Goal: Task Accomplishment & Management: Use online tool/utility

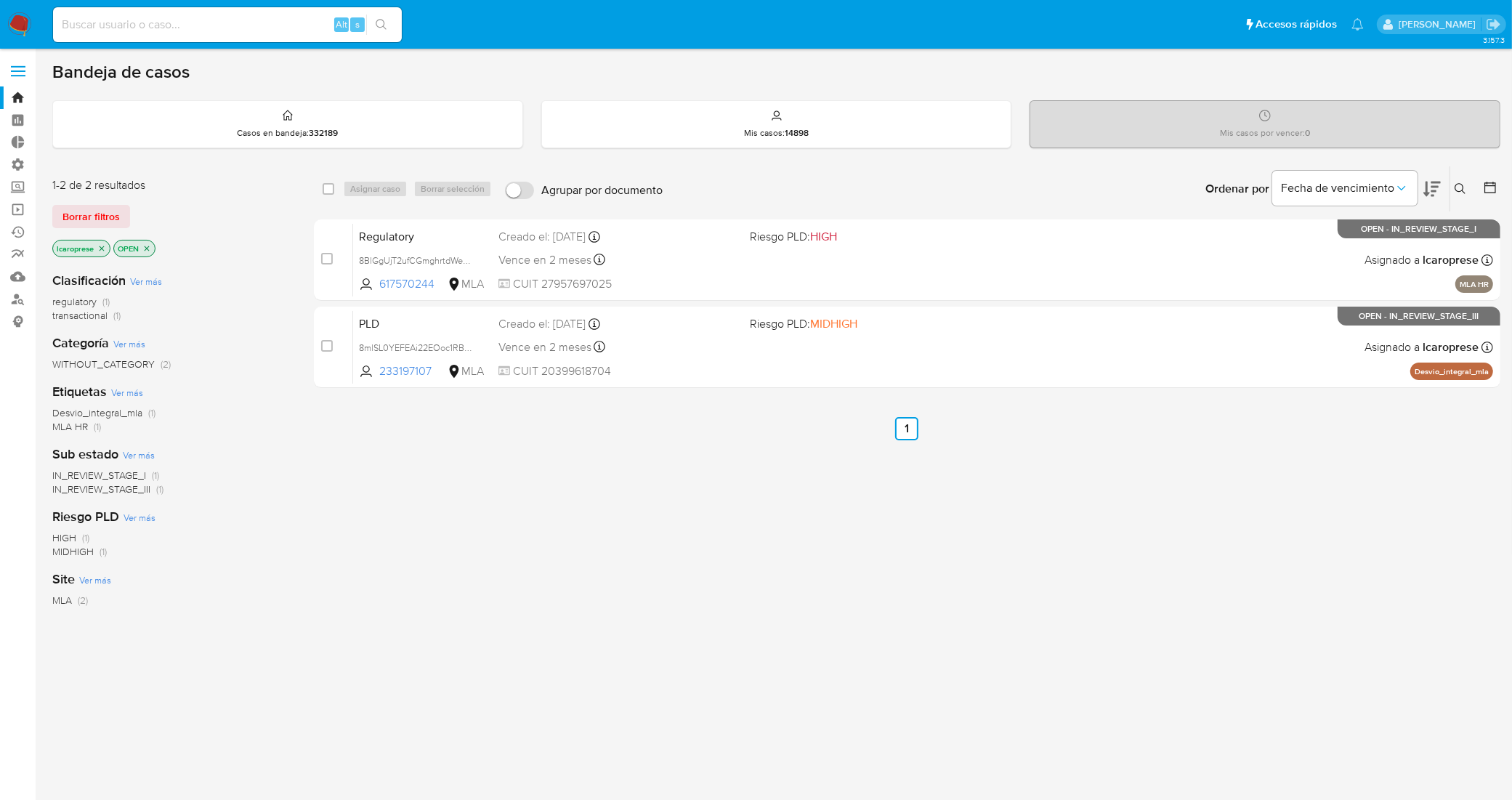
click at [247, 24] on input at bounding box center [227, 25] width 348 height 19
paste input "0MaL67JudqPcfrvhLTHKZMpZ"
type input "0MaL67JudqPcfrvhLTHKZMpZ"
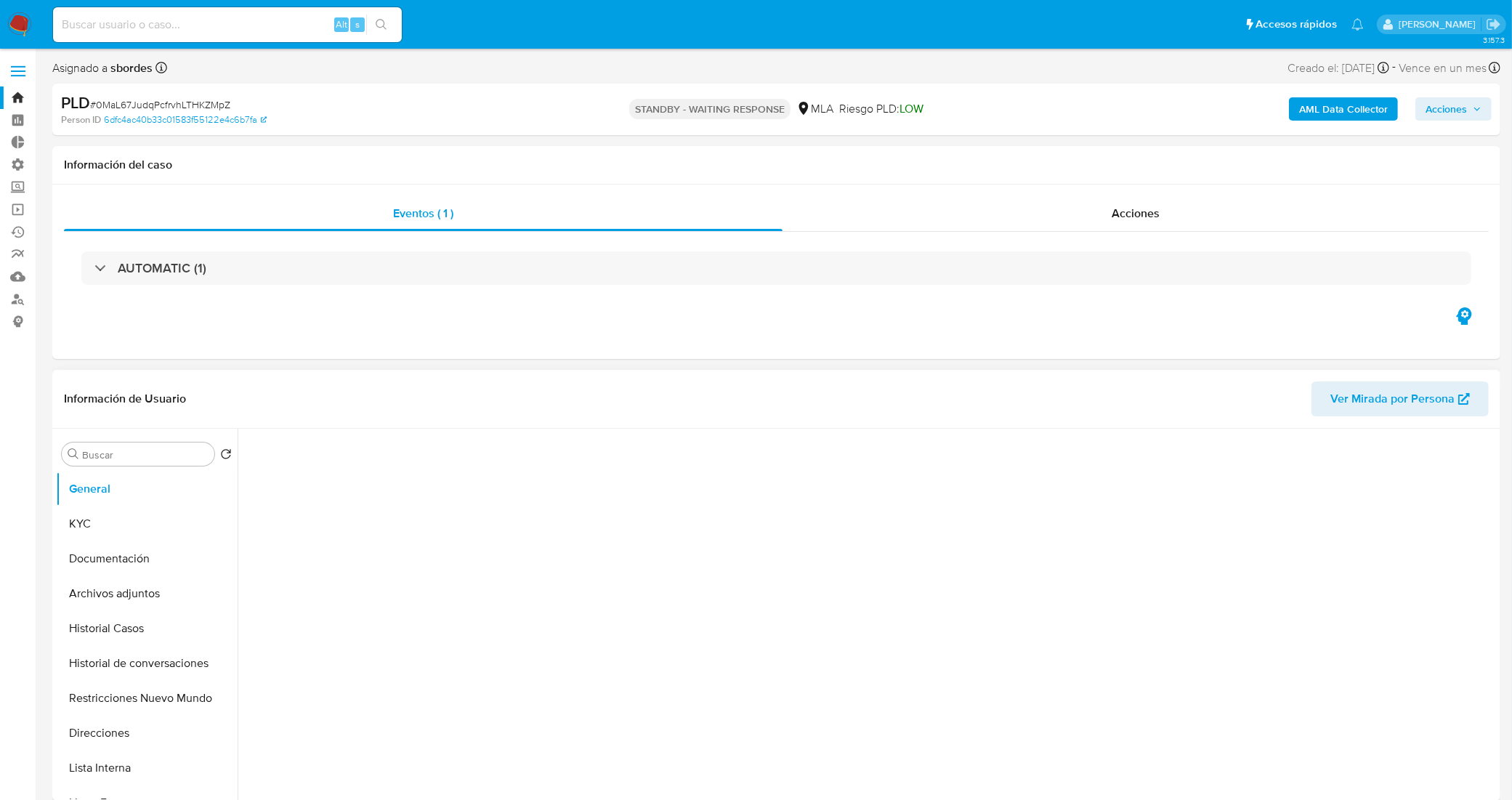
select select "10"
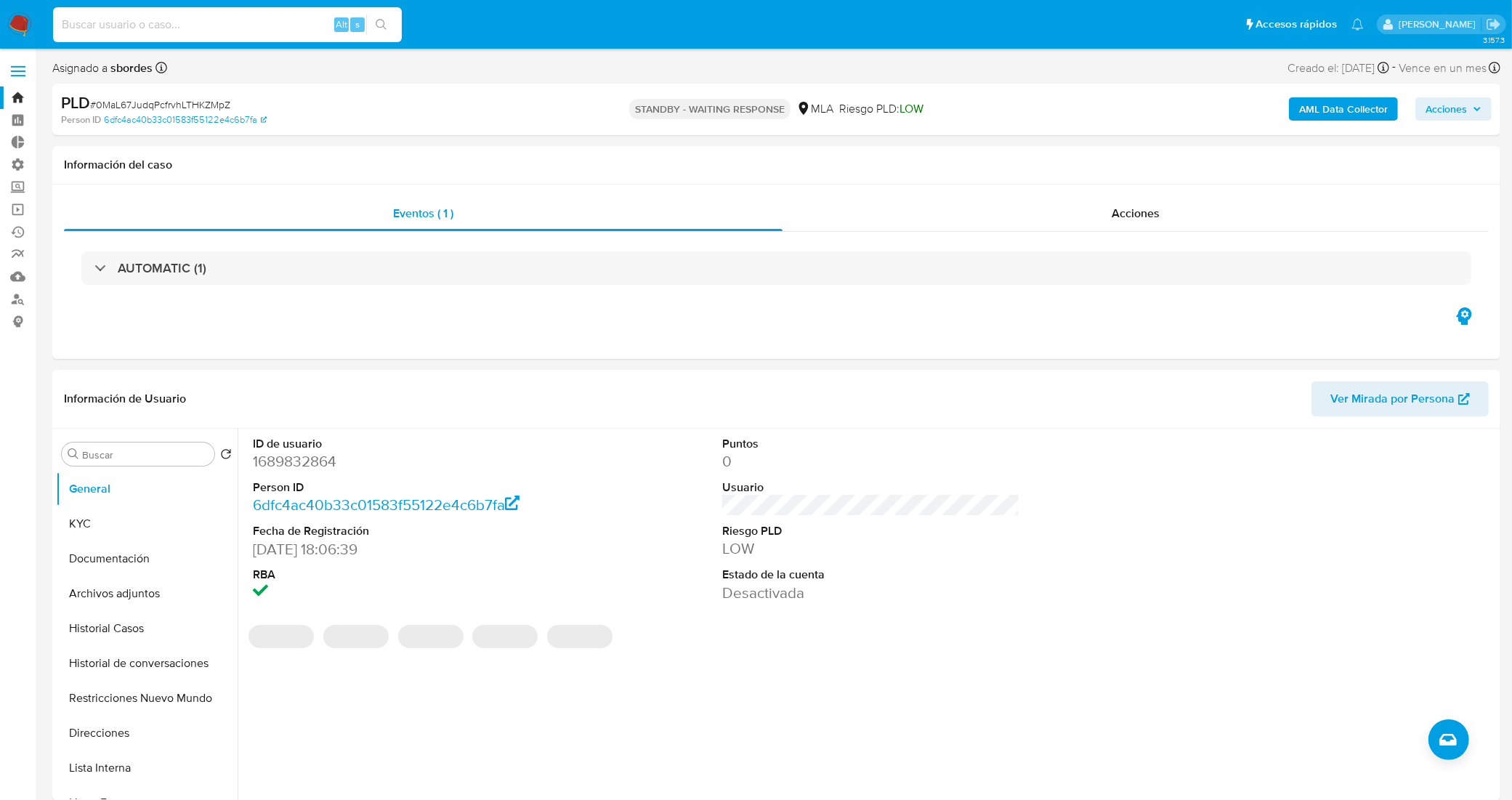
click at [266, 26] on input at bounding box center [227, 25] width 348 height 19
paste input "Rz54JdapERn7HiJ5Je1P4yBa"
type input "Rz54JdapERn7HiJ5Je1P4yBa"
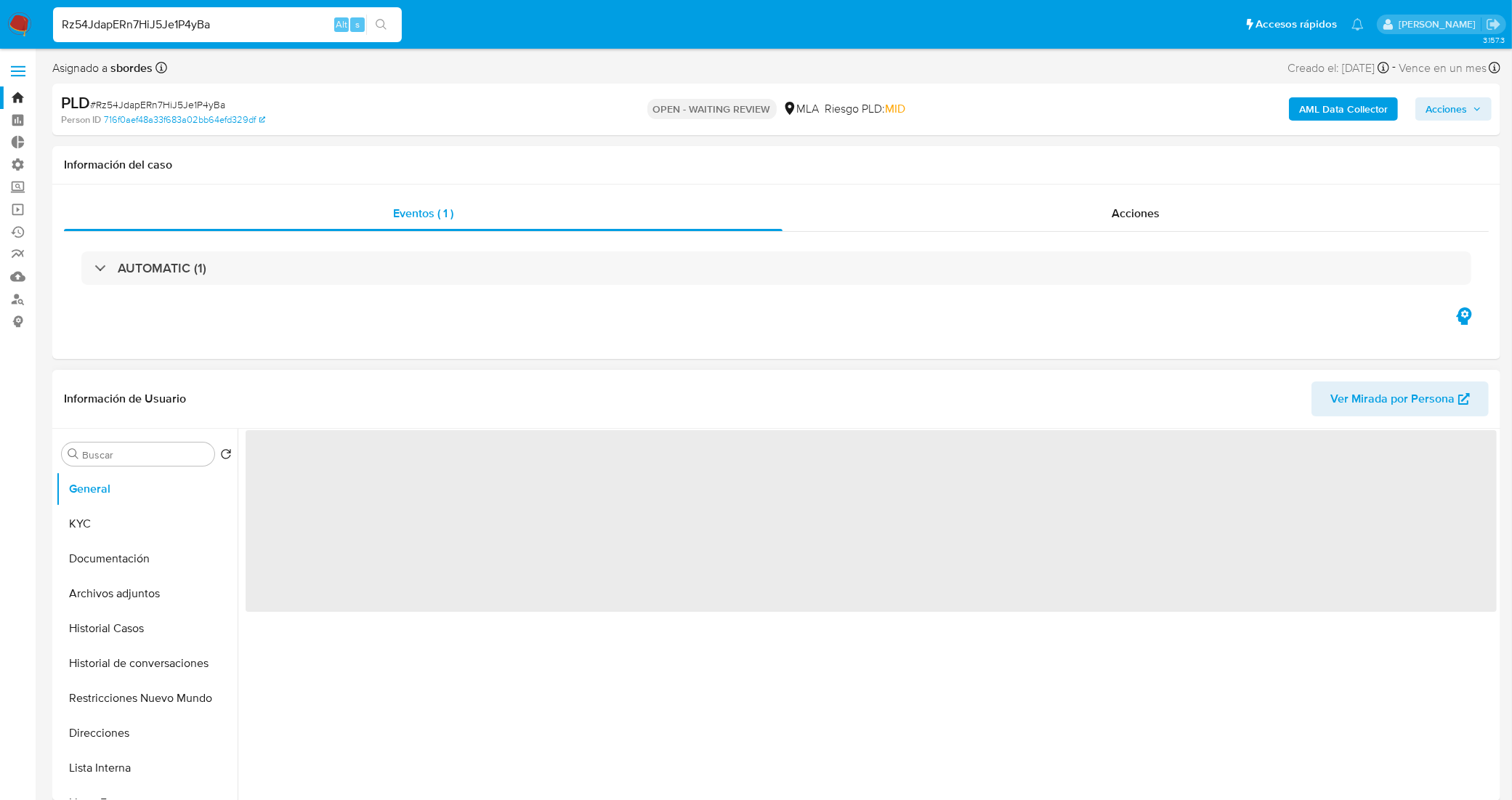
select select "10"
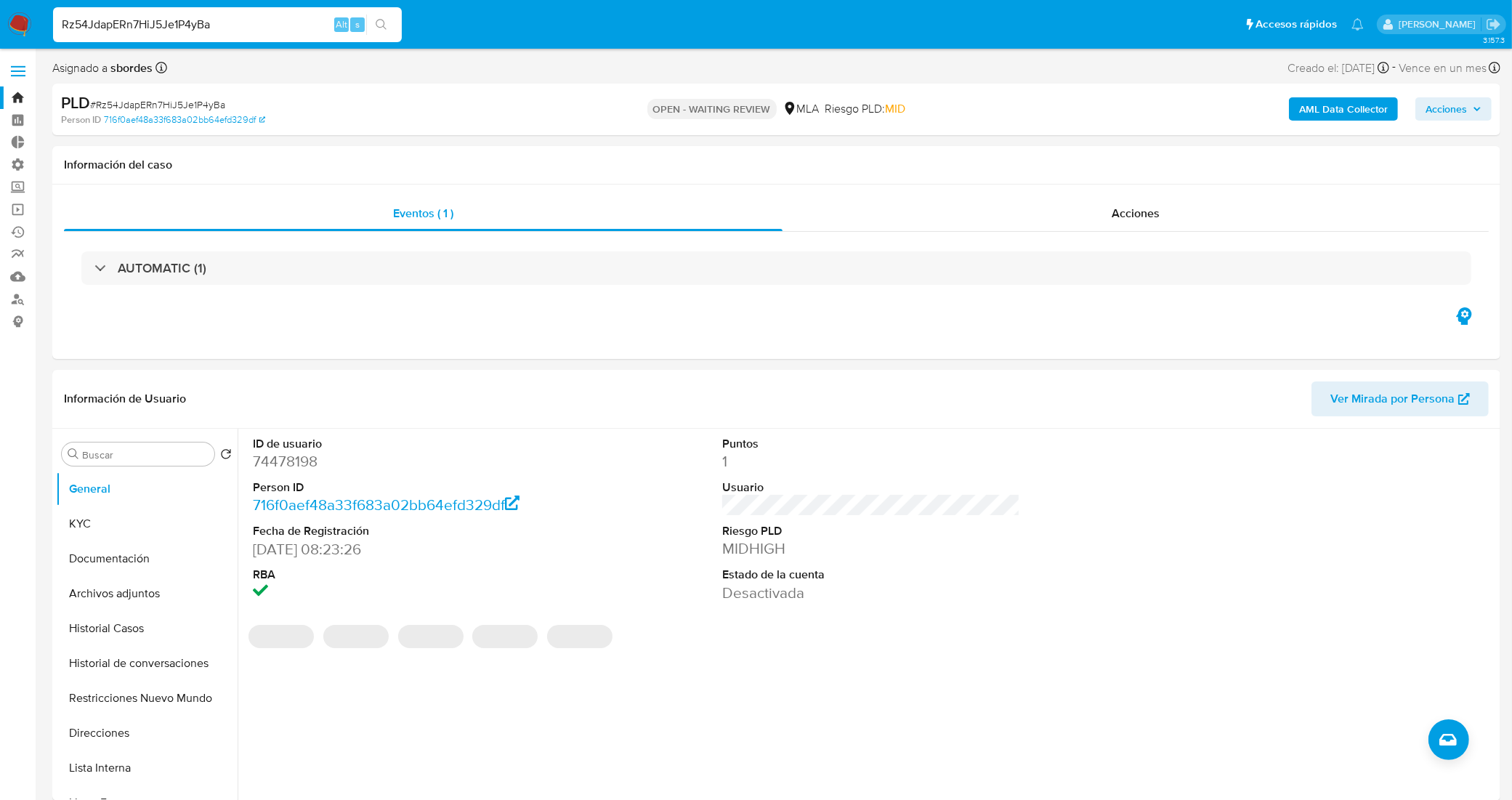
drag, startPoint x: 129, startPoint y: 28, endPoint x: 42, endPoint y: 38, distance: 87.6
click at [42, 38] on nav "Pausado Ver notificaciones Rz54JdapERn7HiJ5Je1P4yBa Alt s Accesos rápidos Presi…" at bounding box center [756, 24] width 1512 height 49
paste input "LdPTW6fwNYW9nbfs2wMZjL7t"
type input "LdPTW6fwNYW9nbfs2wMZjL7t"
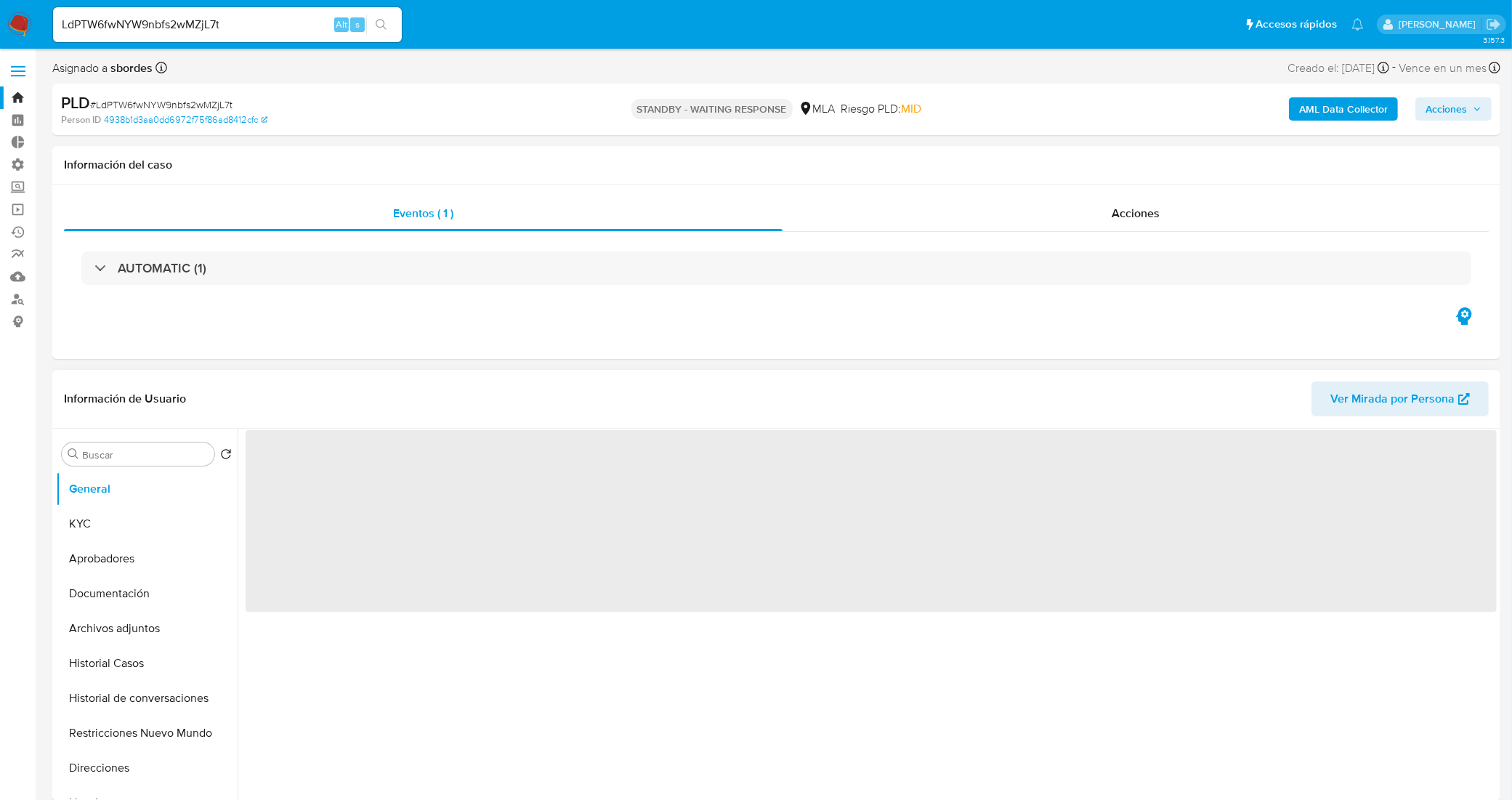
select select "10"
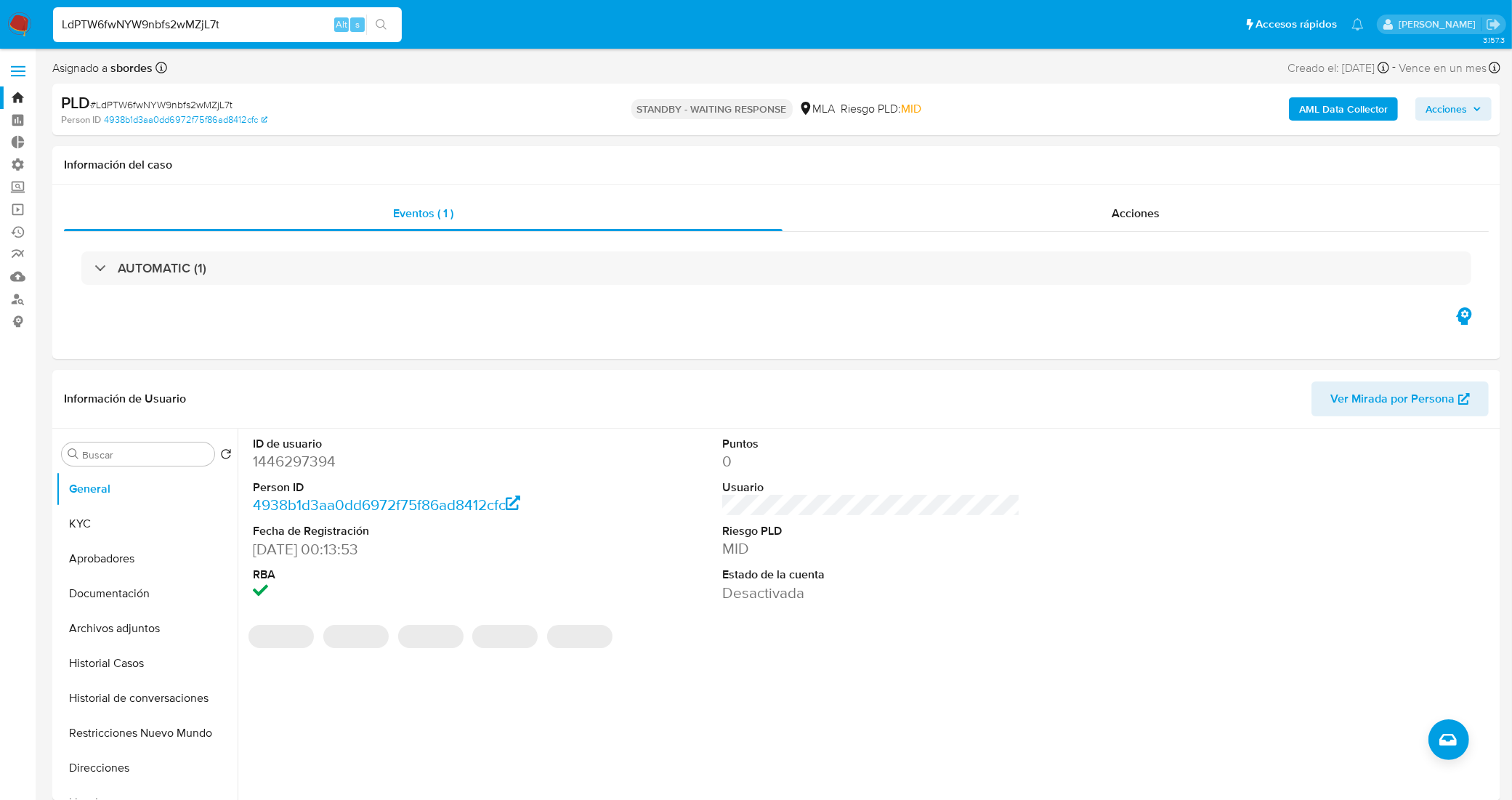
drag, startPoint x: 135, startPoint y: 33, endPoint x: 38, endPoint y: 35, distance: 97.0
click at [38, 35] on nav "Pausado Ver notificaciones LdPTW6fwNYW9nbfs2wMZjL7t Alt s Accesos rápidos Presi…" at bounding box center [756, 24] width 1512 height 49
paste input "Z3SesN5OvLXIF6oJtUGNT26D"
type input "Z3SesN5OvLXIF6oJtUGNT26D"
select select "10"
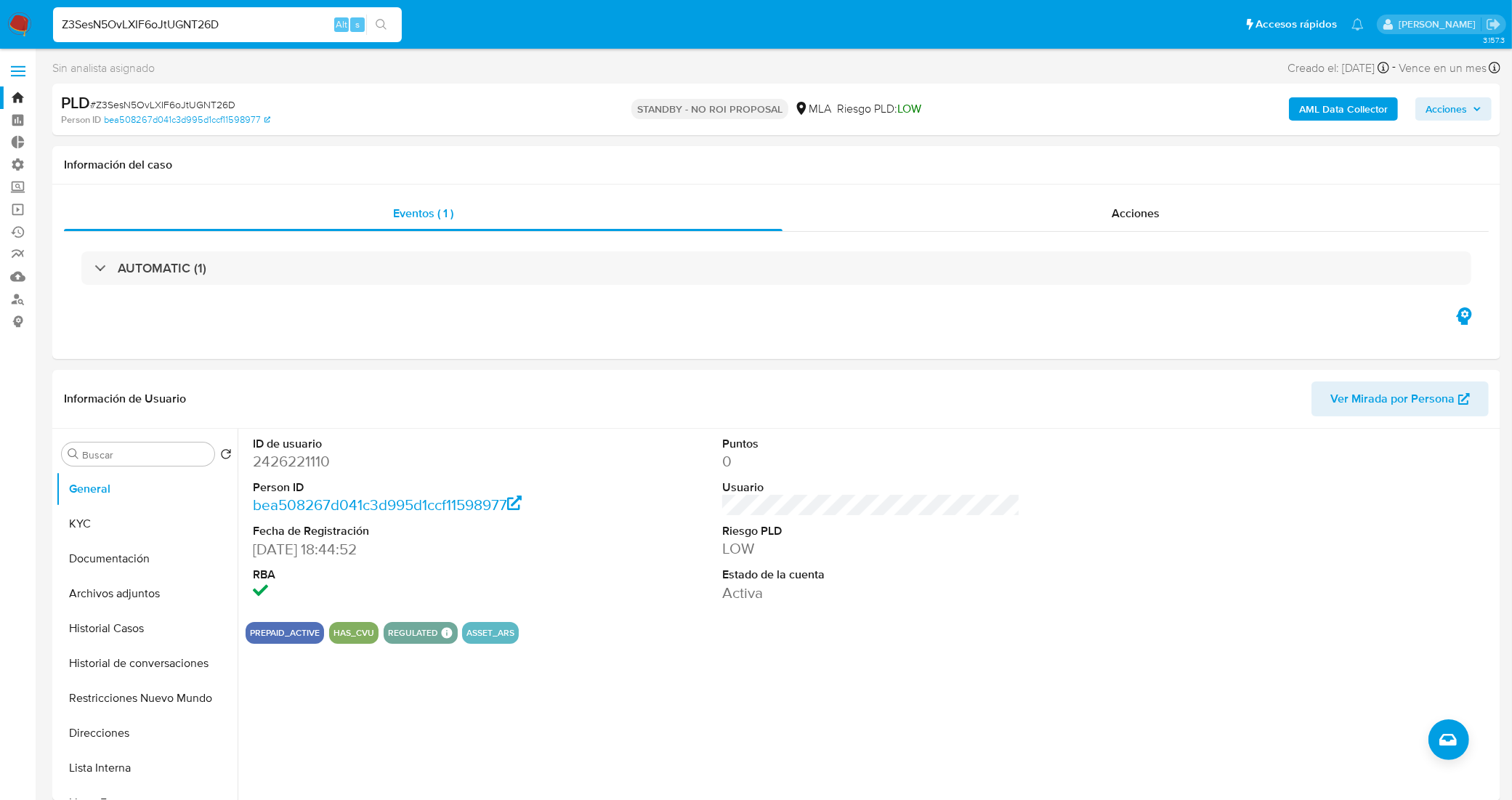
click at [19, 96] on link "Bandeja" at bounding box center [86, 97] width 173 height 22
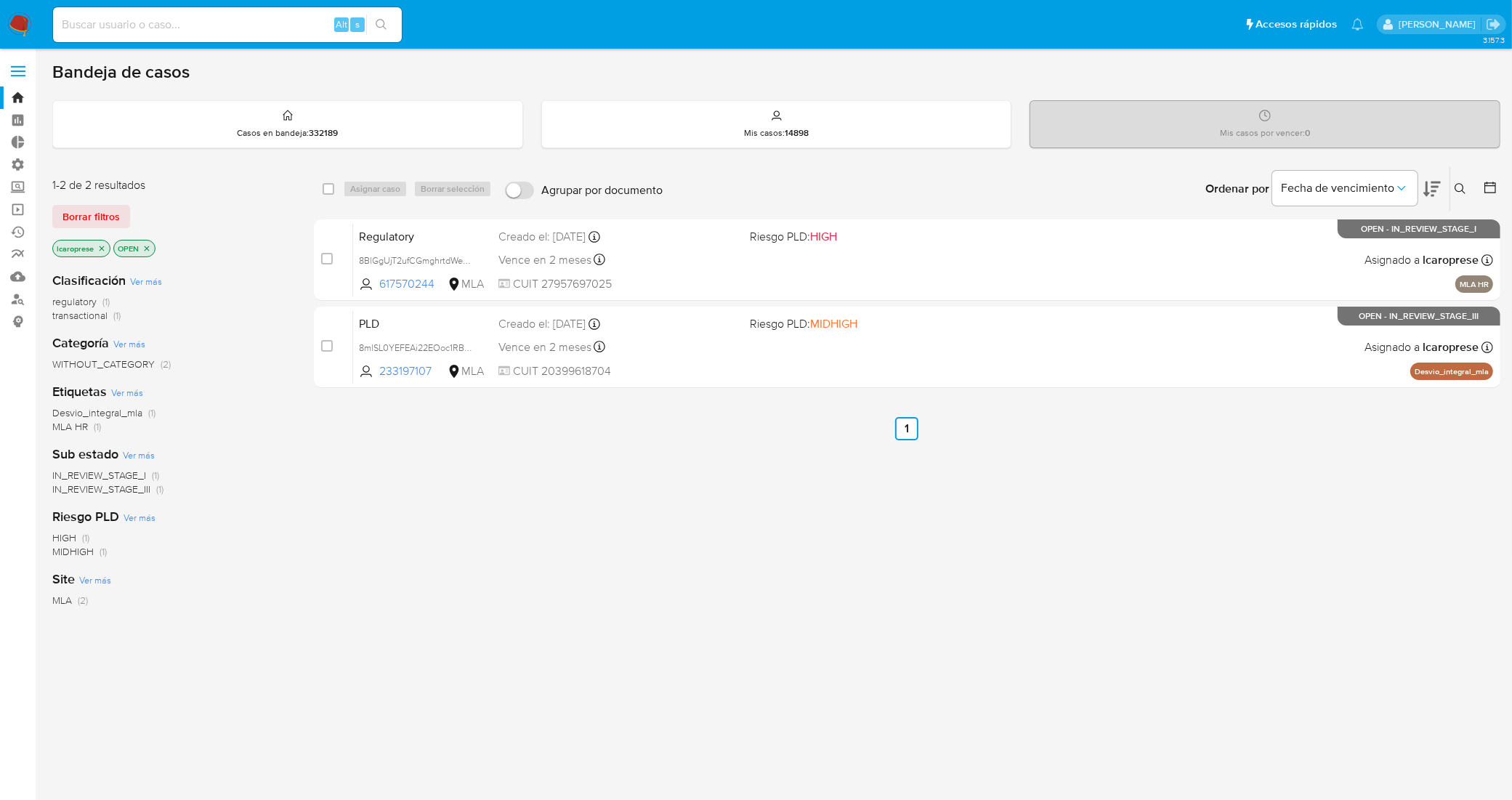
click at [1458, 191] on icon at bounding box center [1460, 189] width 12 height 12
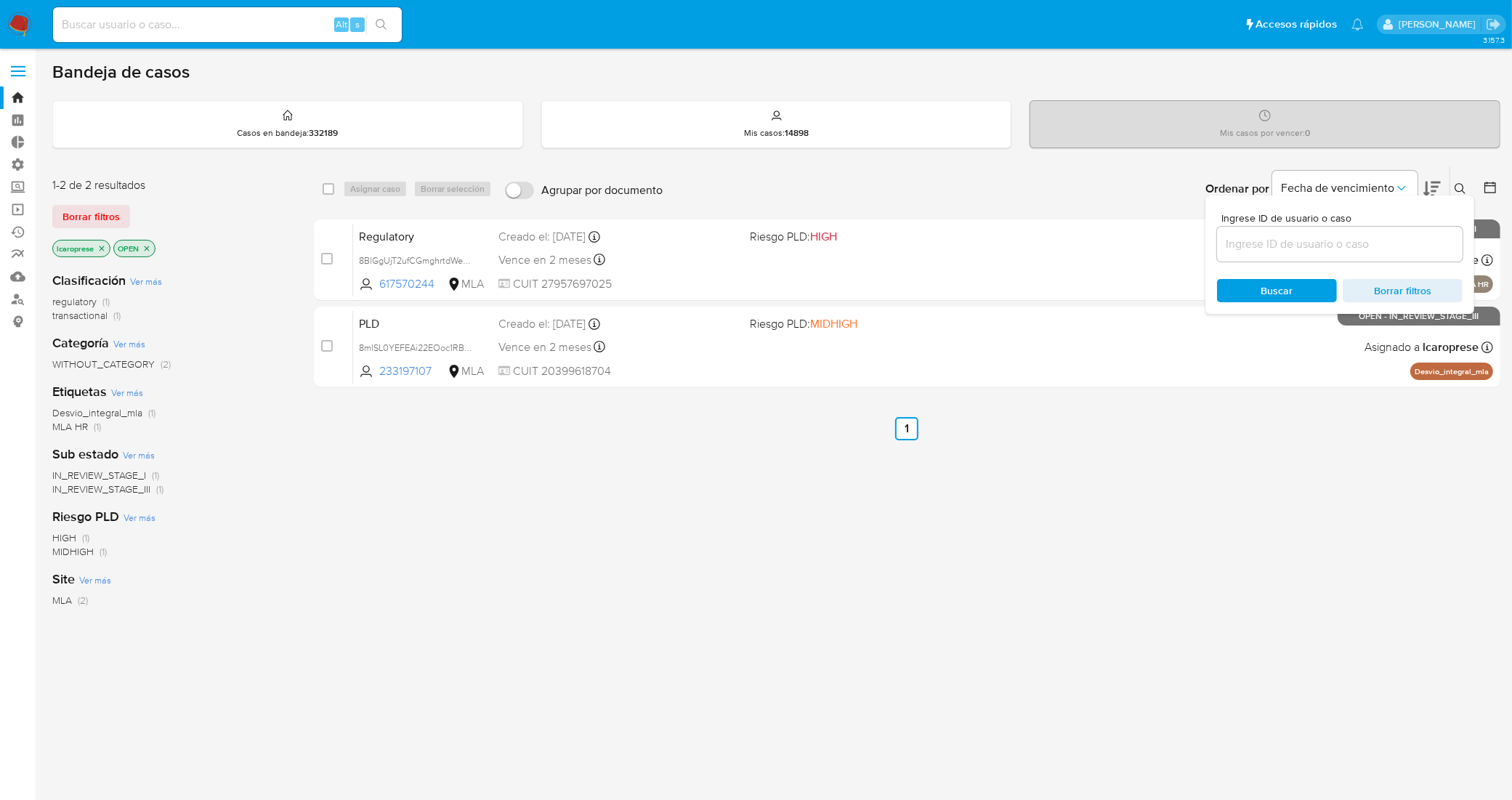
click at [1353, 246] on input at bounding box center [1340, 244] width 246 height 19
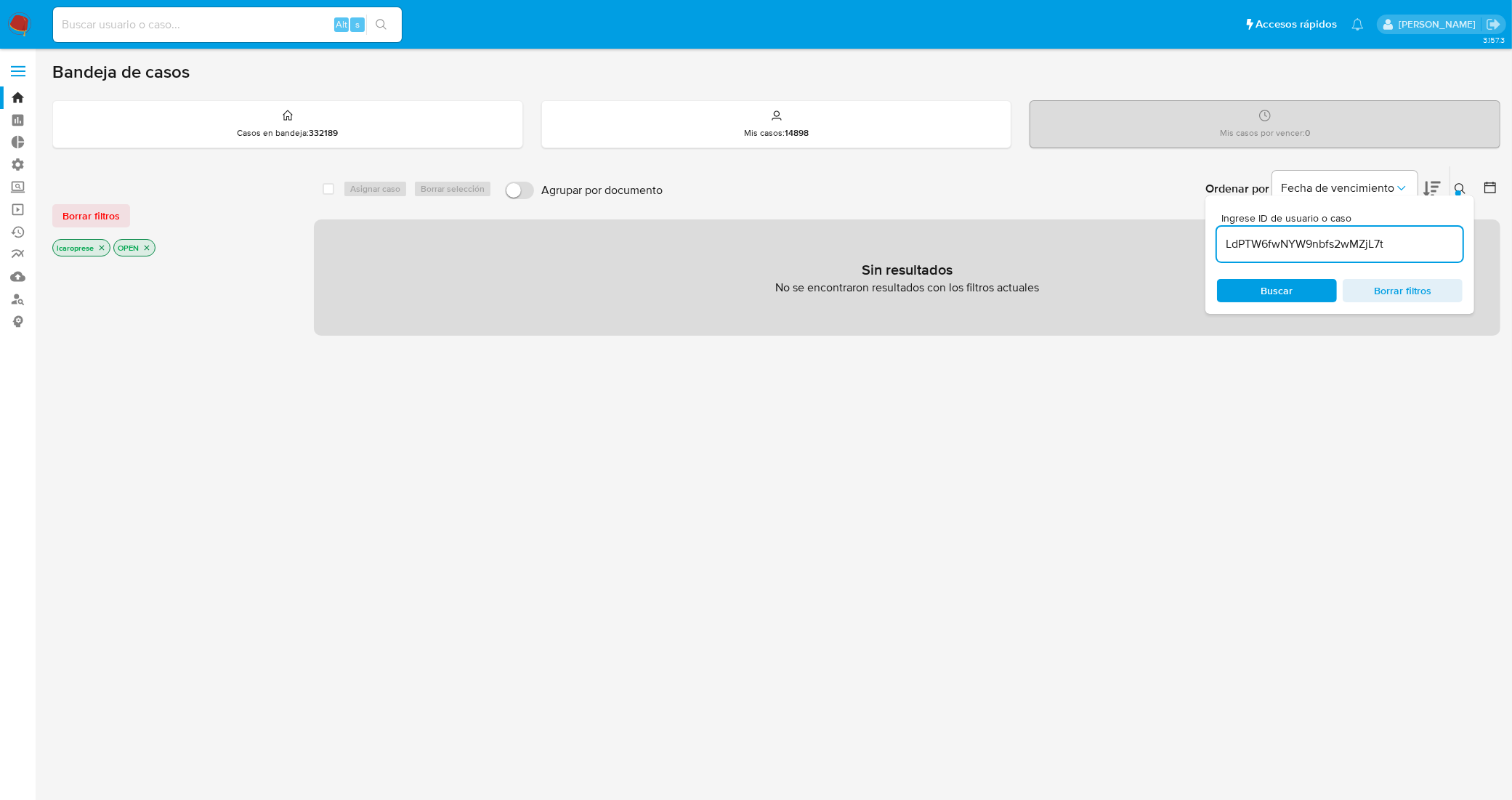
click at [1413, 241] on input "LdPTW6fwNYW9nbfs2wMZjL7t" at bounding box center [1340, 244] width 246 height 19
type input "LdPTW6fwNYW9nbfs2wMZjL7t"
click at [81, 226] on span "Borrar filtros" at bounding box center [91, 216] width 57 height 21
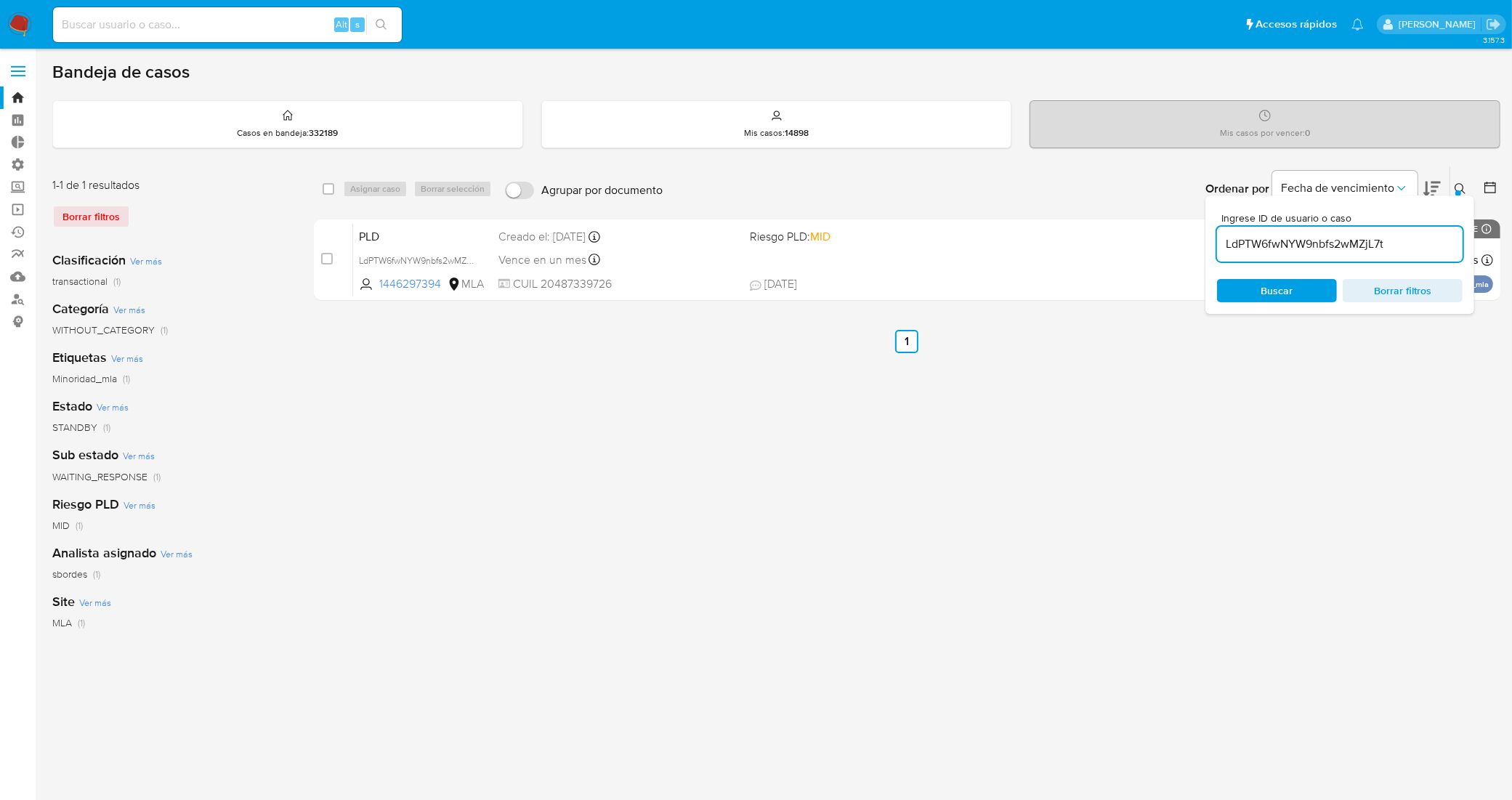
click at [1120, 348] on ul "Anterior 1 Siguiente" at bounding box center [908, 341] width 1187 height 23
click at [1460, 186] on icon at bounding box center [1460, 189] width 12 height 12
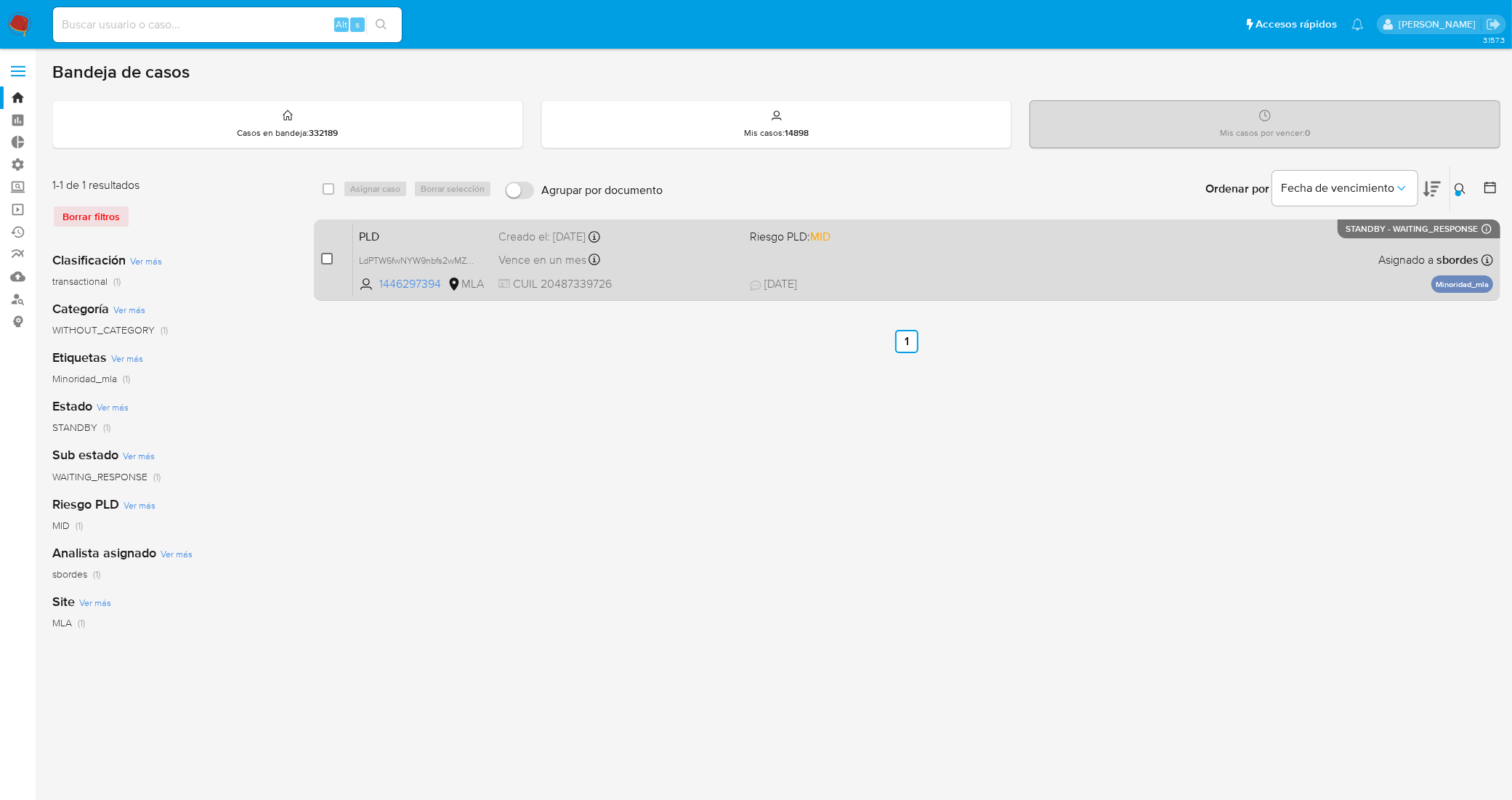
click at [325, 257] on input "checkbox" at bounding box center [327, 258] width 12 height 12
checkbox input "true"
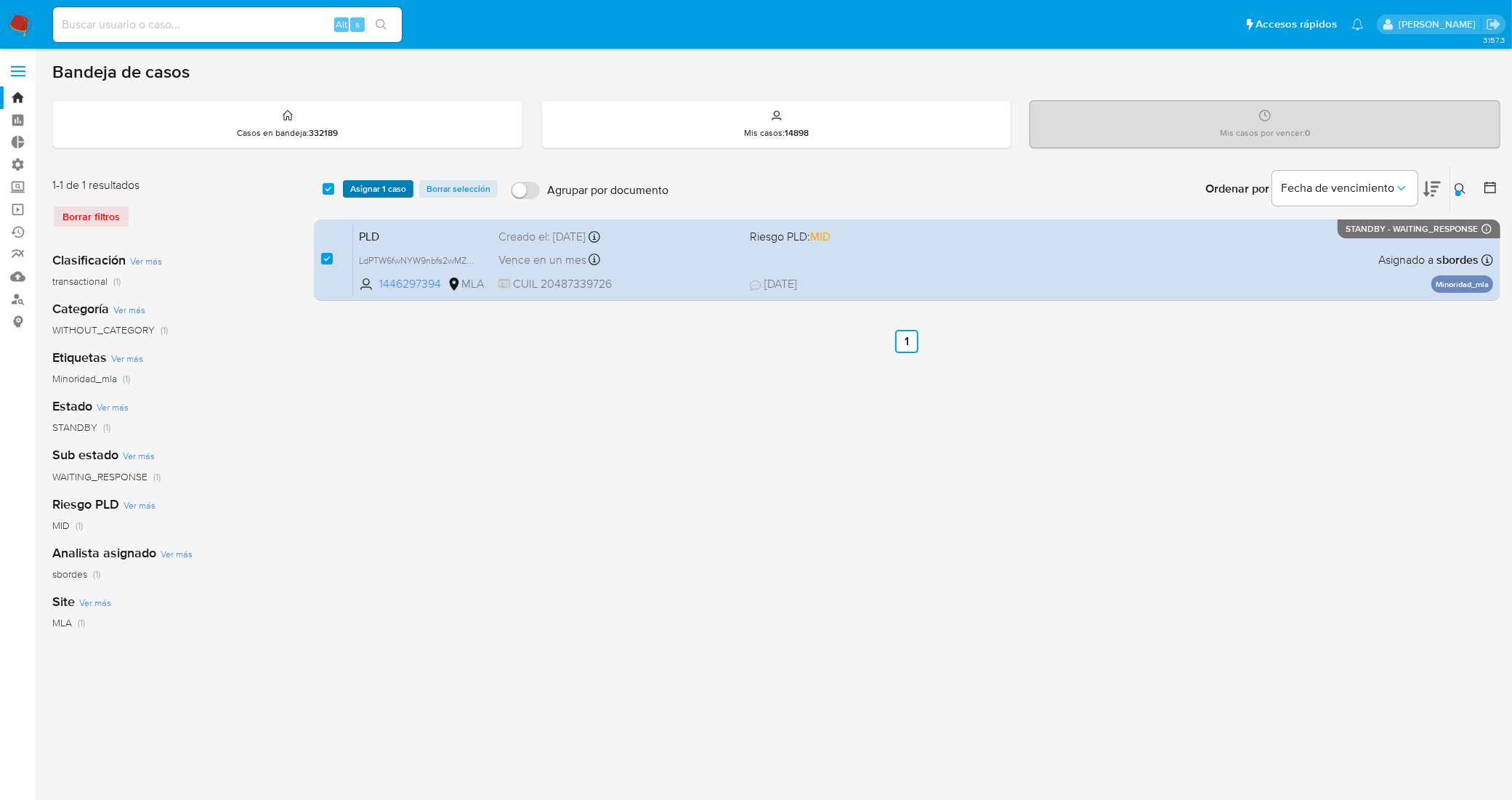
click at [389, 183] on span "Asignar 1 caso" at bounding box center [378, 189] width 56 height 14
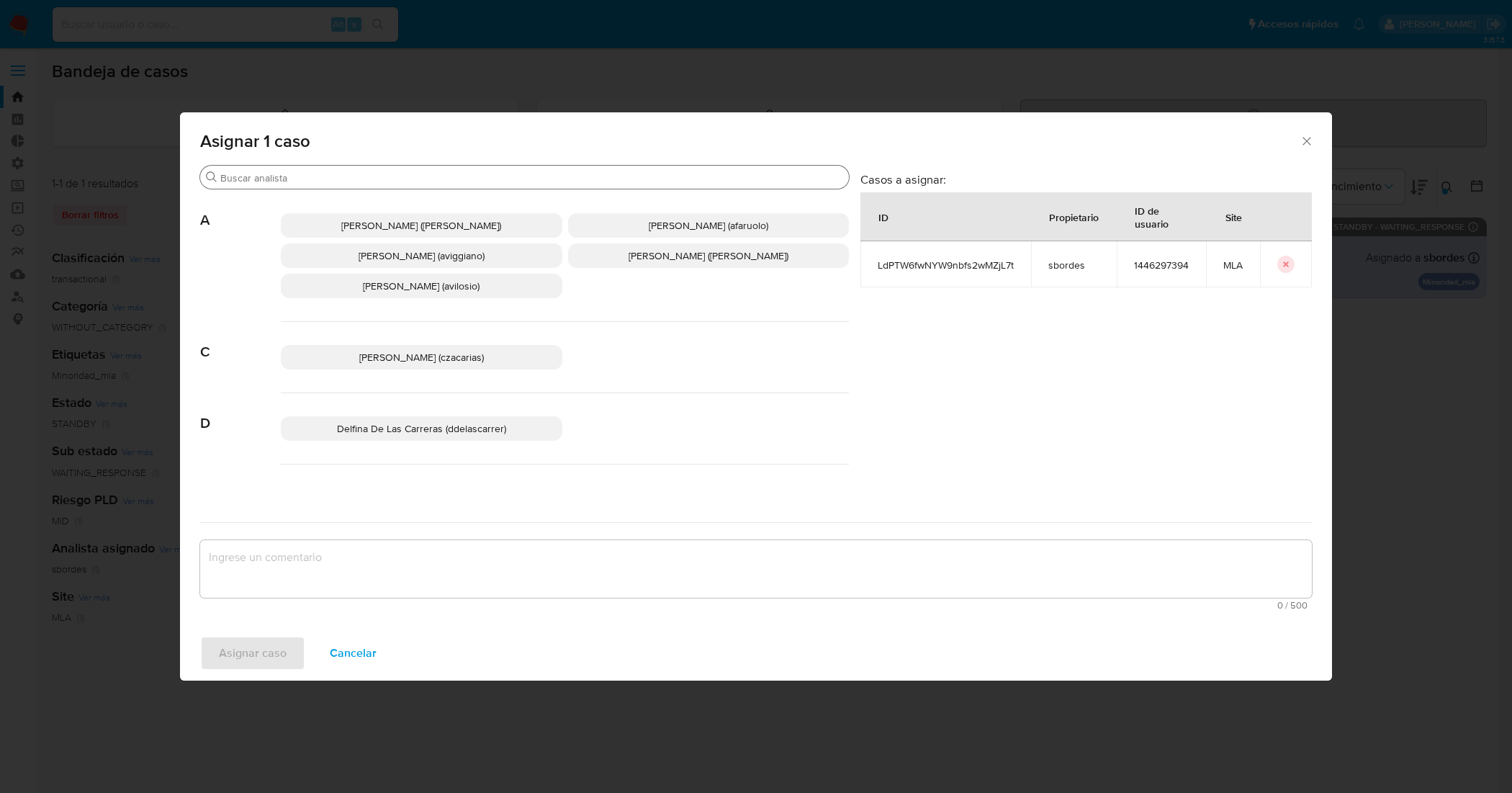
click at [541, 175] on input "Buscar" at bounding box center [532, 178] width 623 height 13
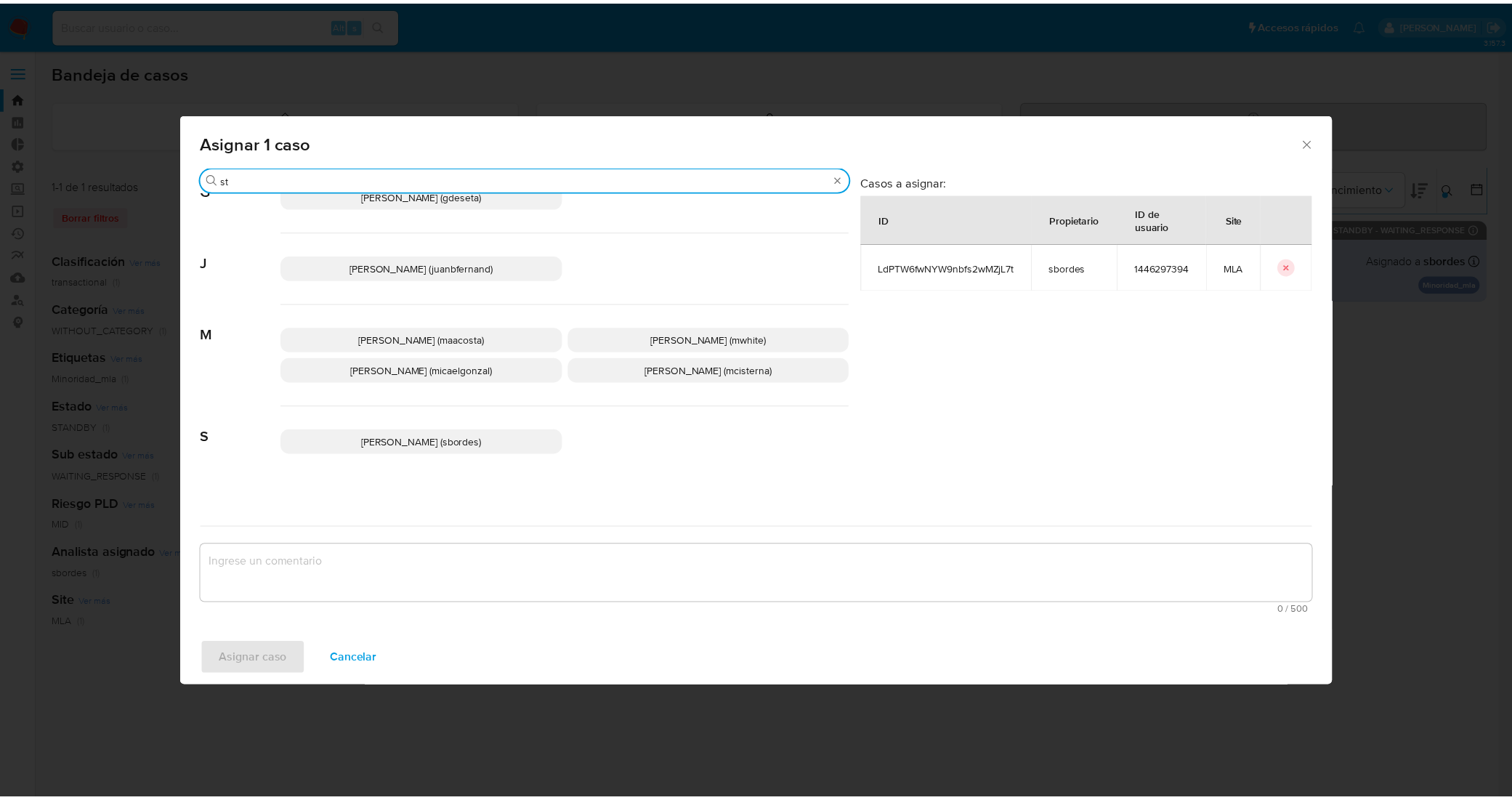
scroll to position [183, 0]
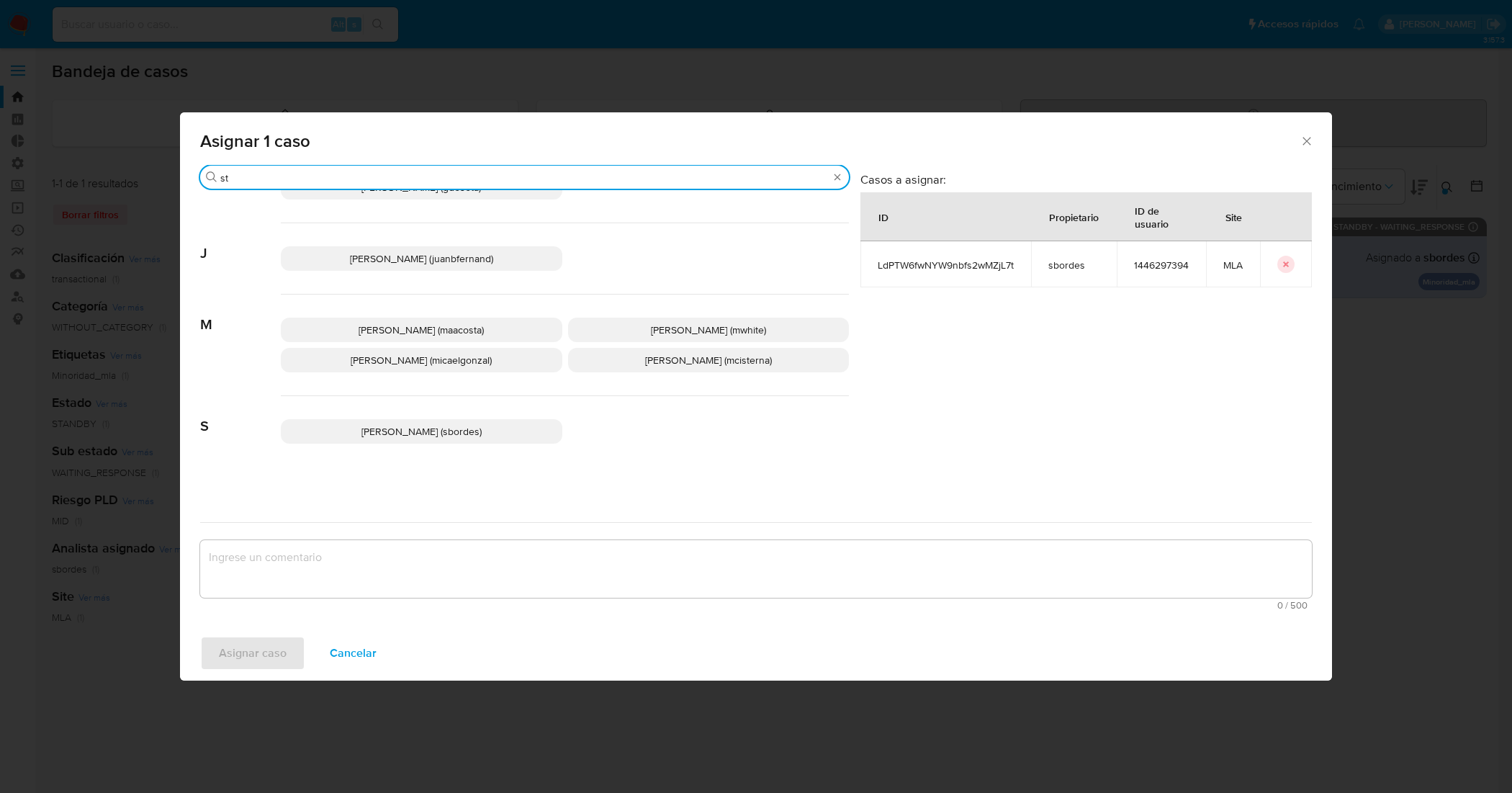
type input "st"
click at [454, 431] on span "Stefania Bordes (sbordes)" at bounding box center [421, 432] width 120 height 14
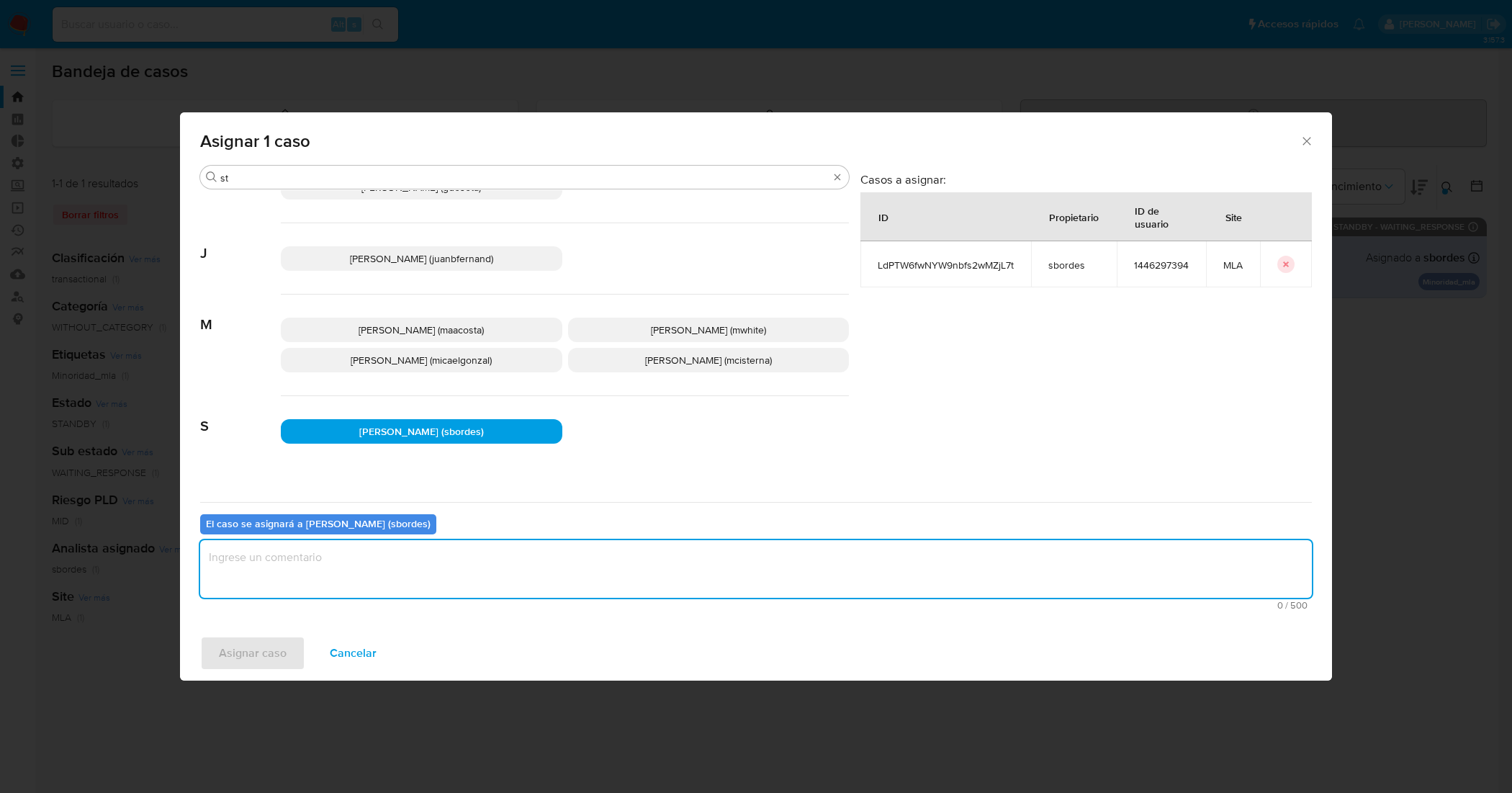
click at [391, 583] on textarea "assign-modal" at bounding box center [756, 568] width 1112 height 58
click at [267, 645] on span "Asignar caso" at bounding box center [253, 653] width 68 height 32
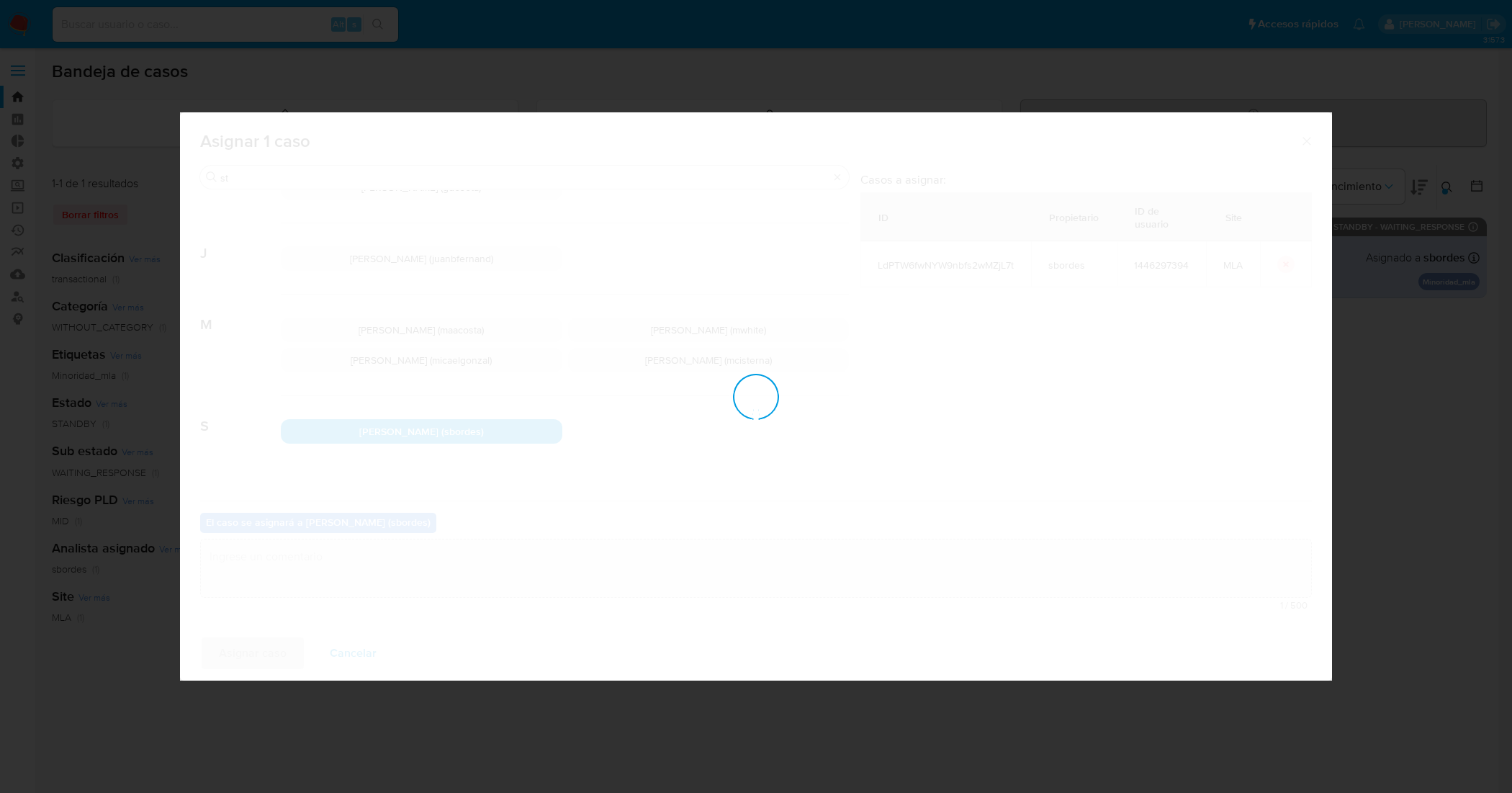
checkbox input "false"
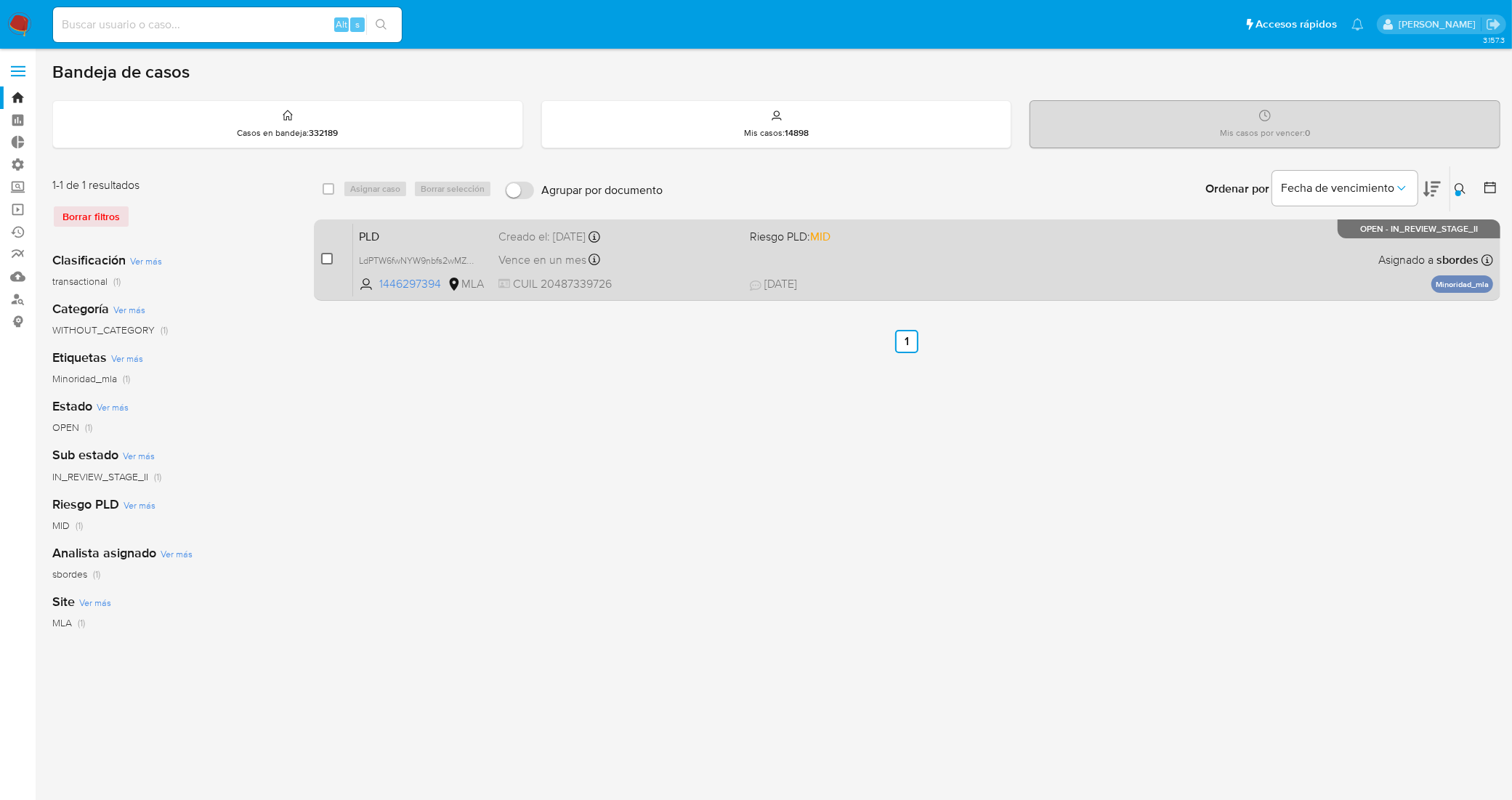
click at [325, 256] on input "checkbox" at bounding box center [327, 258] width 12 height 12
checkbox input "true"
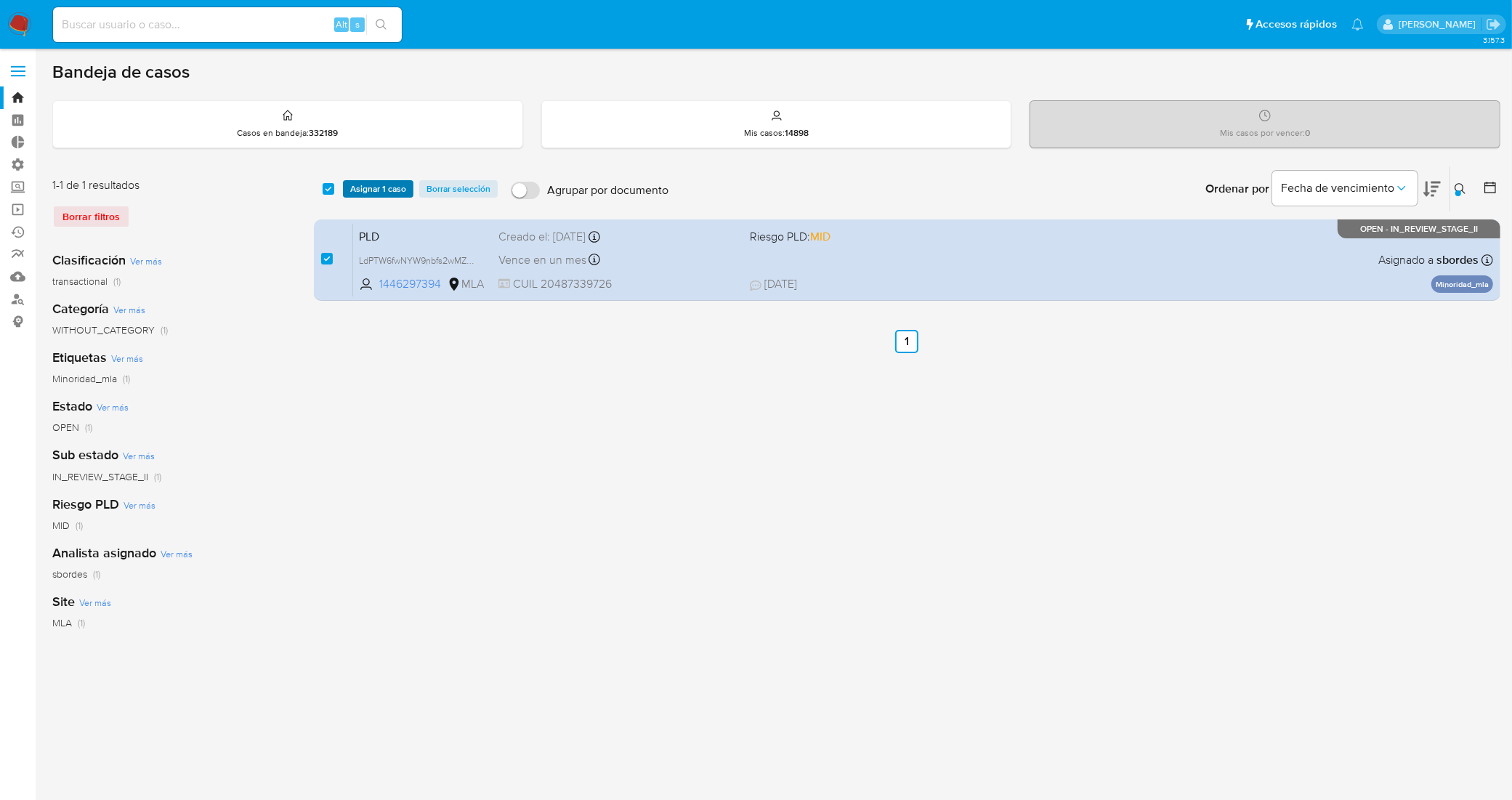
click at [376, 190] on span "Asignar 1 caso" at bounding box center [378, 189] width 56 height 14
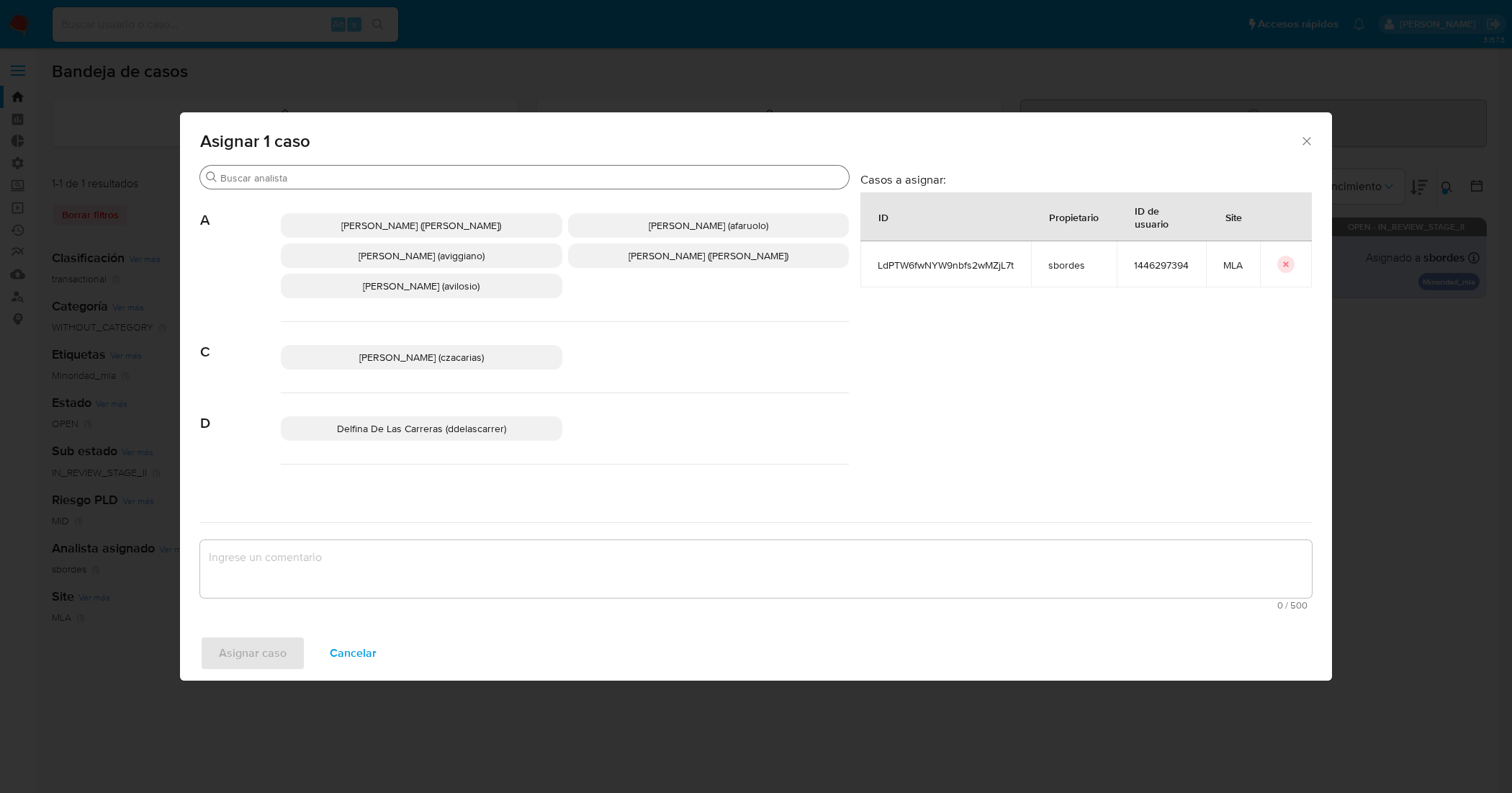
click at [551, 175] on input "Buscar" at bounding box center [532, 178] width 623 height 13
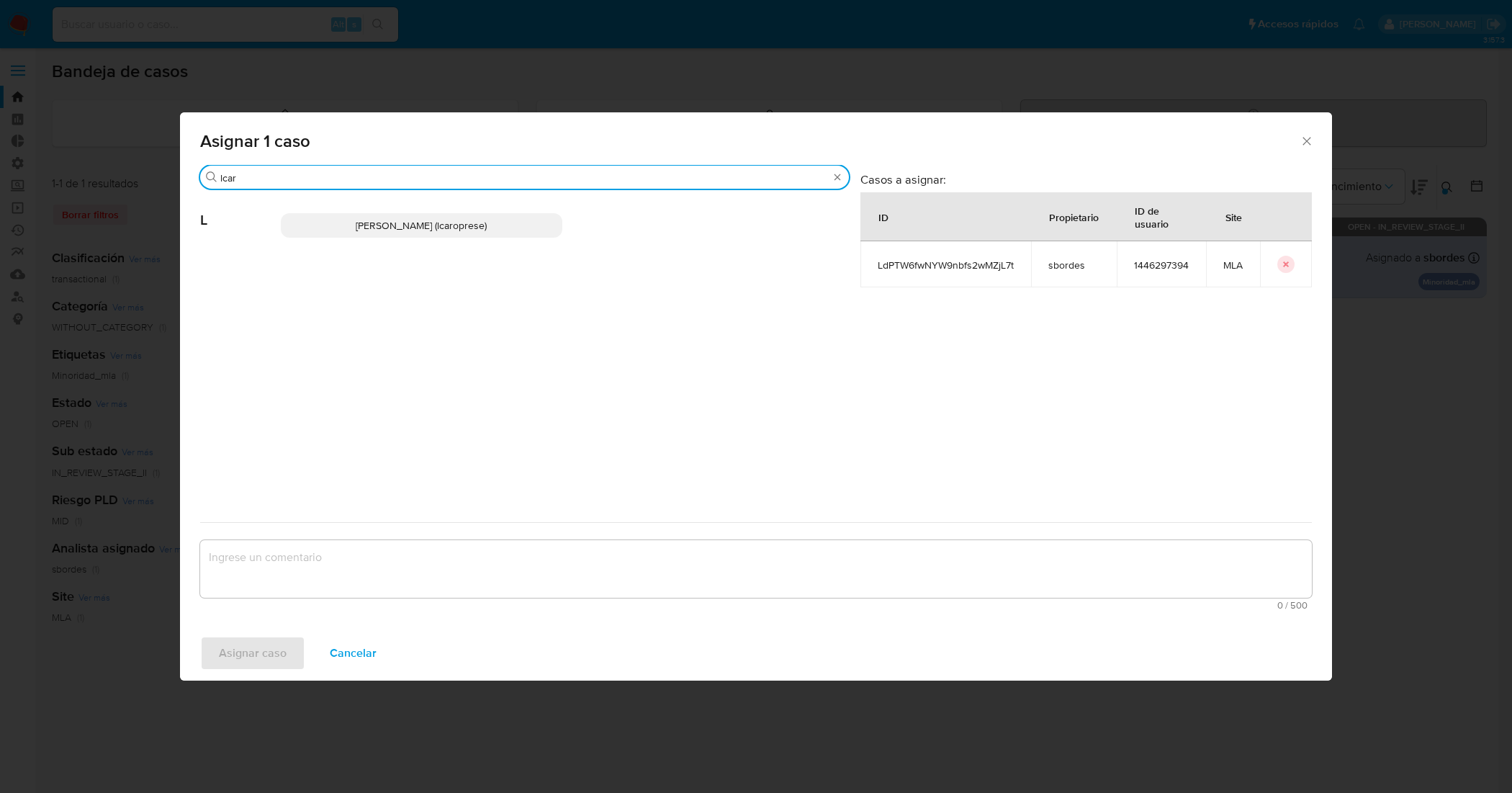
type input "lcar"
click at [487, 228] on span "Leandro Ezequiel Caroprese (lcaroprese)" at bounding box center [421, 225] width 131 height 14
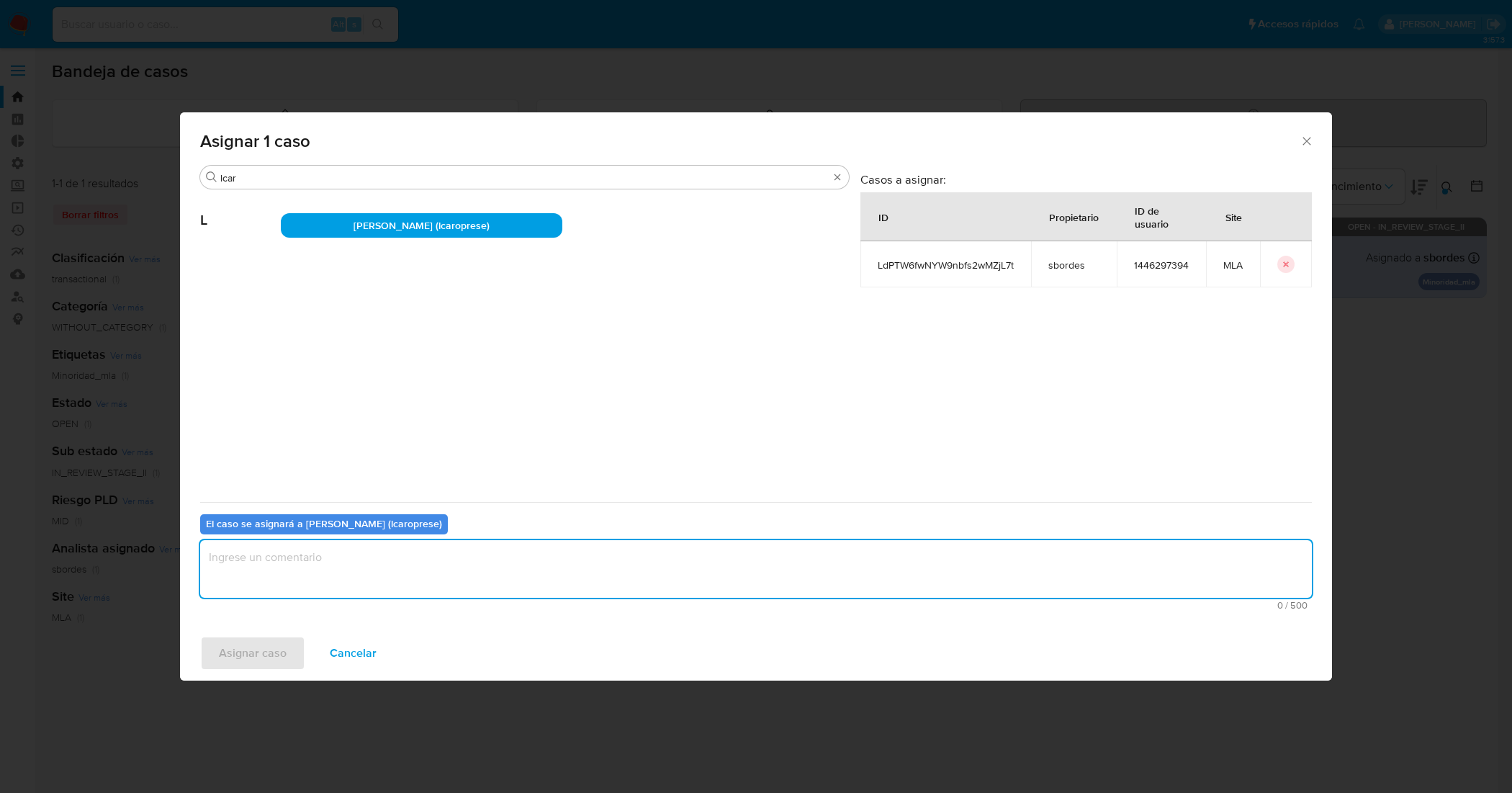
click at [472, 556] on textarea "assign-modal" at bounding box center [756, 568] width 1112 height 58
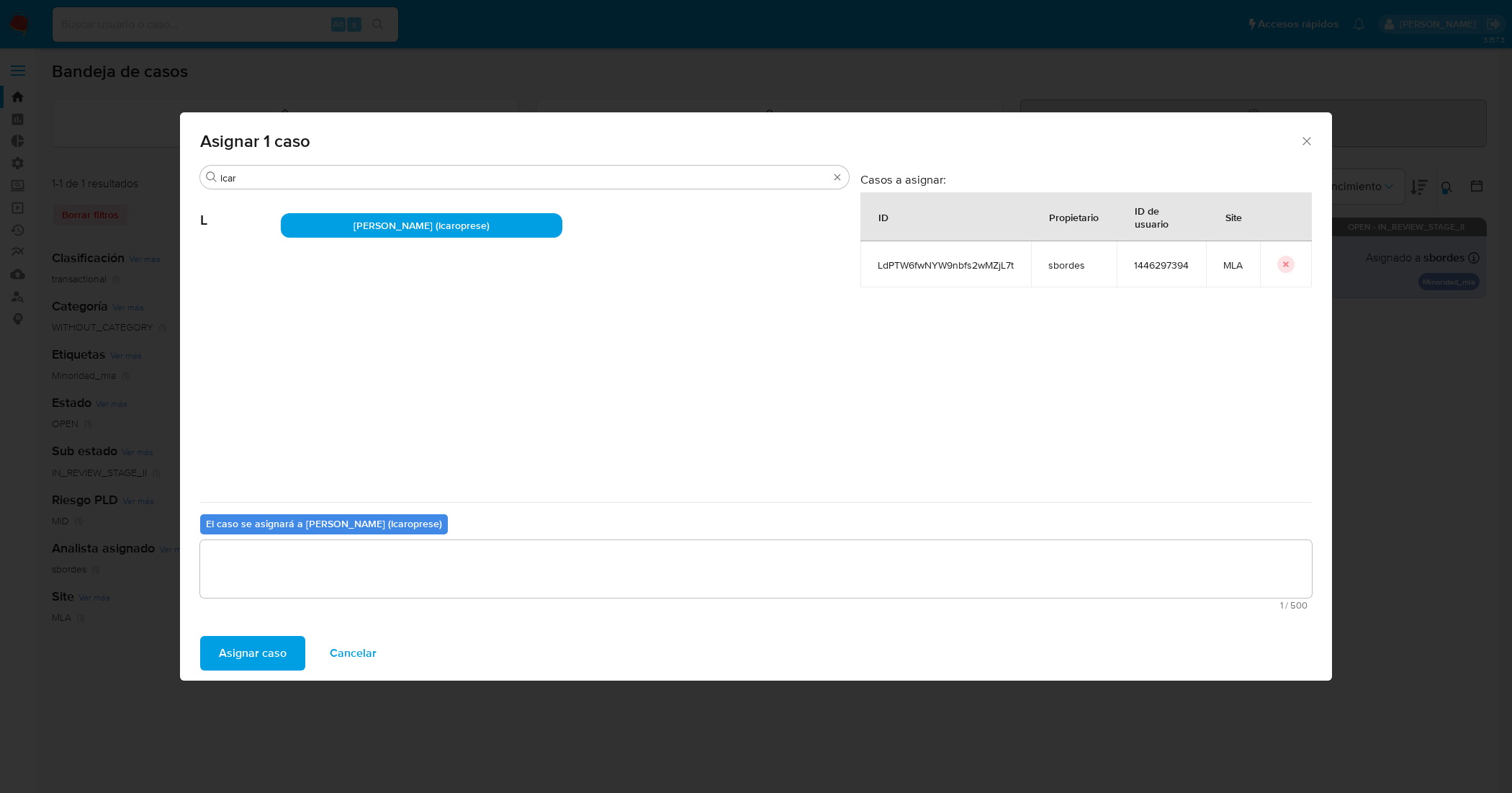
click at [239, 645] on span "Asignar caso" at bounding box center [253, 653] width 68 height 32
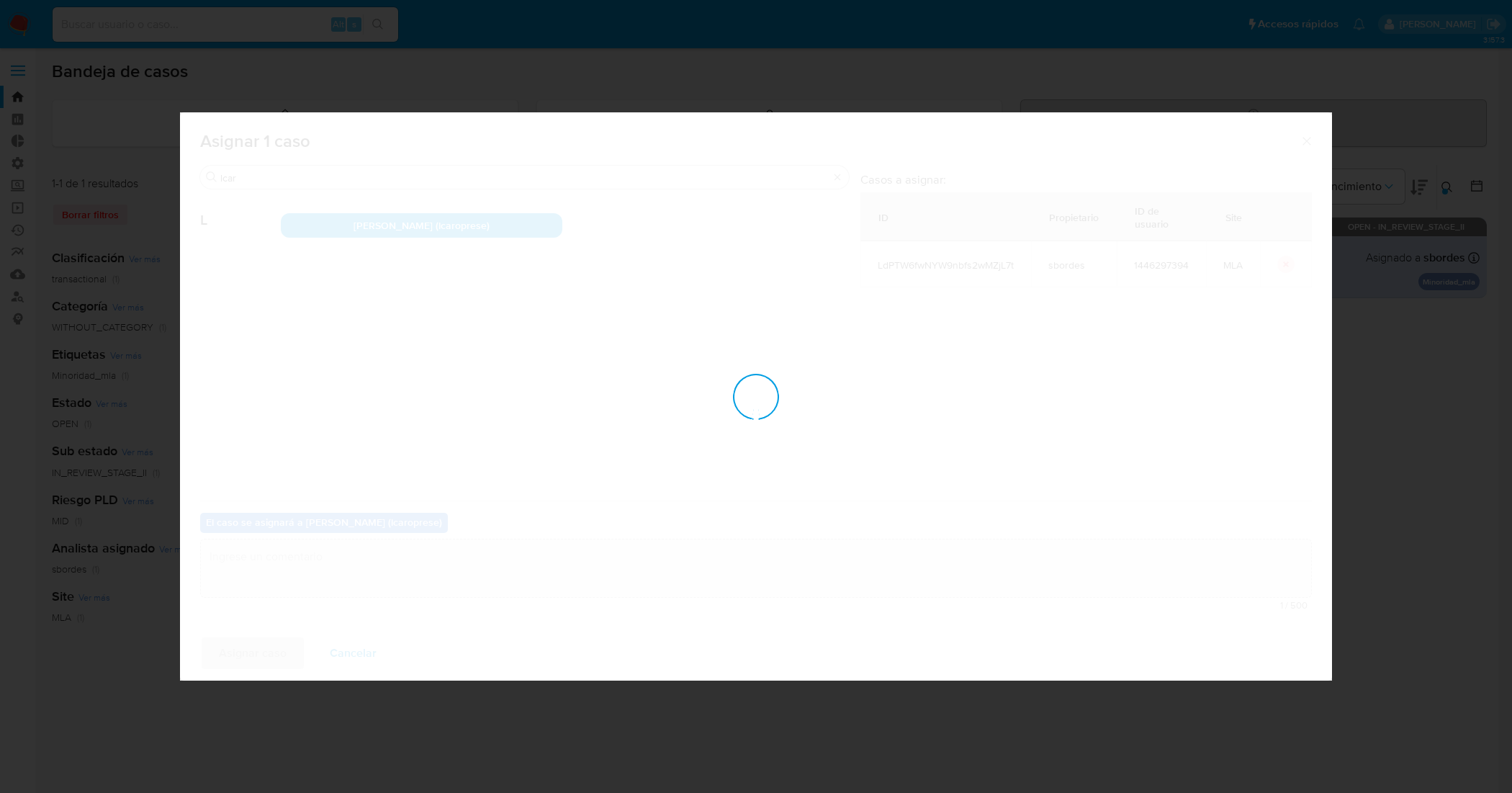
checkbox input "false"
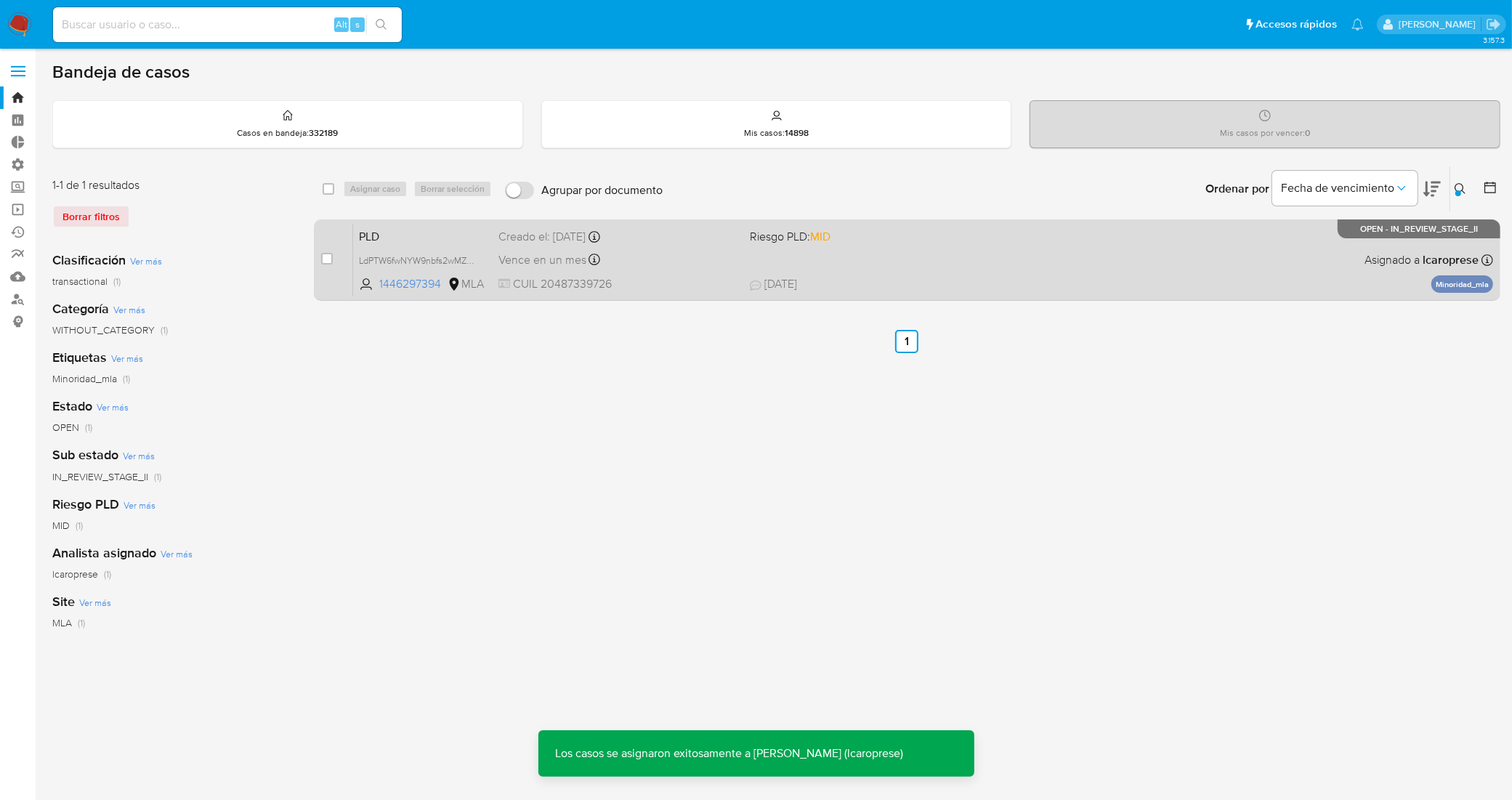
click at [462, 234] on span "PLD" at bounding box center [423, 235] width 128 height 19
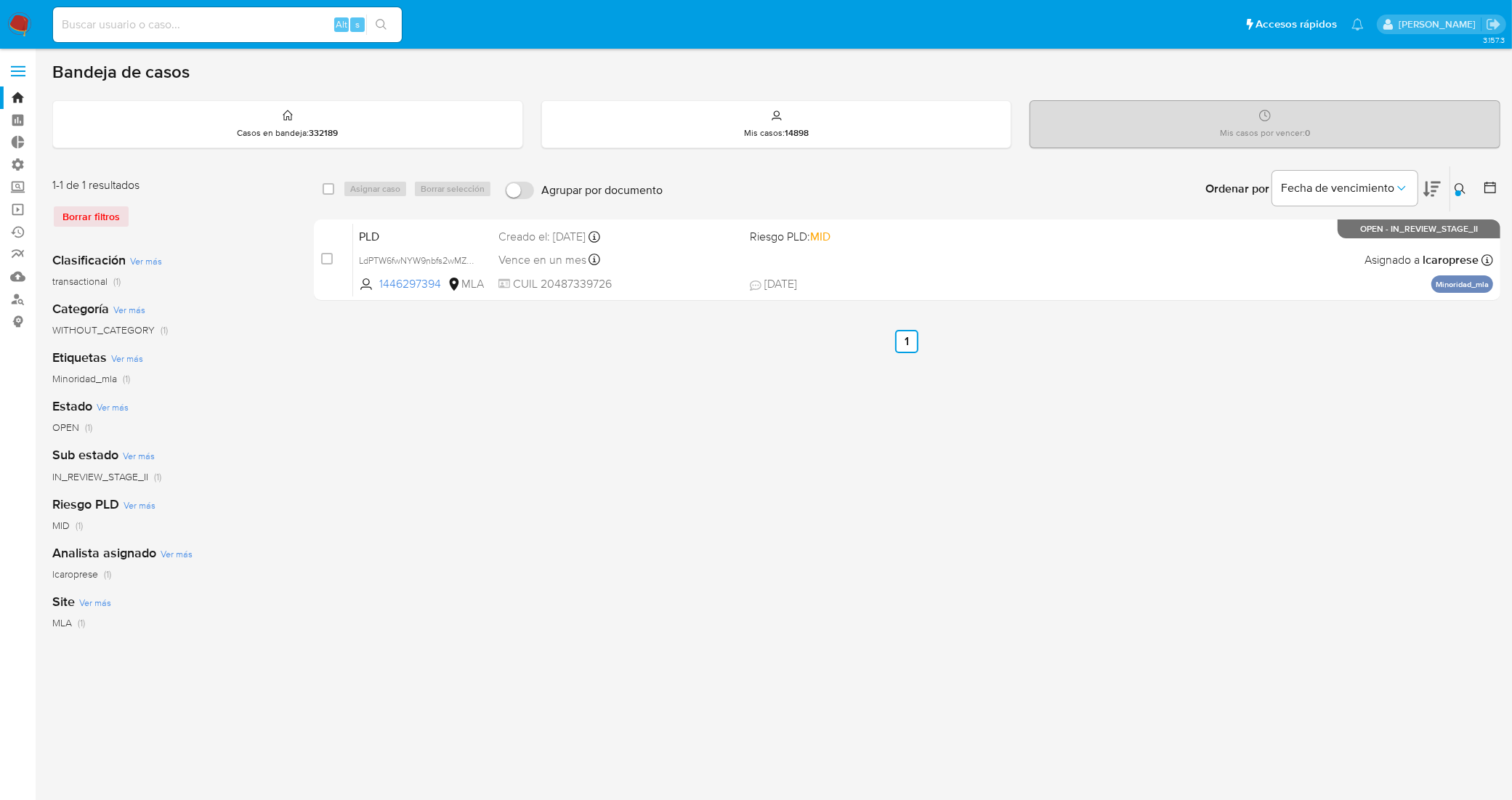
click at [1463, 191] on icon at bounding box center [1460, 189] width 11 height 11
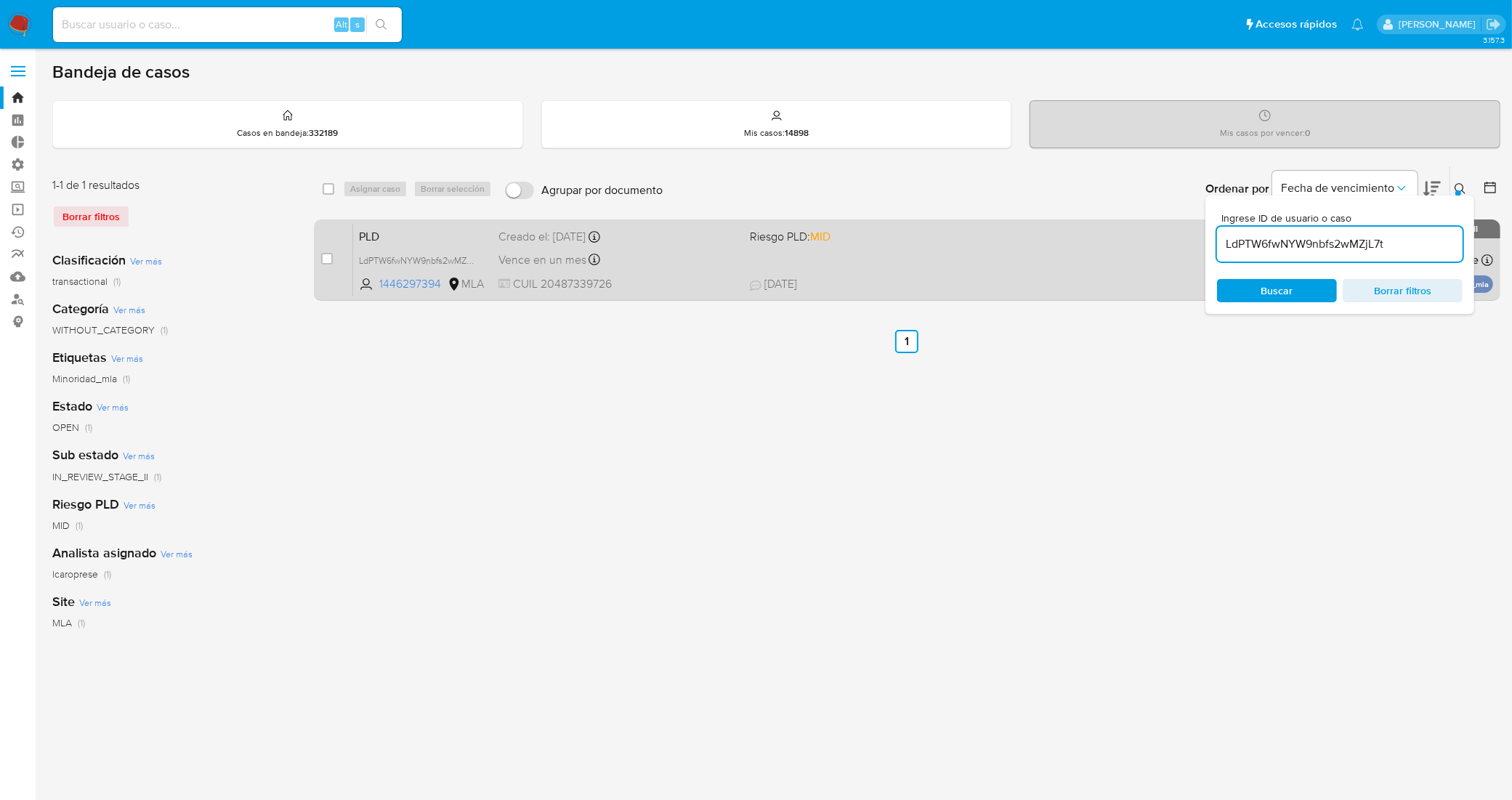
drag, startPoint x: 1400, startPoint y: 245, endPoint x: 1087, endPoint y: 242, distance: 313.0
click at [1087, 242] on div "select-all-cases-checkbox Asignar caso Borrar selección Agrupar por documento O…" at bounding box center [908, 236] width 1187 height 141
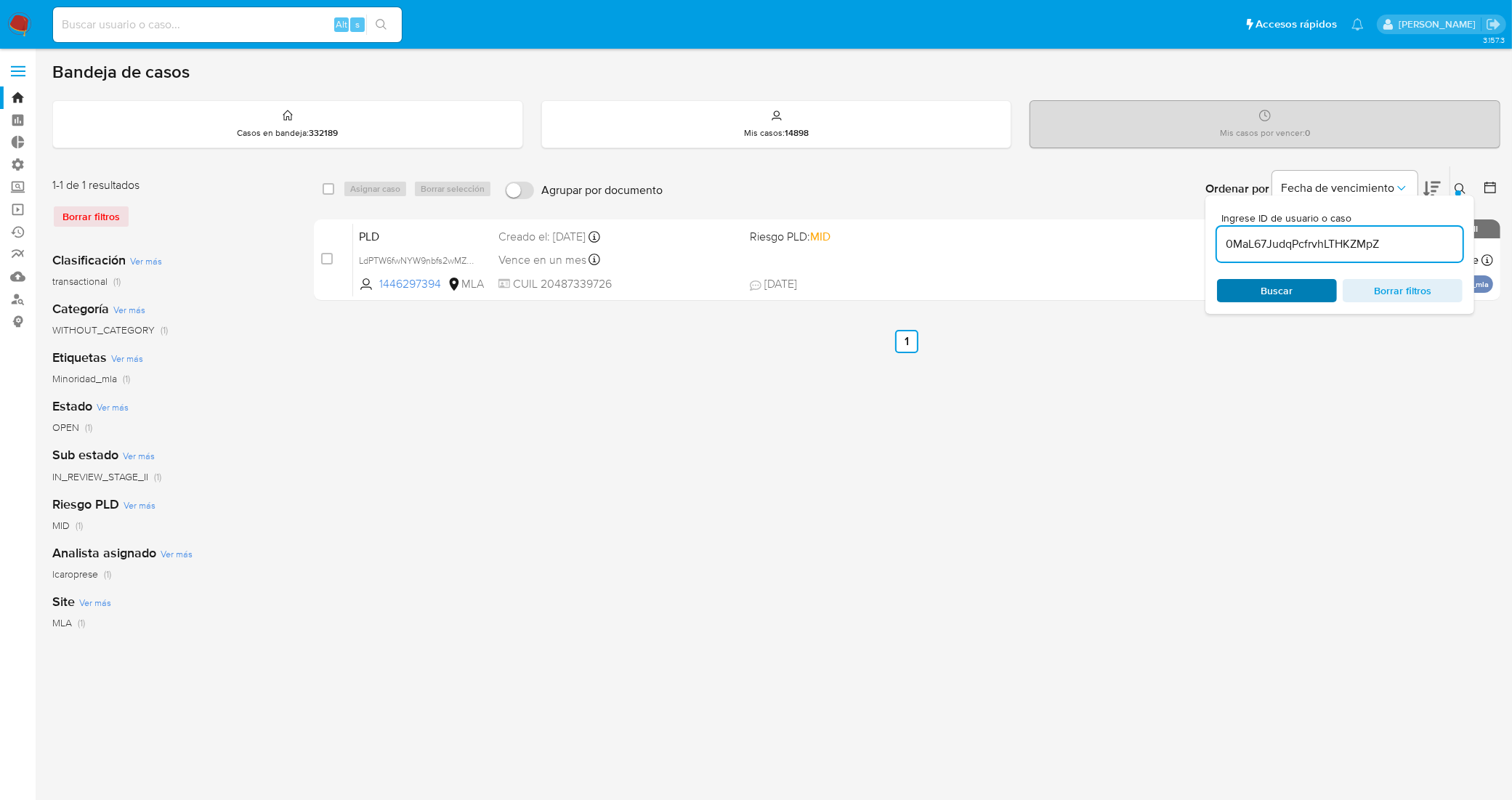
click at [1262, 282] on div "Buscar Borrar filtros" at bounding box center [1340, 290] width 246 height 23
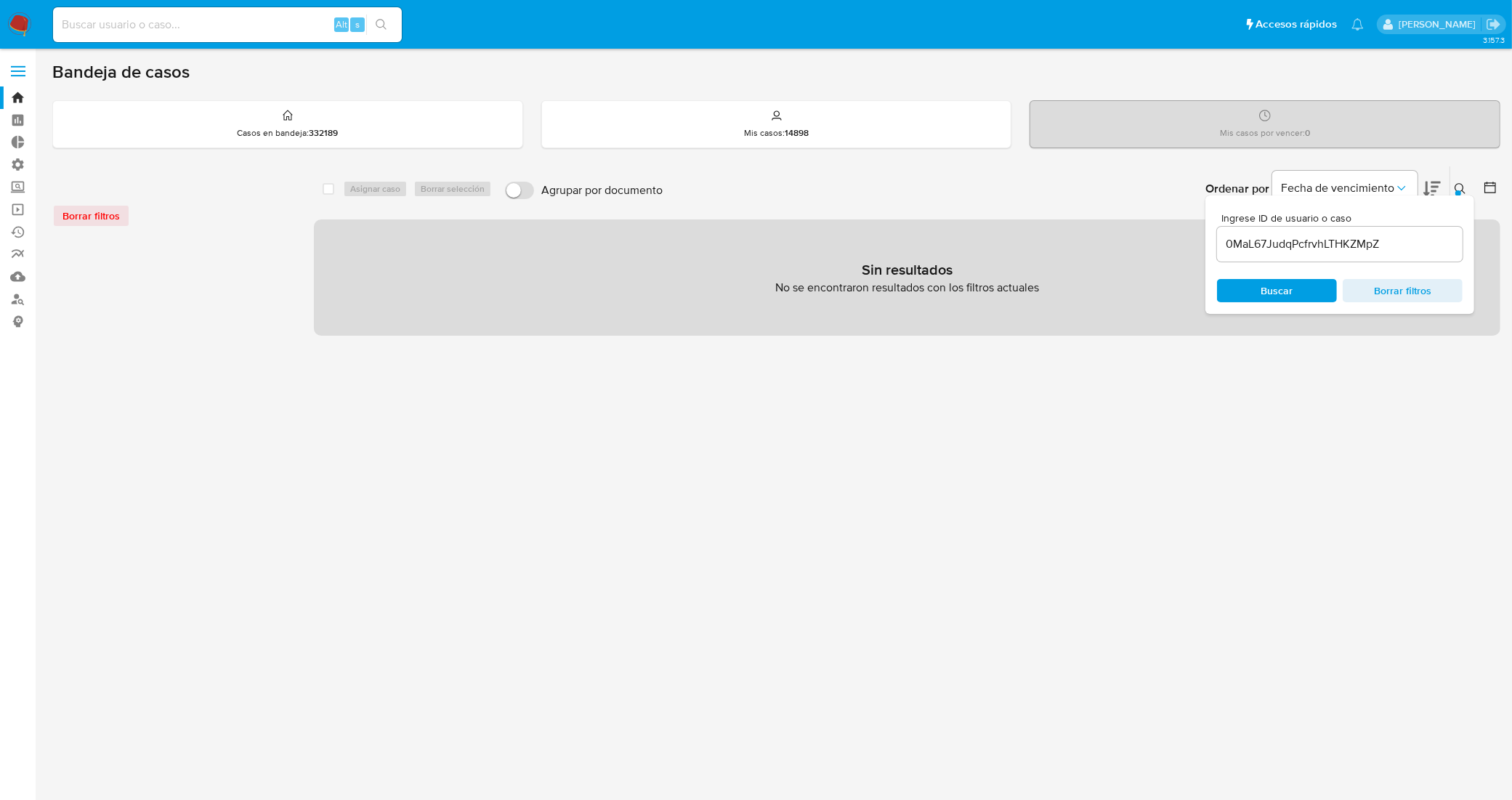
click at [1388, 249] on input "0MaL67JudqPcfrvhLTHKZMpZ" at bounding box center [1340, 244] width 246 height 19
type input "0MaL67JudqPcfrvhLTHKZMpZ"
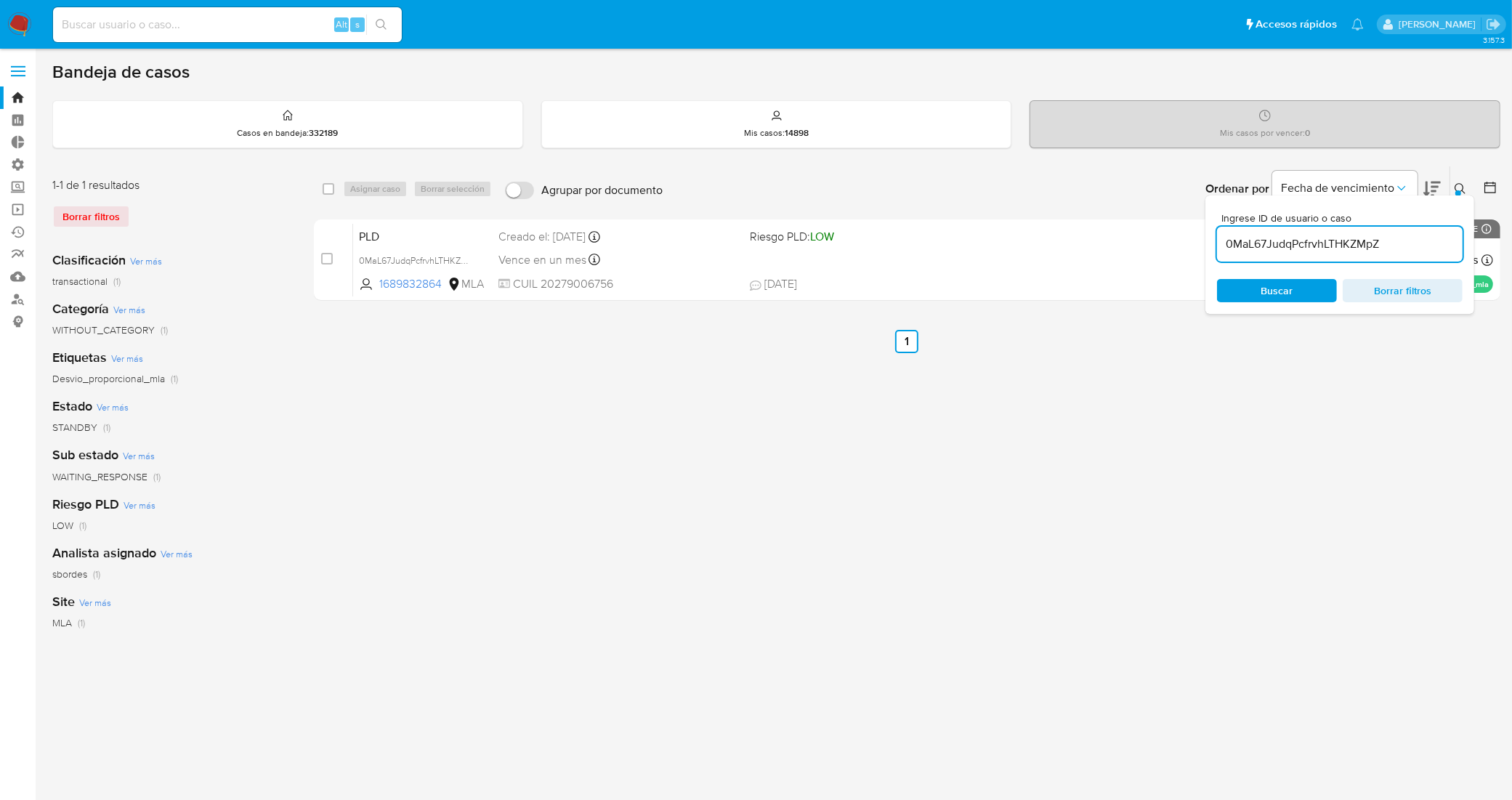
click at [1461, 189] on icon at bounding box center [1460, 189] width 12 height 12
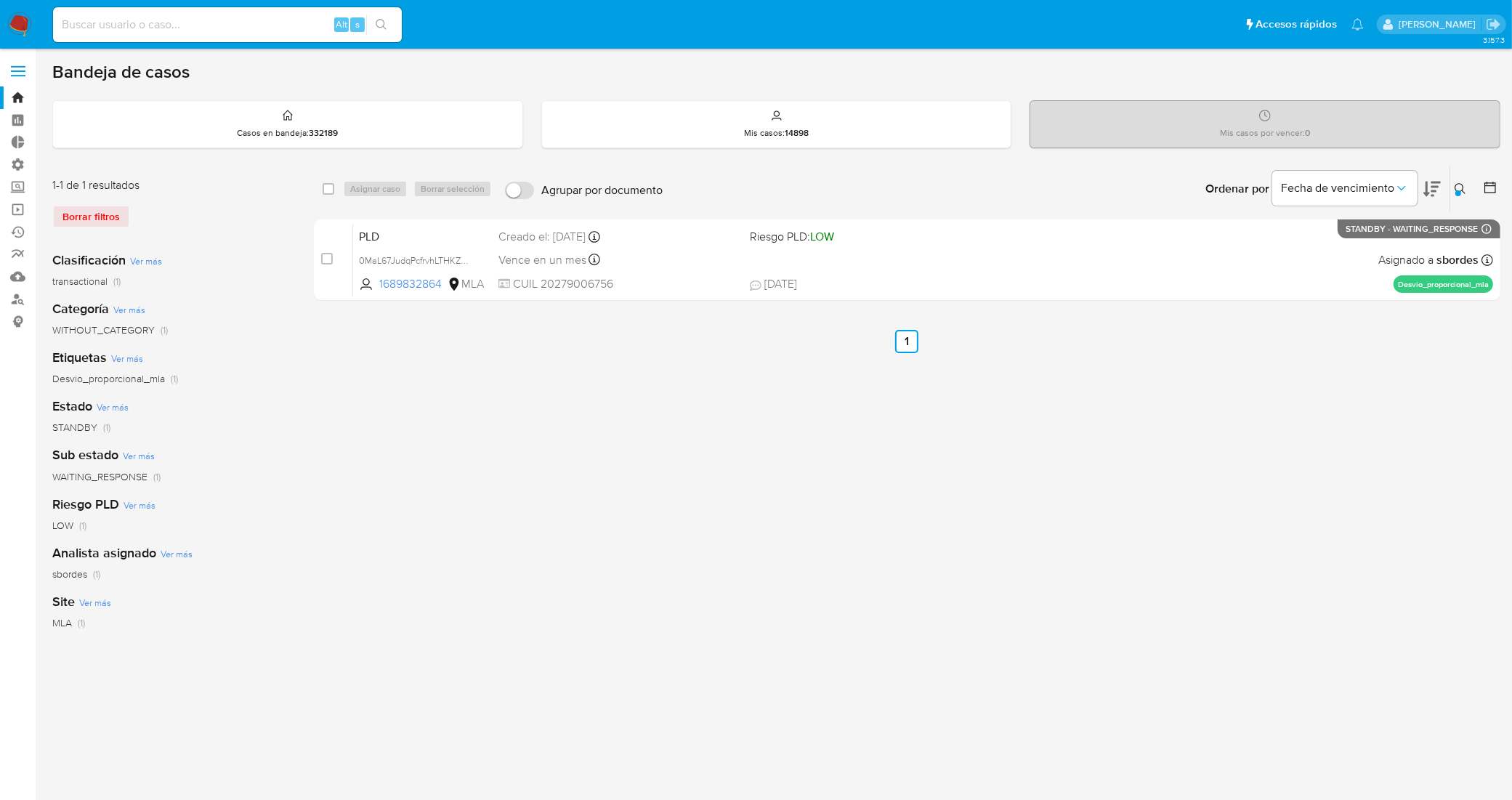
click at [88, 230] on div "1-1 de 1 resultados Borrar filtros" at bounding box center [169, 208] width 233 height 62
click at [100, 223] on div "Borrar filtros" at bounding box center [169, 216] width 233 height 23
click at [1458, 187] on icon at bounding box center [1460, 189] width 12 height 12
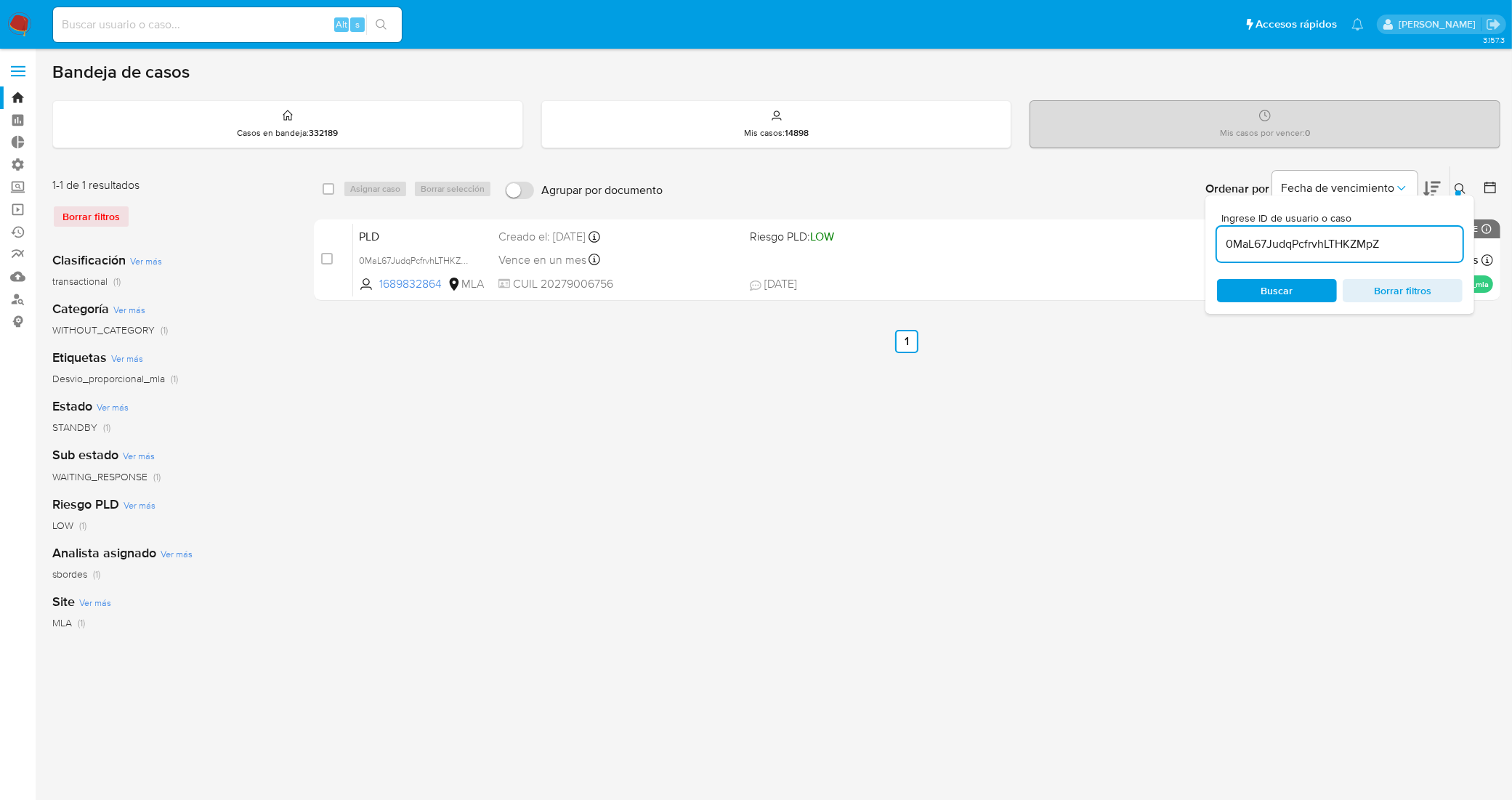
click at [982, 367] on div "select-all-cases-checkbox Asignar caso Borrar selección Agrupar por documento O…" at bounding box center [908, 485] width 1187 height 638
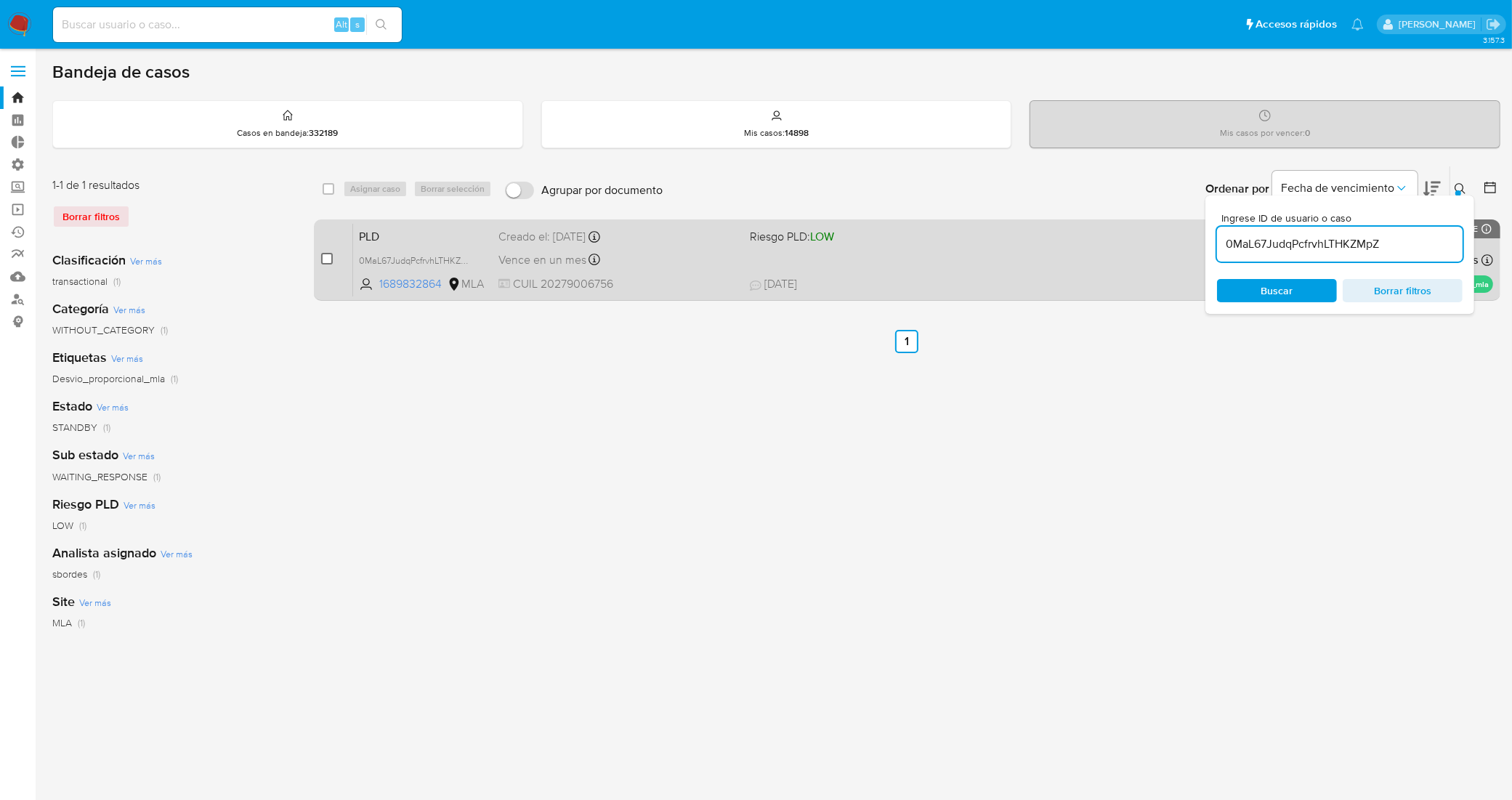
click at [328, 258] on input "checkbox" at bounding box center [327, 258] width 12 height 12
checkbox input "true"
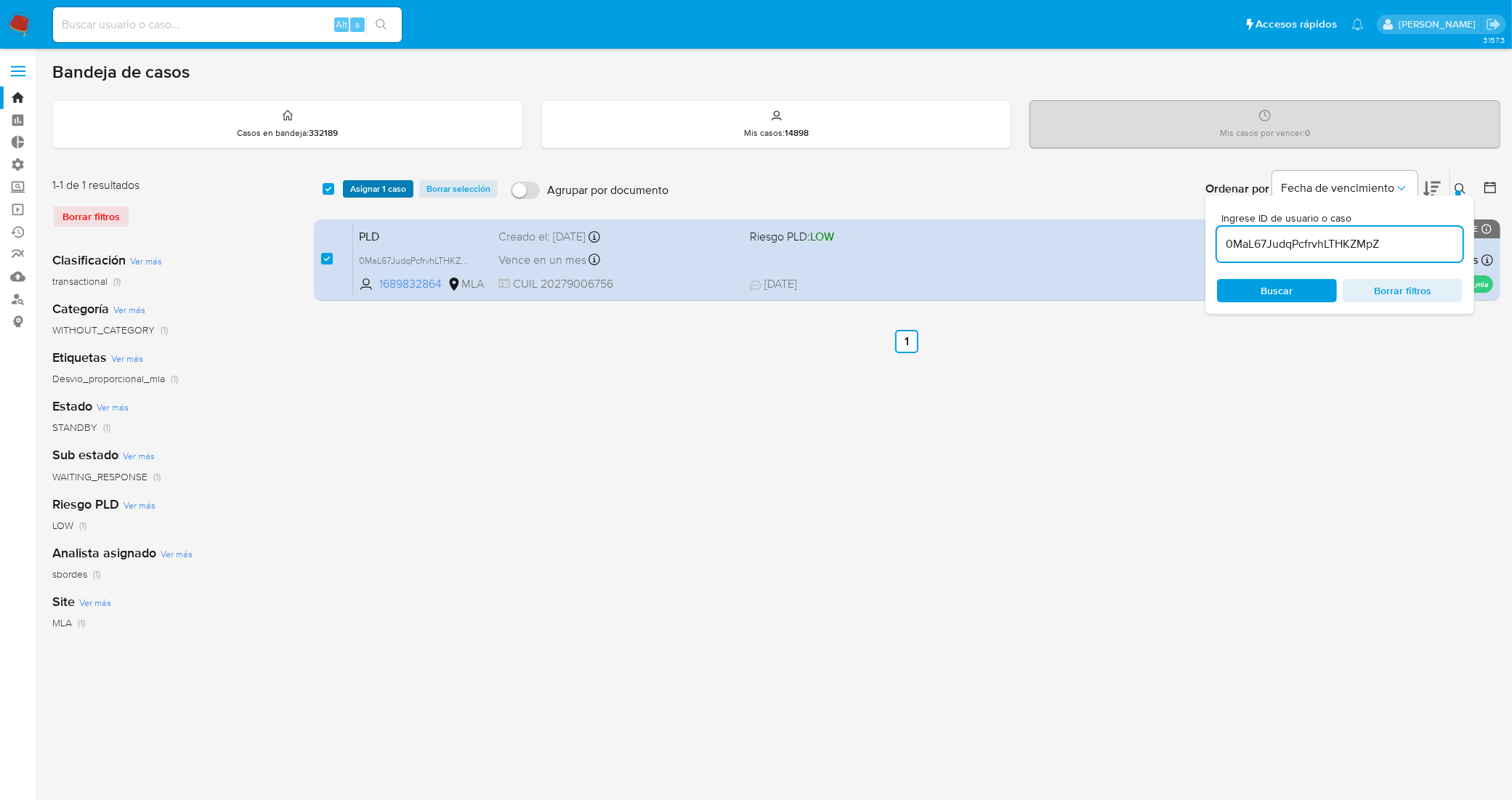
click at [380, 192] on span "Asignar 1 caso" at bounding box center [378, 189] width 56 height 14
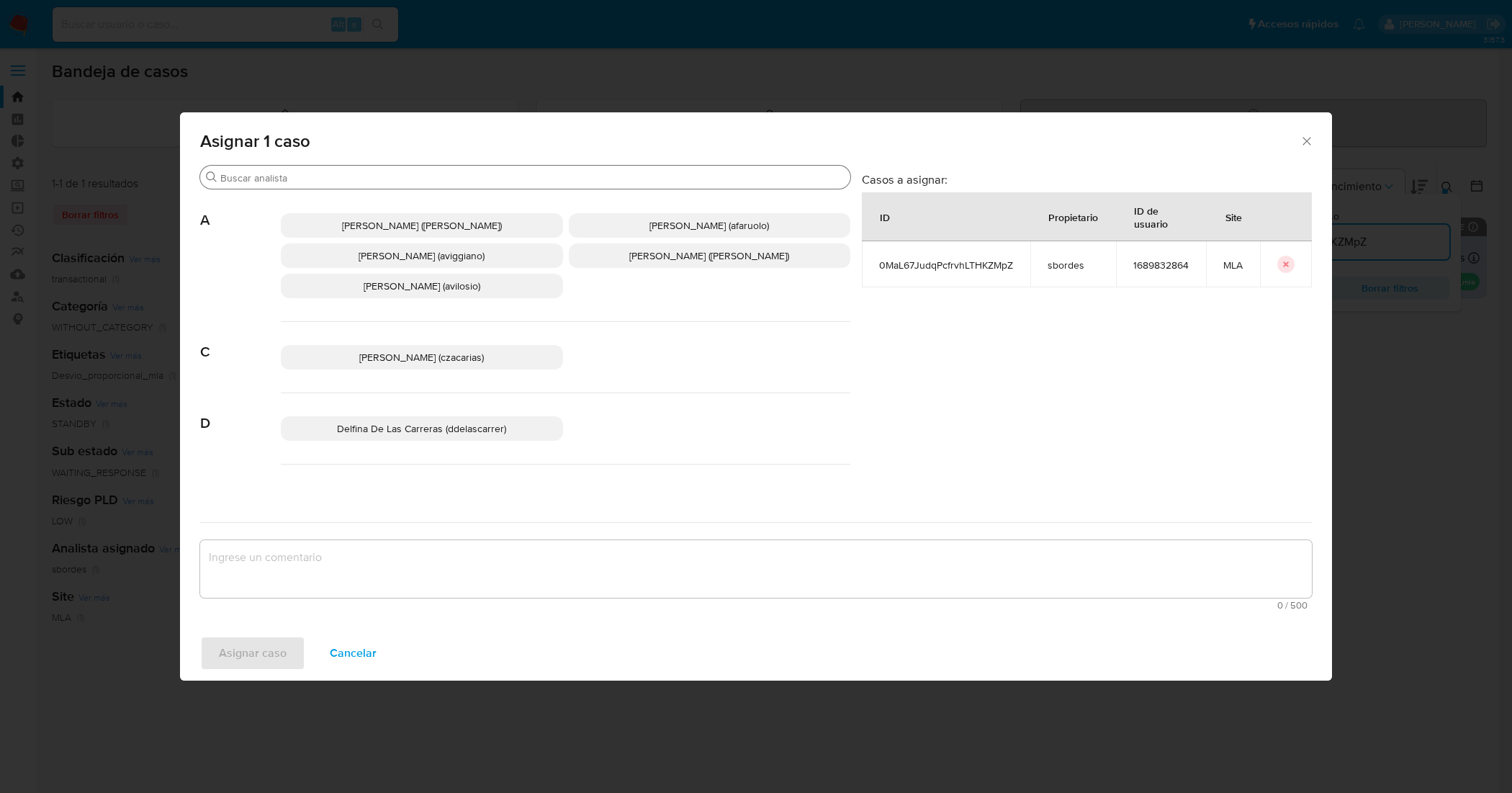
click at [523, 172] on input "Buscar" at bounding box center [533, 178] width 624 height 13
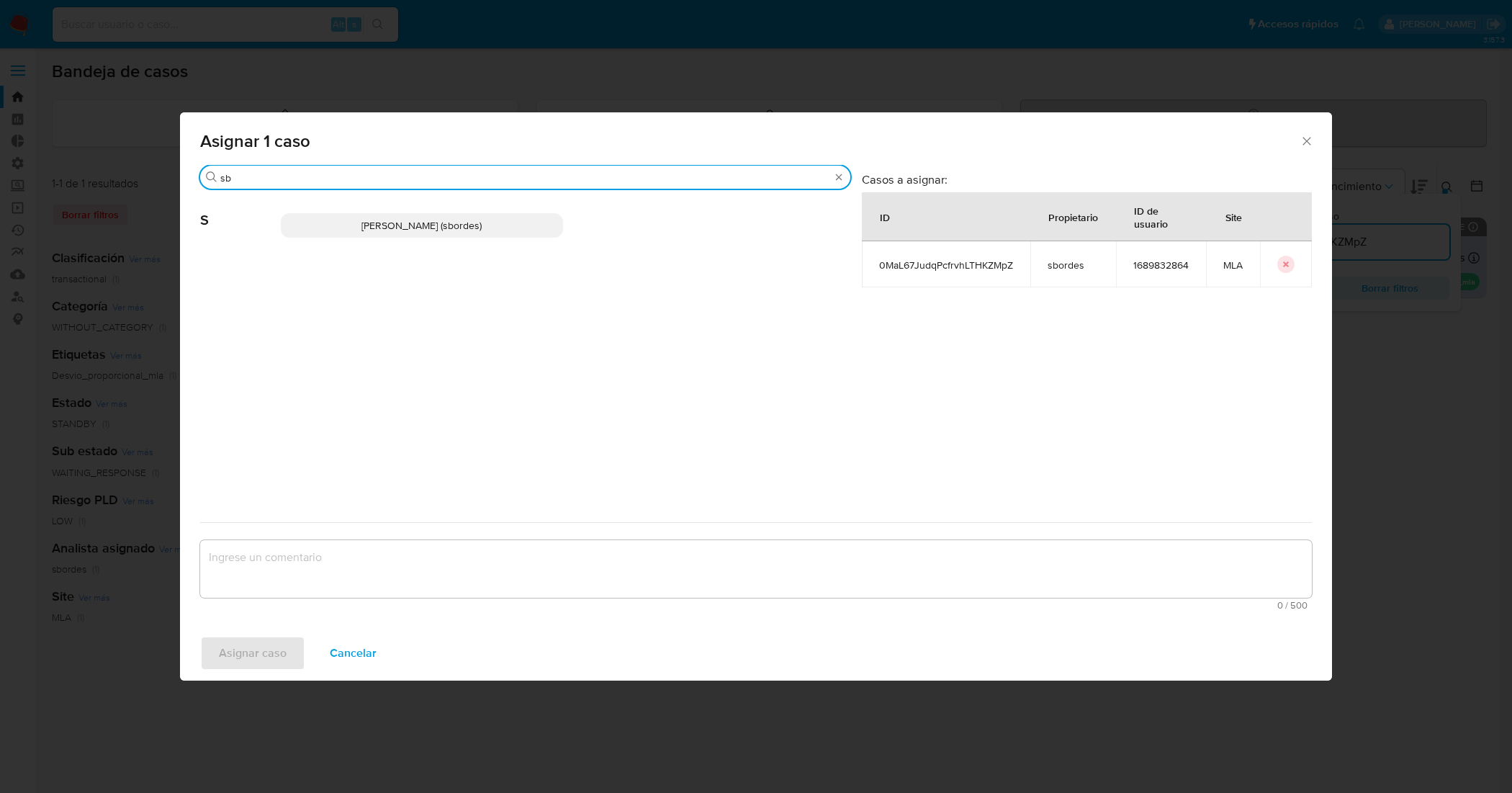
type input "sb"
click at [463, 231] on span "Stefania Bordes (sbordes)" at bounding box center [421, 225] width 120 height 14
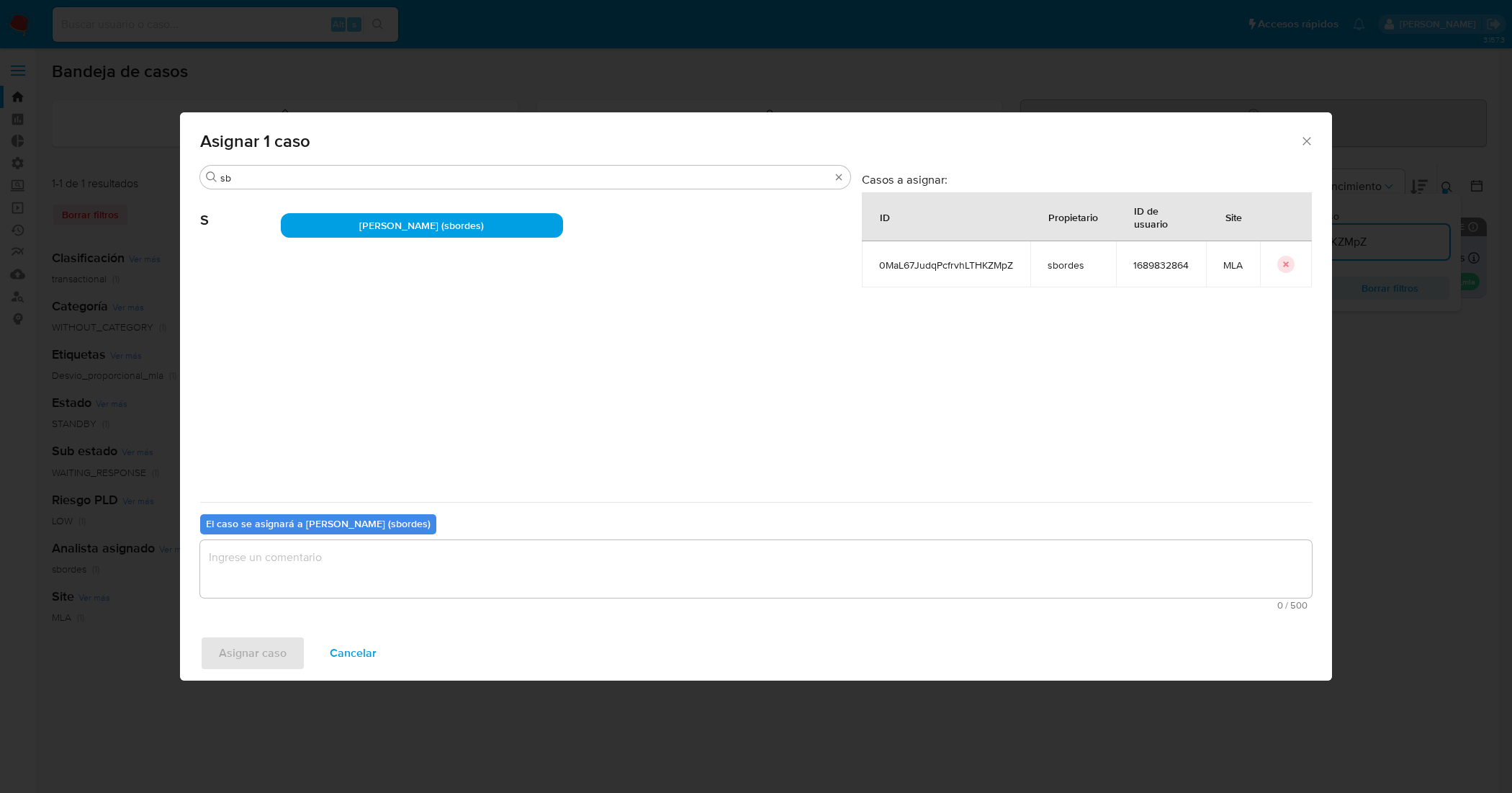
click at [409, 566] on textarea "assign-modal" at bounding box center [756, 568] width 1112 height 58
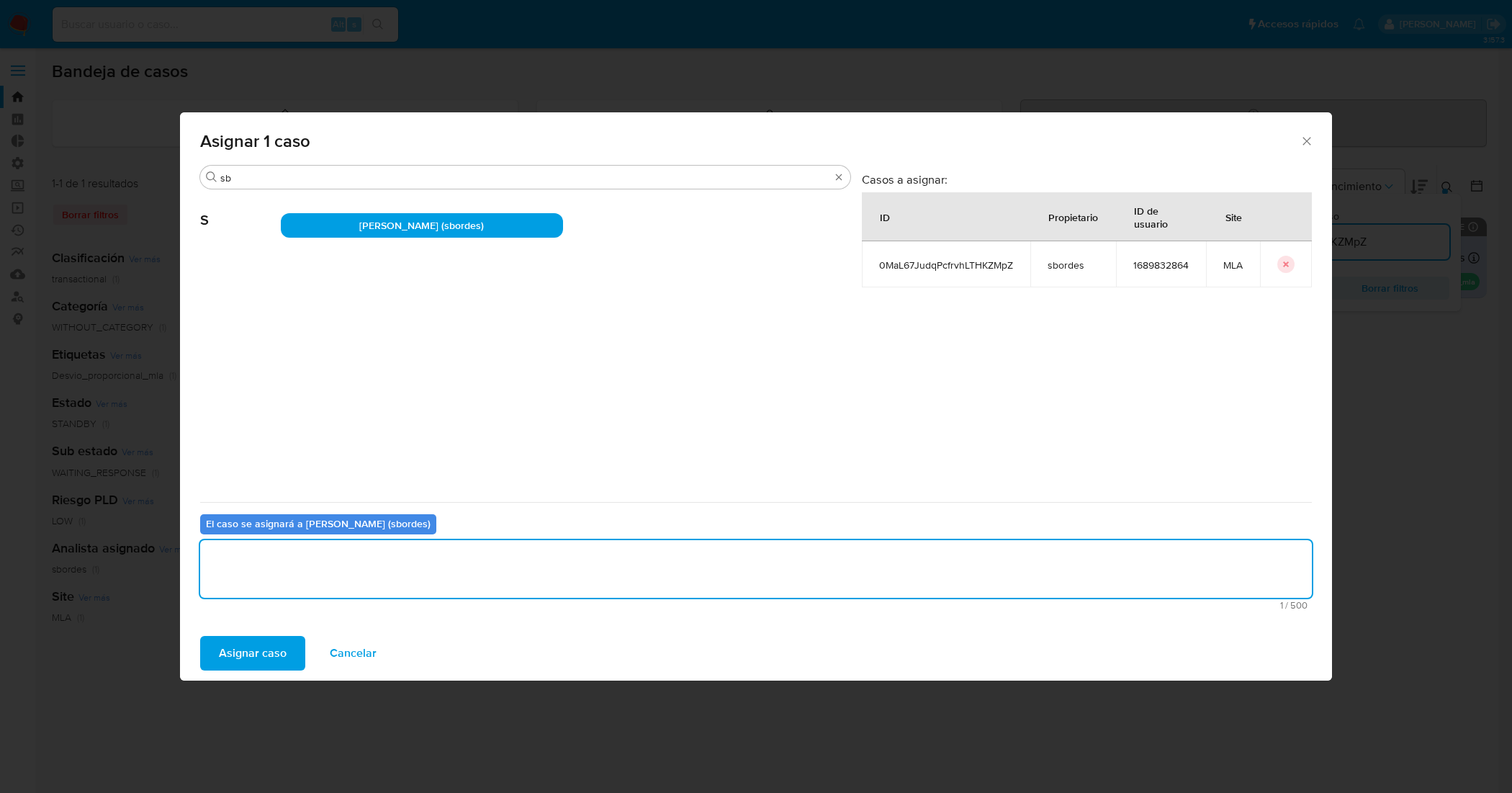
click at [279, 641] on span "Asignar caso" at bounding box center [253, 653] width 68 height 32
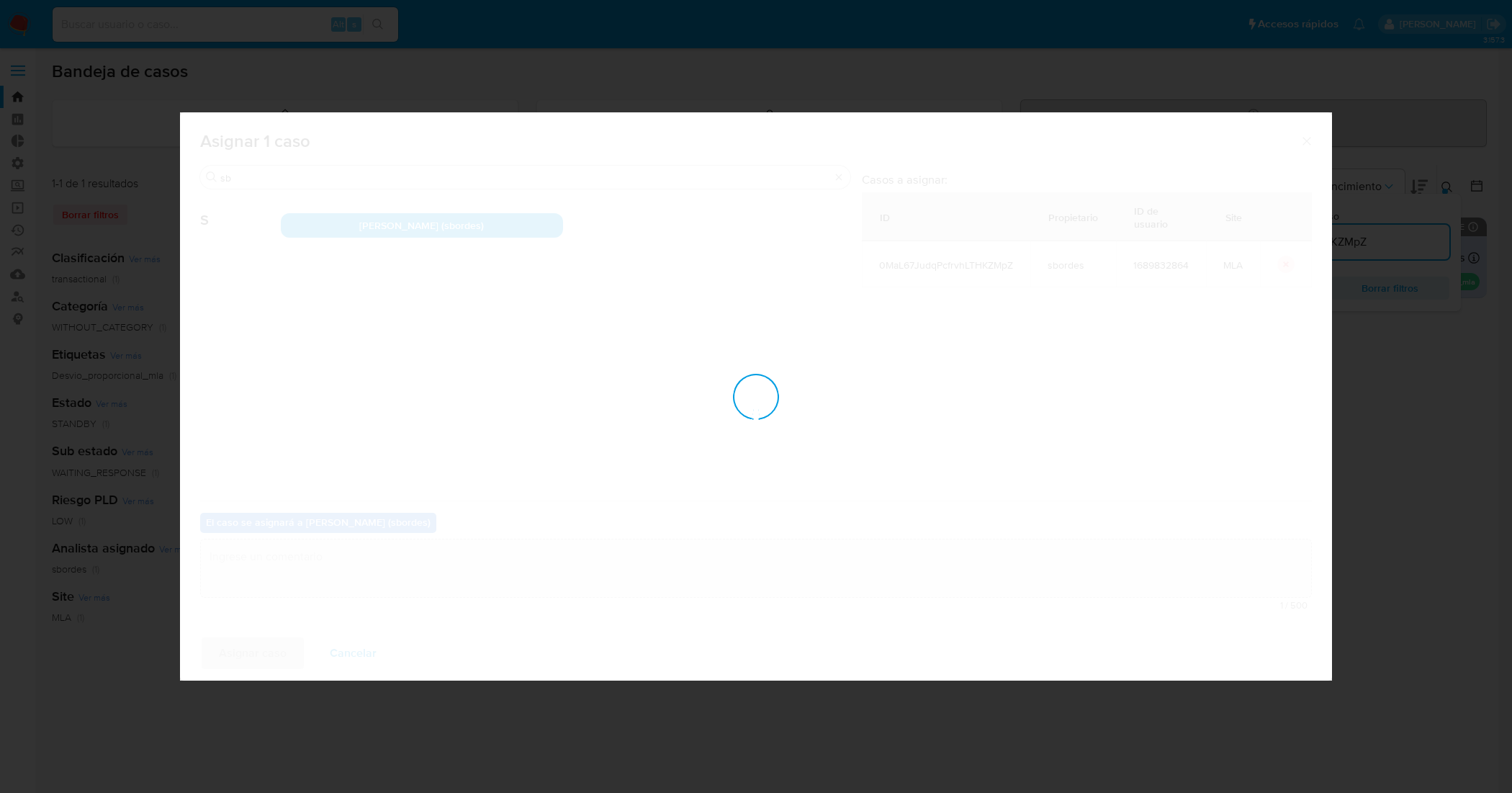
checkbox input "false"
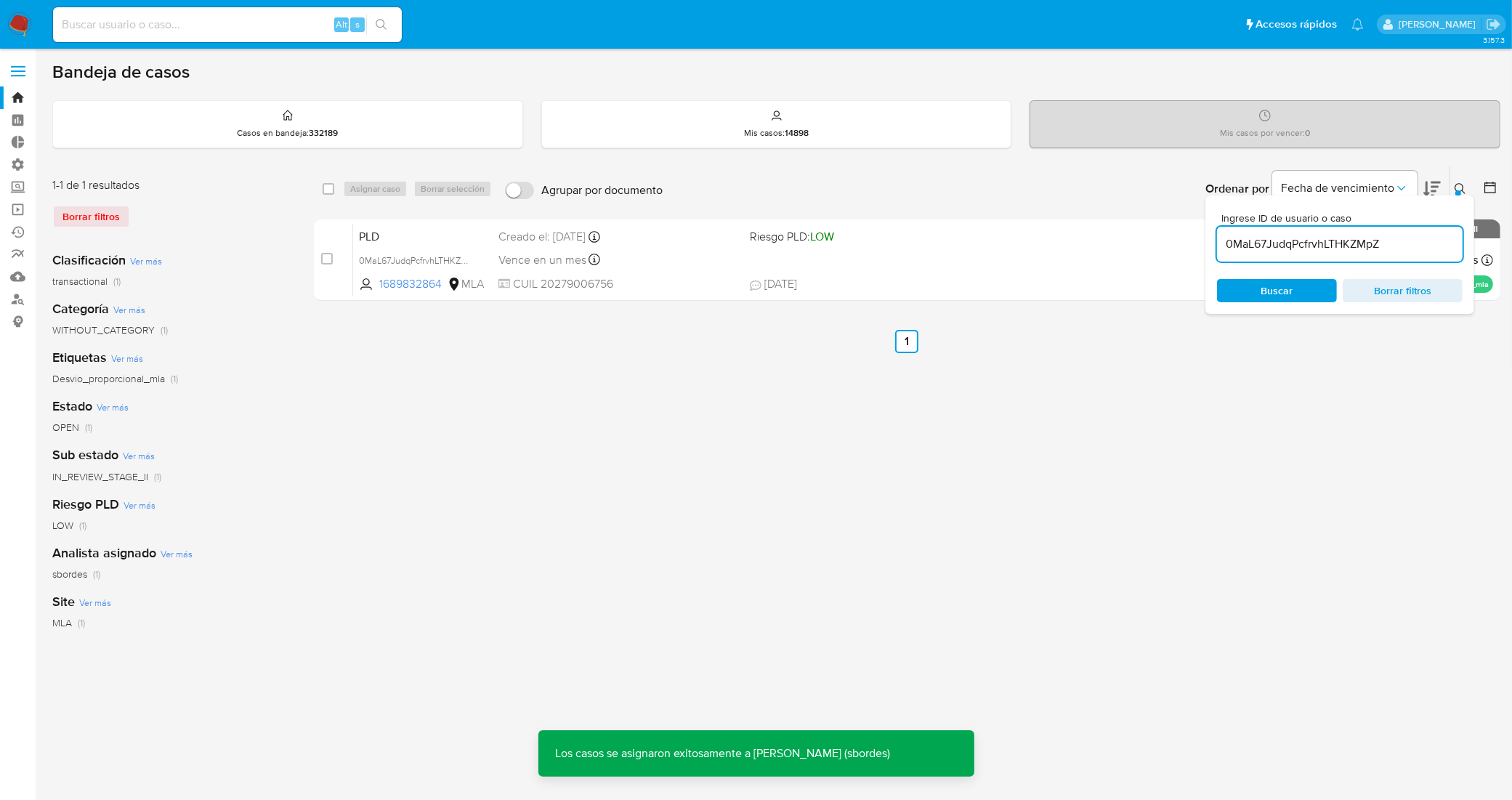
click at [1463, 190] on icon at bounding box center [1460, 189] width 12 height 12
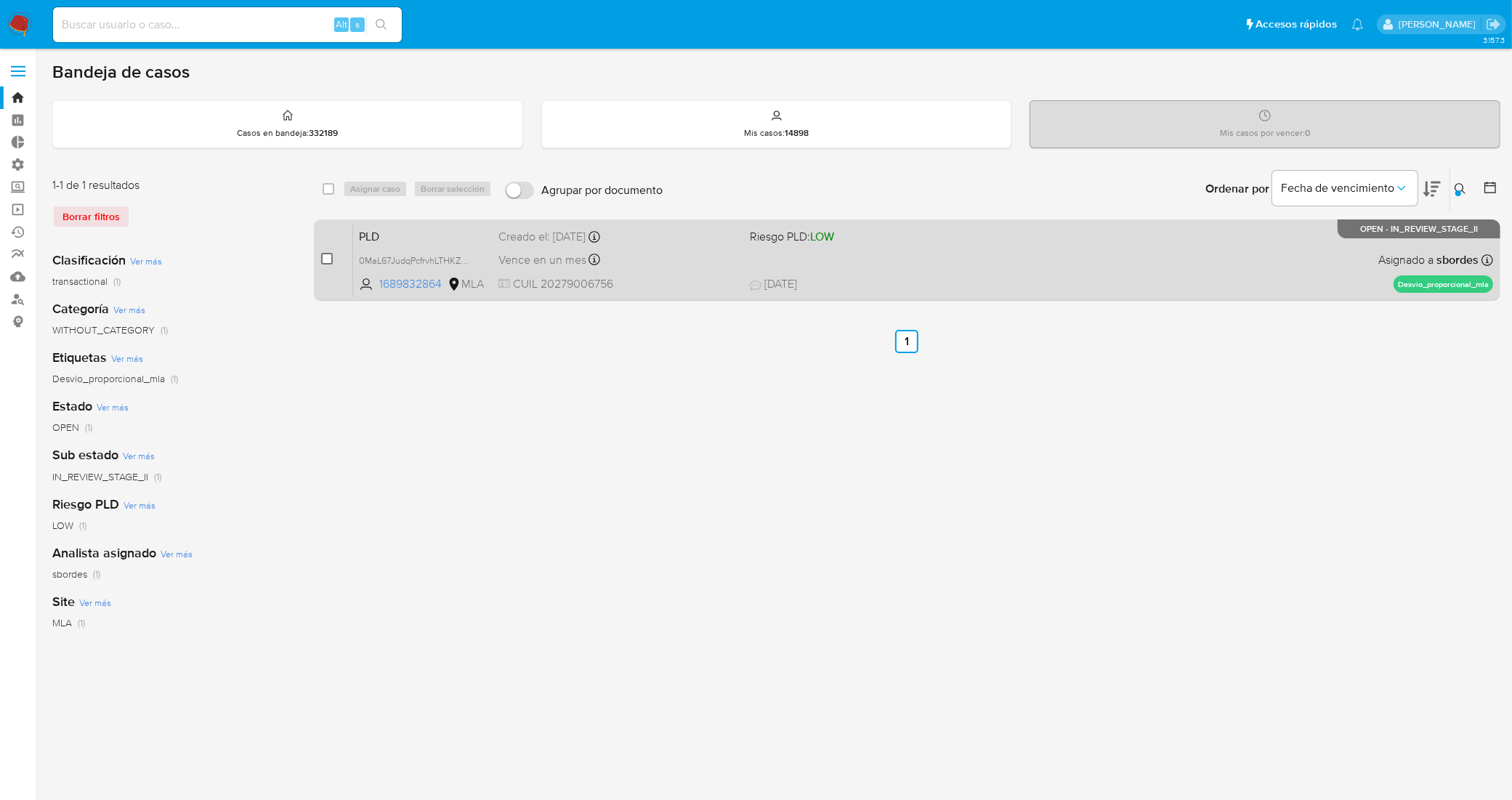
click at [328, 262] on input "checkbox" at bounding box center [327, 258] width 12 height 12
checkbox input "true"
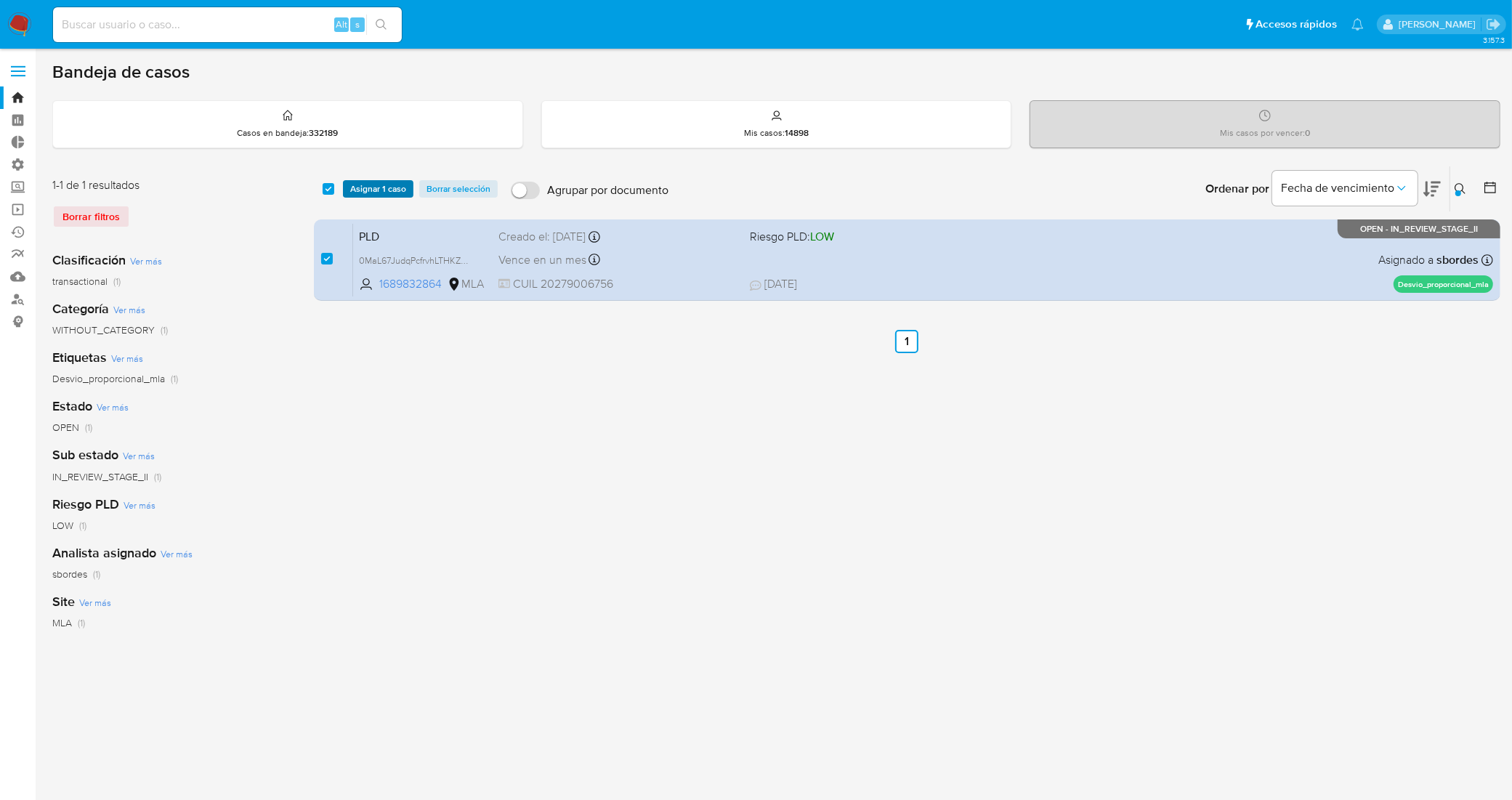
click at [381, 196] on span "Asignar 1 caso" at bounding box center [378, 189] width 56 height 14
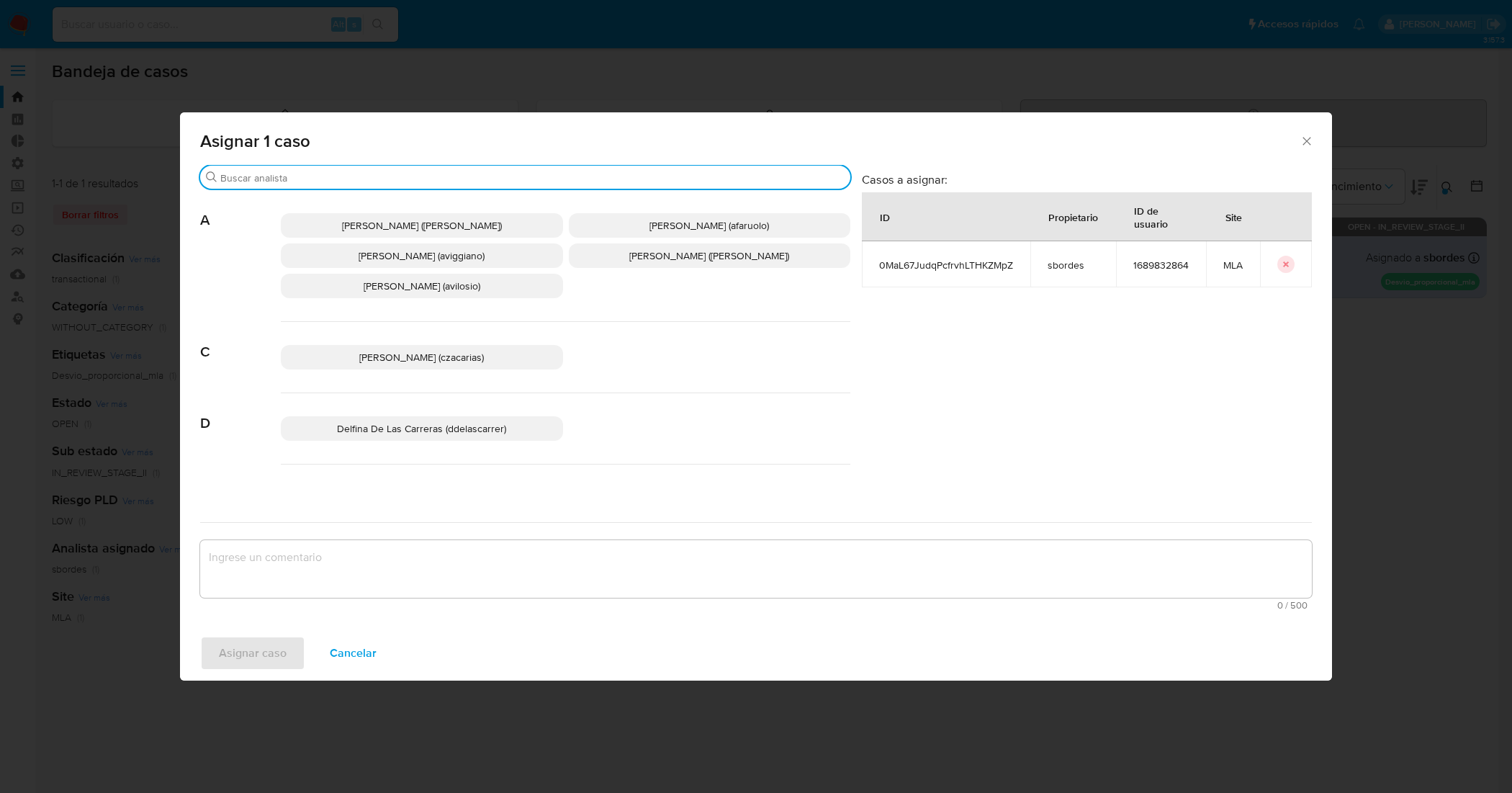
click at [445, 179] on input "Buscar" at bounding box center [533, 178] width 624 height 13
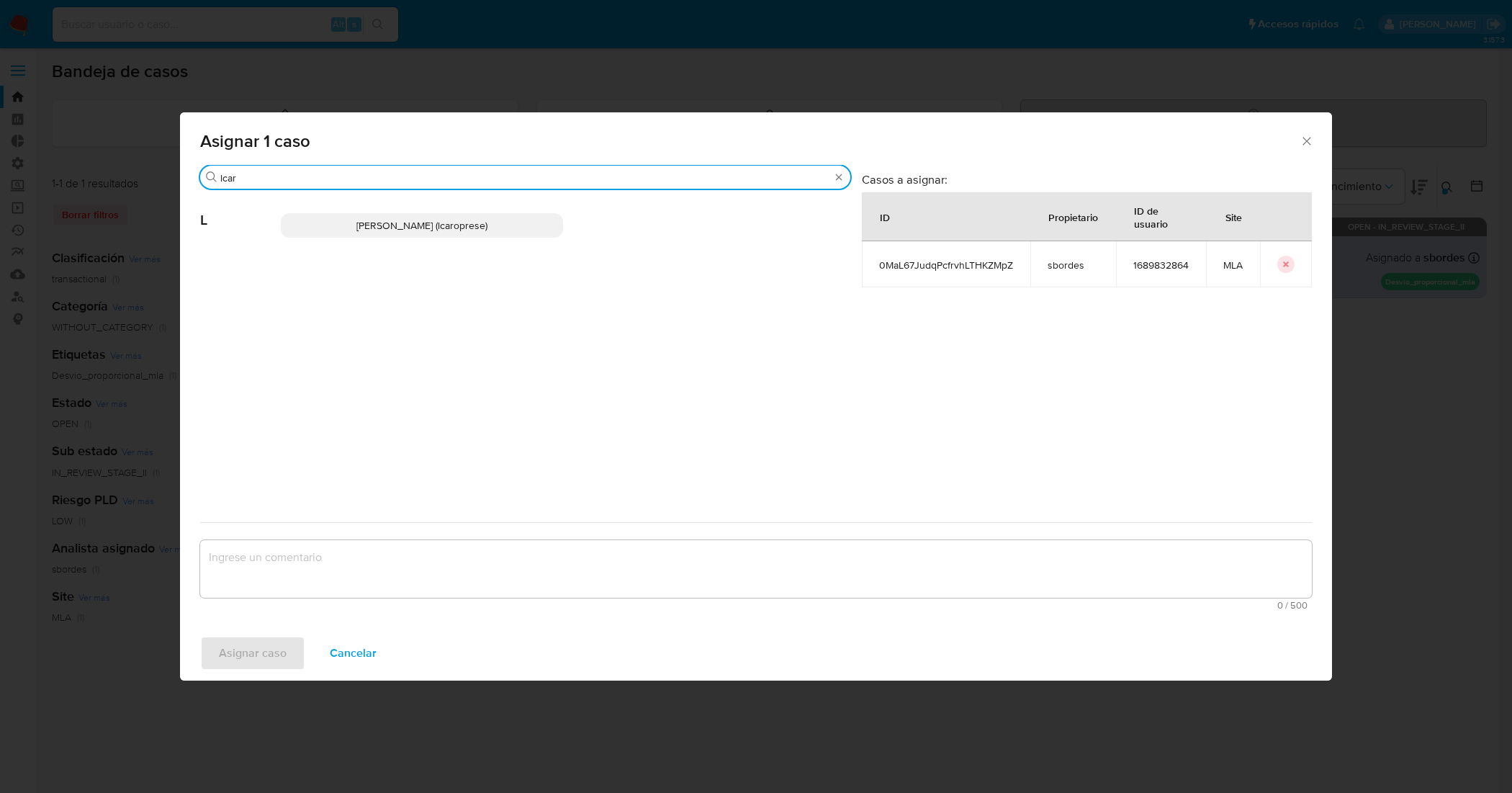
type input "lcar"
click at [466, 231] on span "Leandro Ezequiel Caroprese (lcaroprese)" at bounding box center [422, 225] width 131 height 14
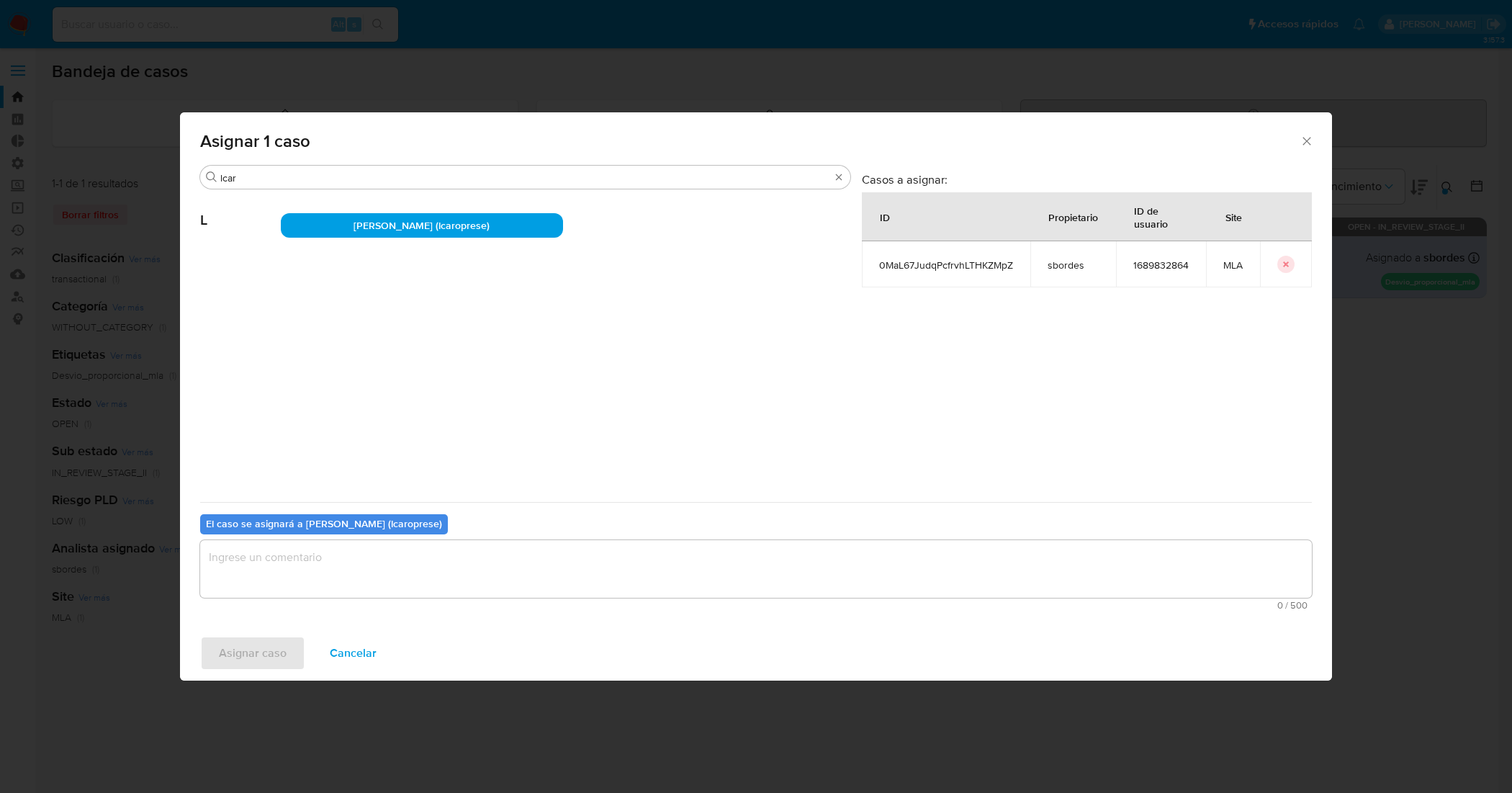
click at [507, 563] on textarea "assign-modal" at bounding box center [756, 568] width 1112 height 58
click at [268, 646] on span "Asignar caso" at bounding box center [253, 653] width 68 height 32
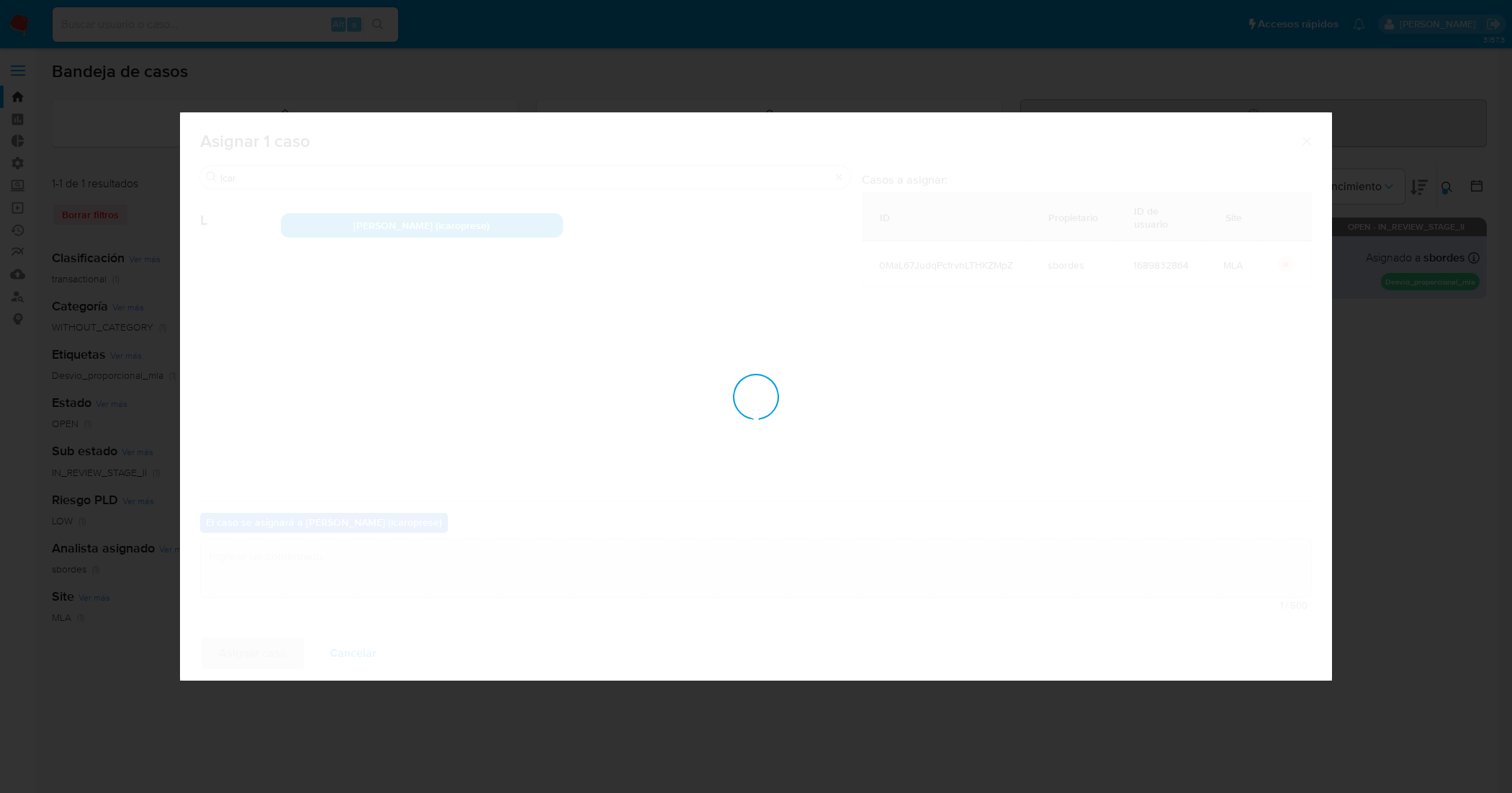
checkbox input "false"
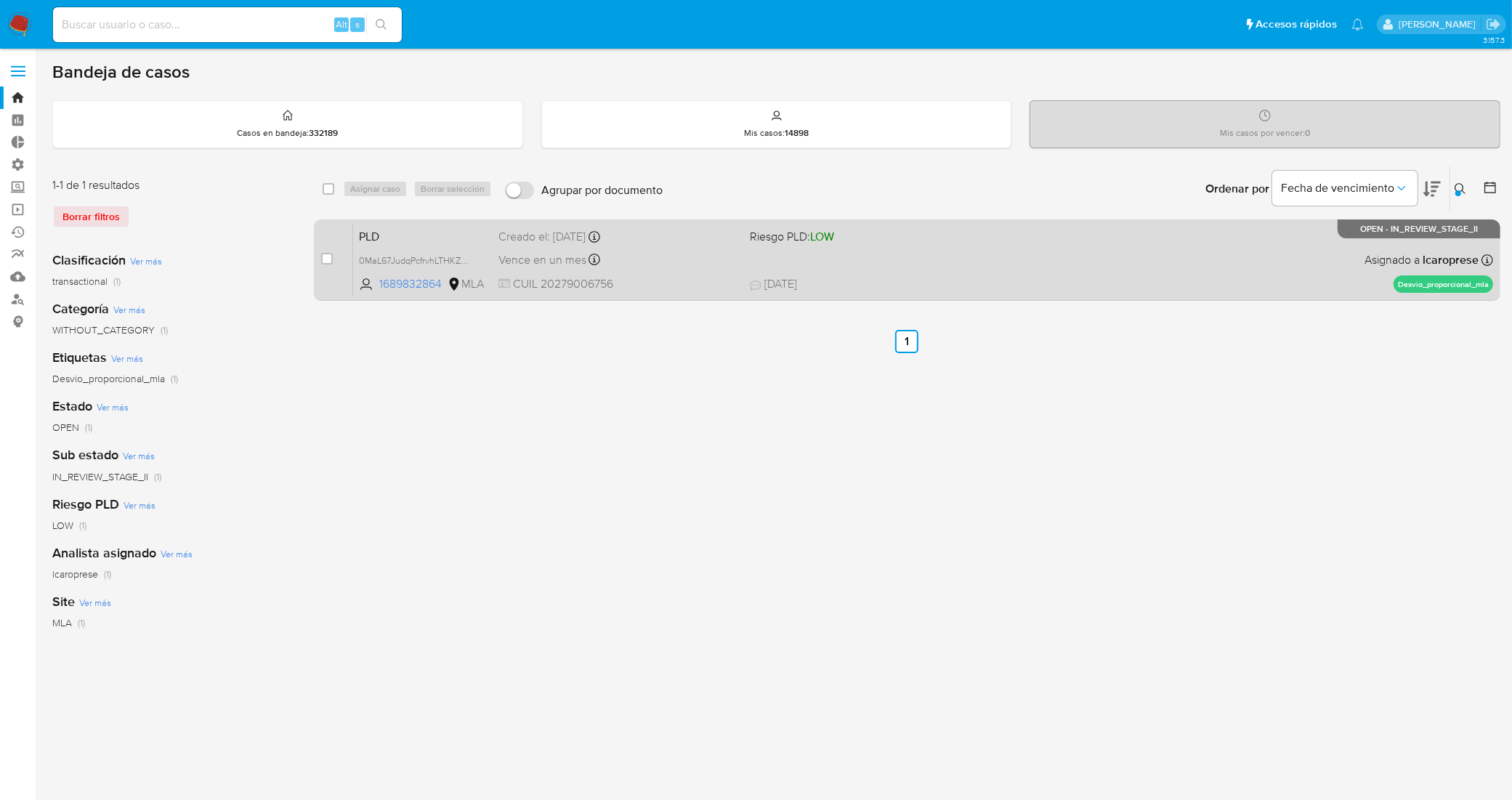
click at [435, 234] on span "PLD" at bounding box center [423, 235] width 128 height 19
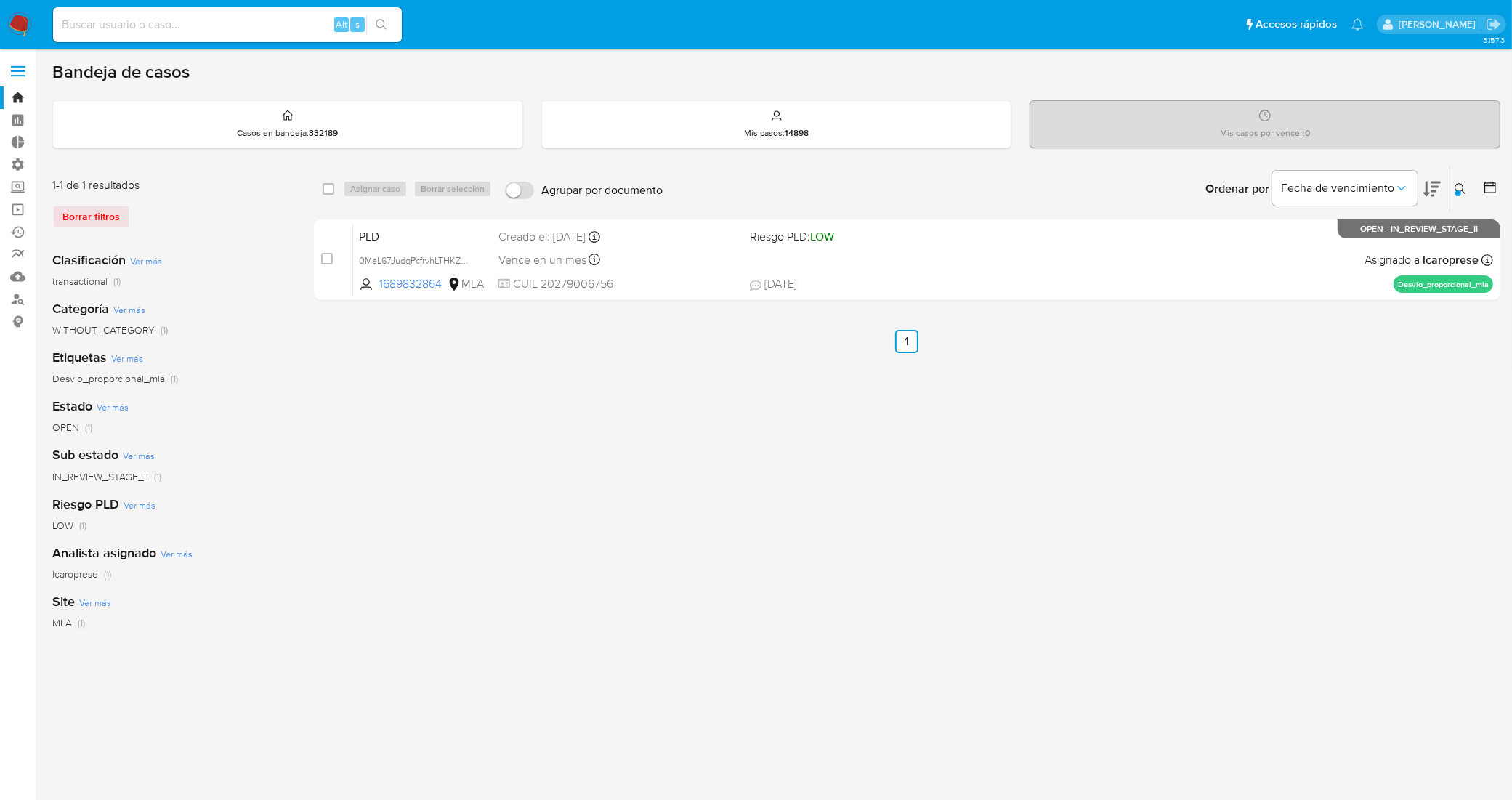
click at [277, 27] on input at bounding box center [227, 25] width 348 height 19
paste input "Rz54JdapERn7HiJ5Je1P4yBa"
type input "Rz54JdapERn7HiJ5Je1P4yBa"
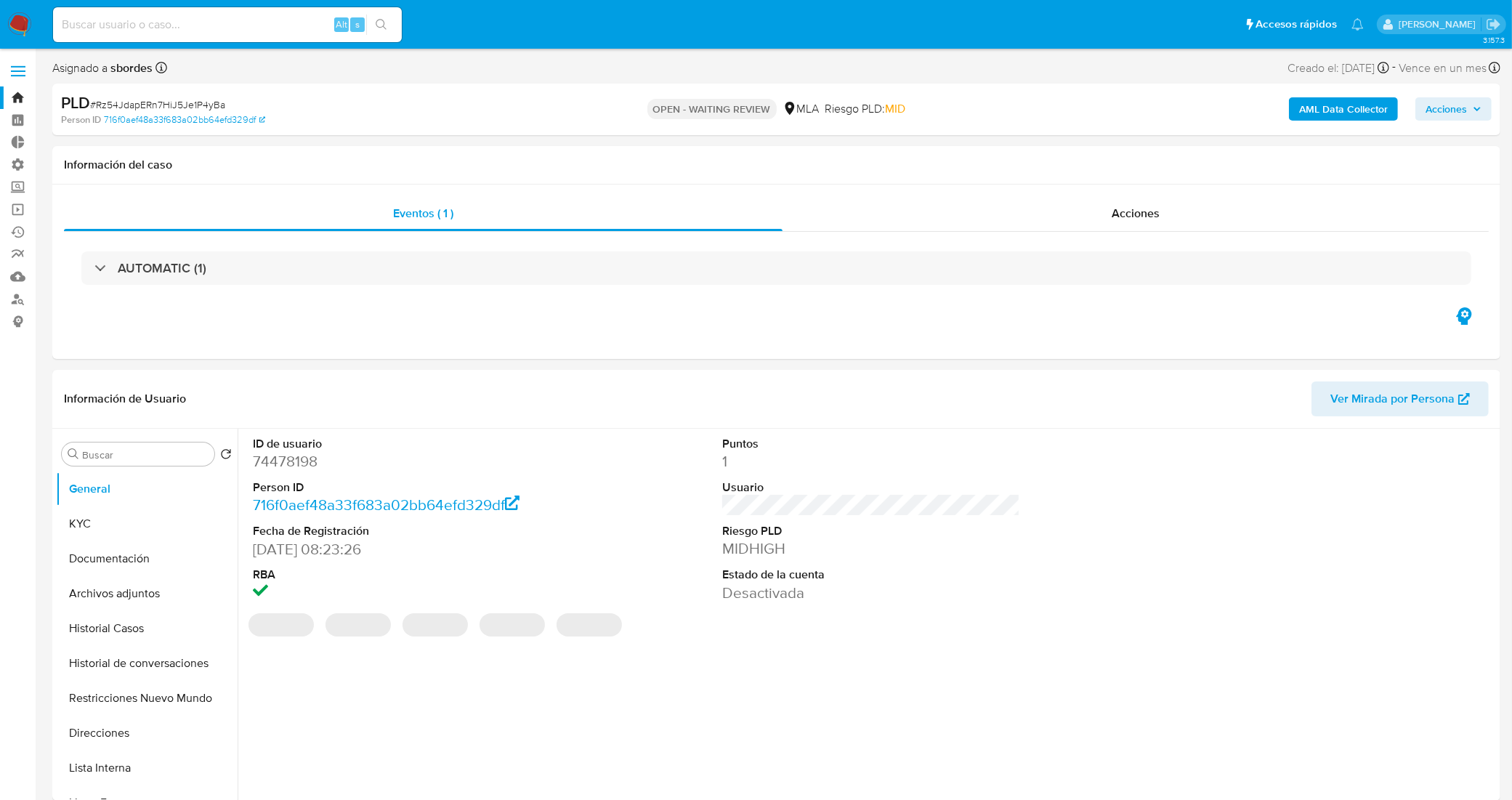
click at [21, 98] on link "Bandeja" at bounding box center [86, 97] width 173 height 22
select select "10"
click at [1466, 108] on span "Acciones" at bounding box center [1447, 108] width 41 height 23
select select "10"
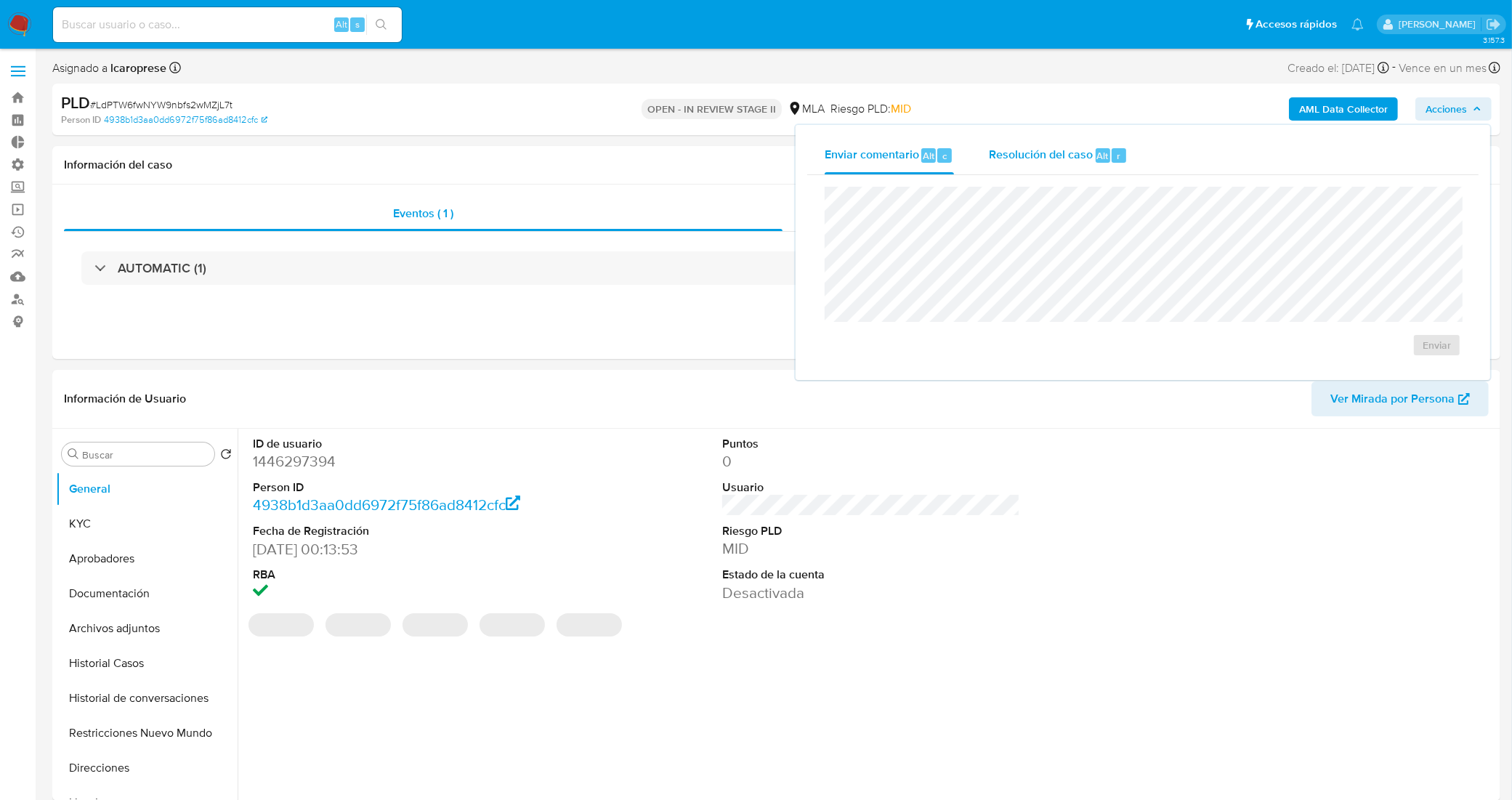
click at [1077, 147] on span "Resolución del caso" at bounding box center [1041, 155] width 104 height 17
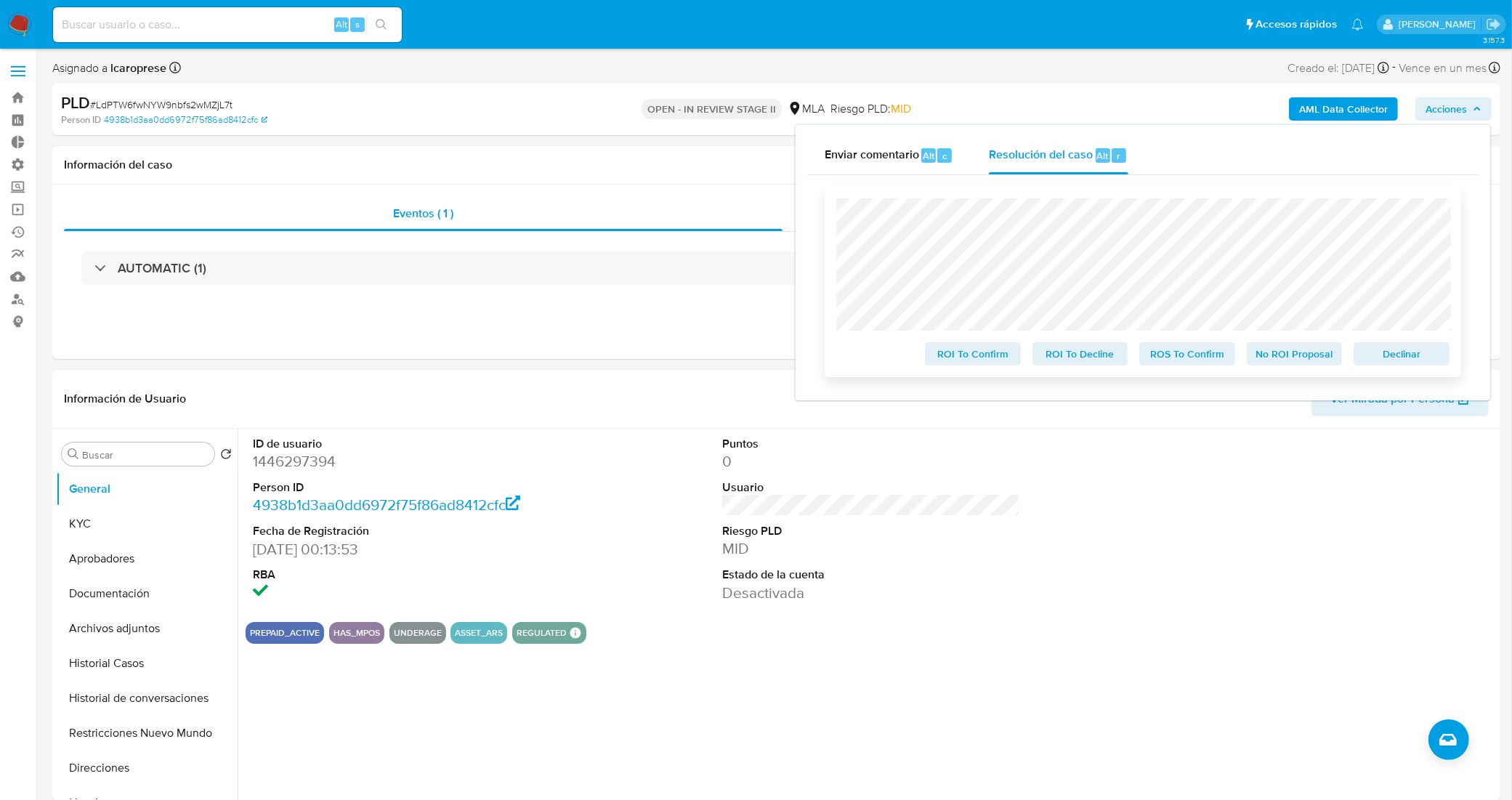
click at [1380, 357] on span "Declinar" at bounding box center [1401, 354] width 76 height 21
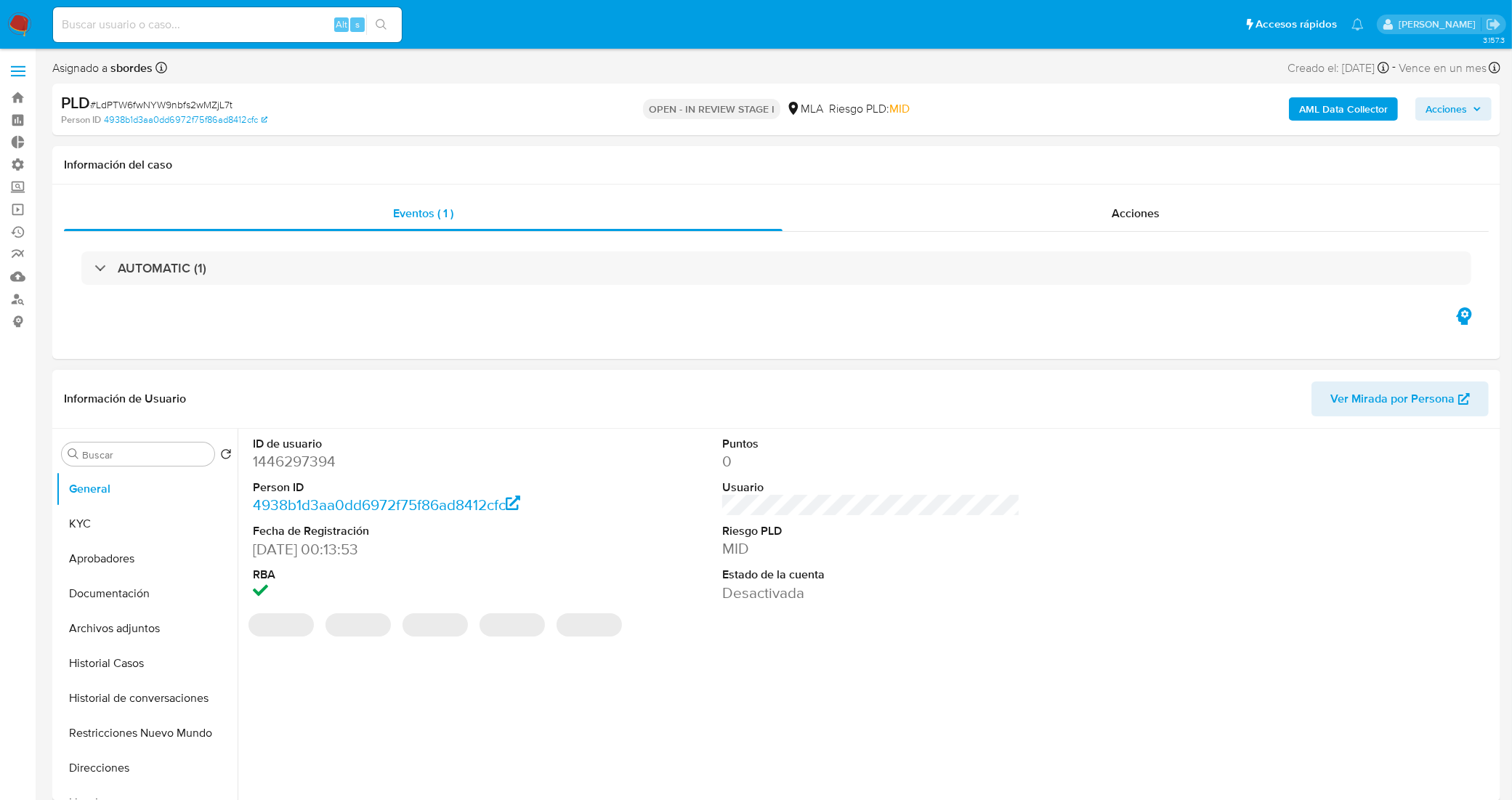
select select "10"
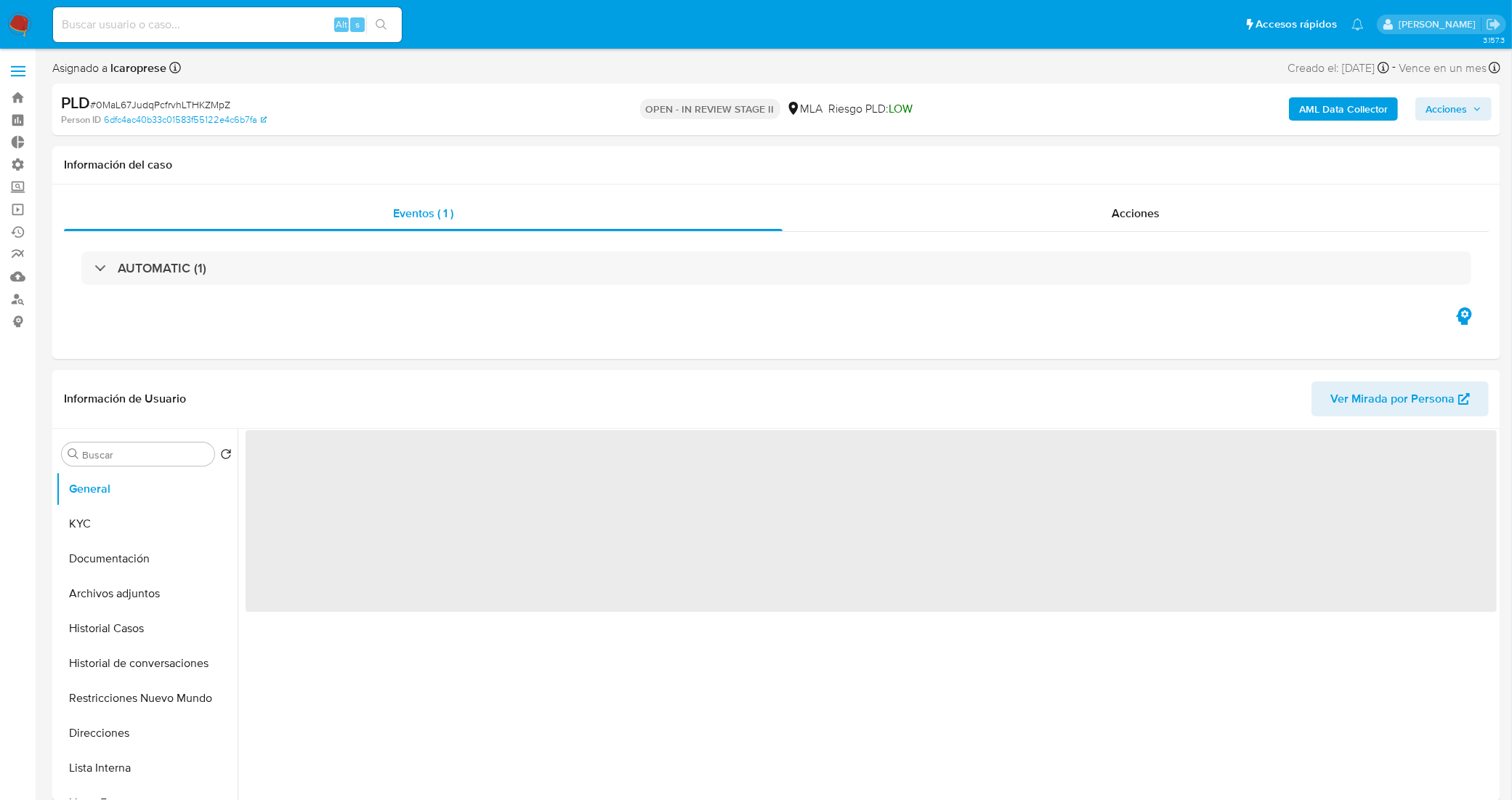
click at [1476, 111] on icon "button" at bounding box center [1477, 108] width 9 height 9
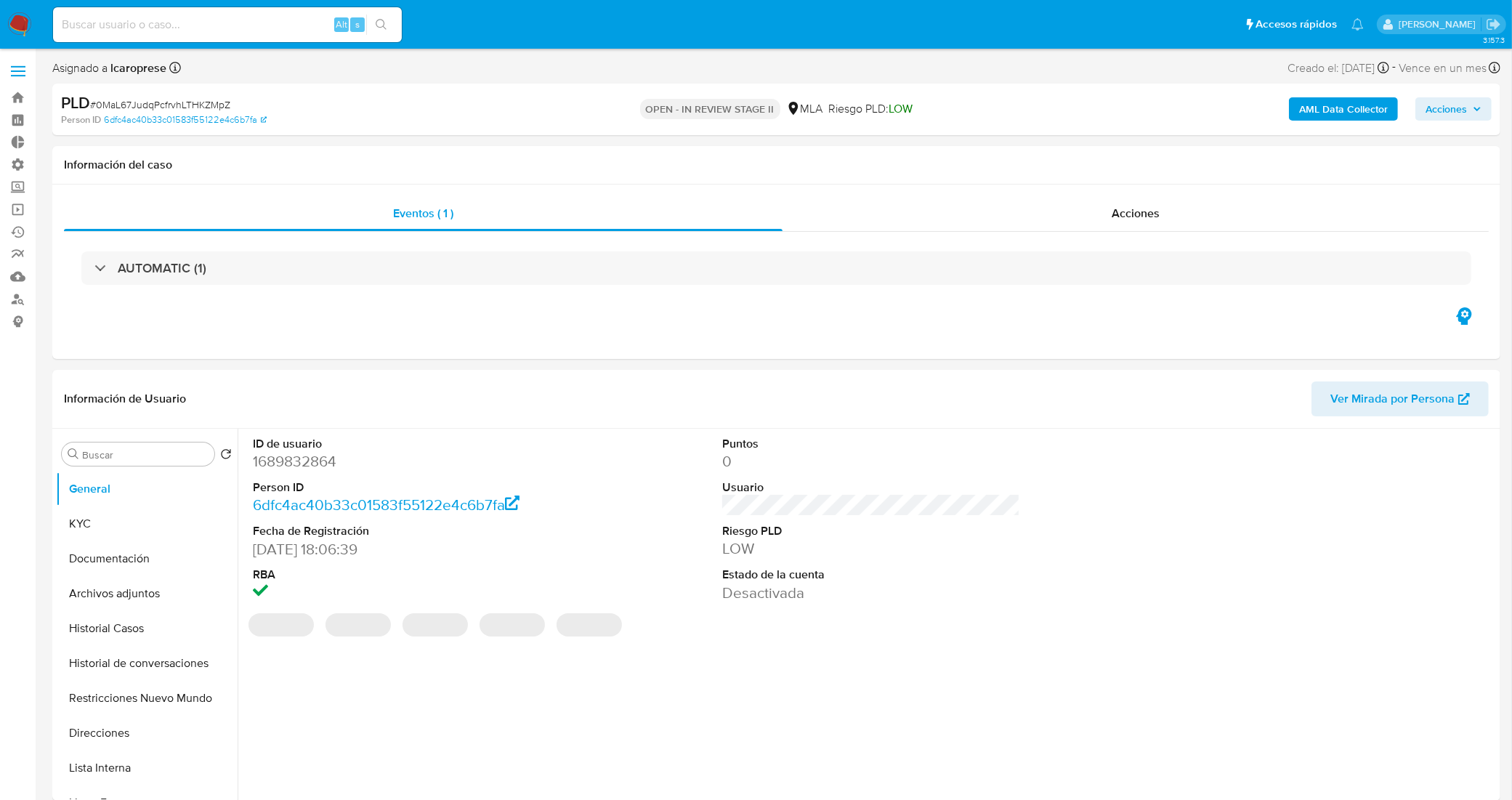
click at [1447, 109] on span "Acciones" at bounding box center [1447, 108] width 41 height 23
select select "10"
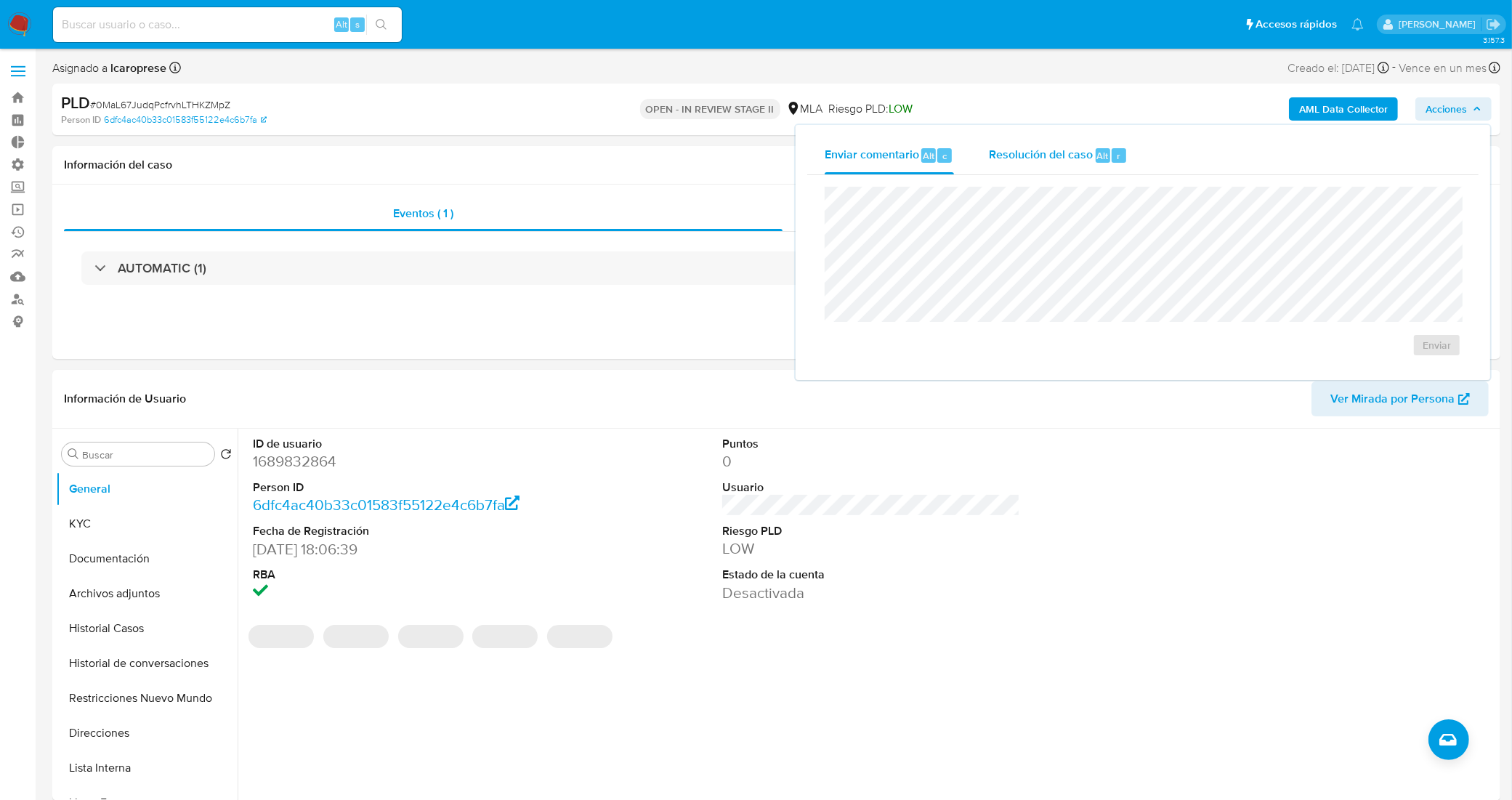
drag, startPoint x: 1027, startPoint y: 152, endPoint x: 1018, endPoint y: 175, distance: 24.7
click at [1022, 154] on span "Resolución del caso" at bounding box center [1041, 155] width 104 height 17
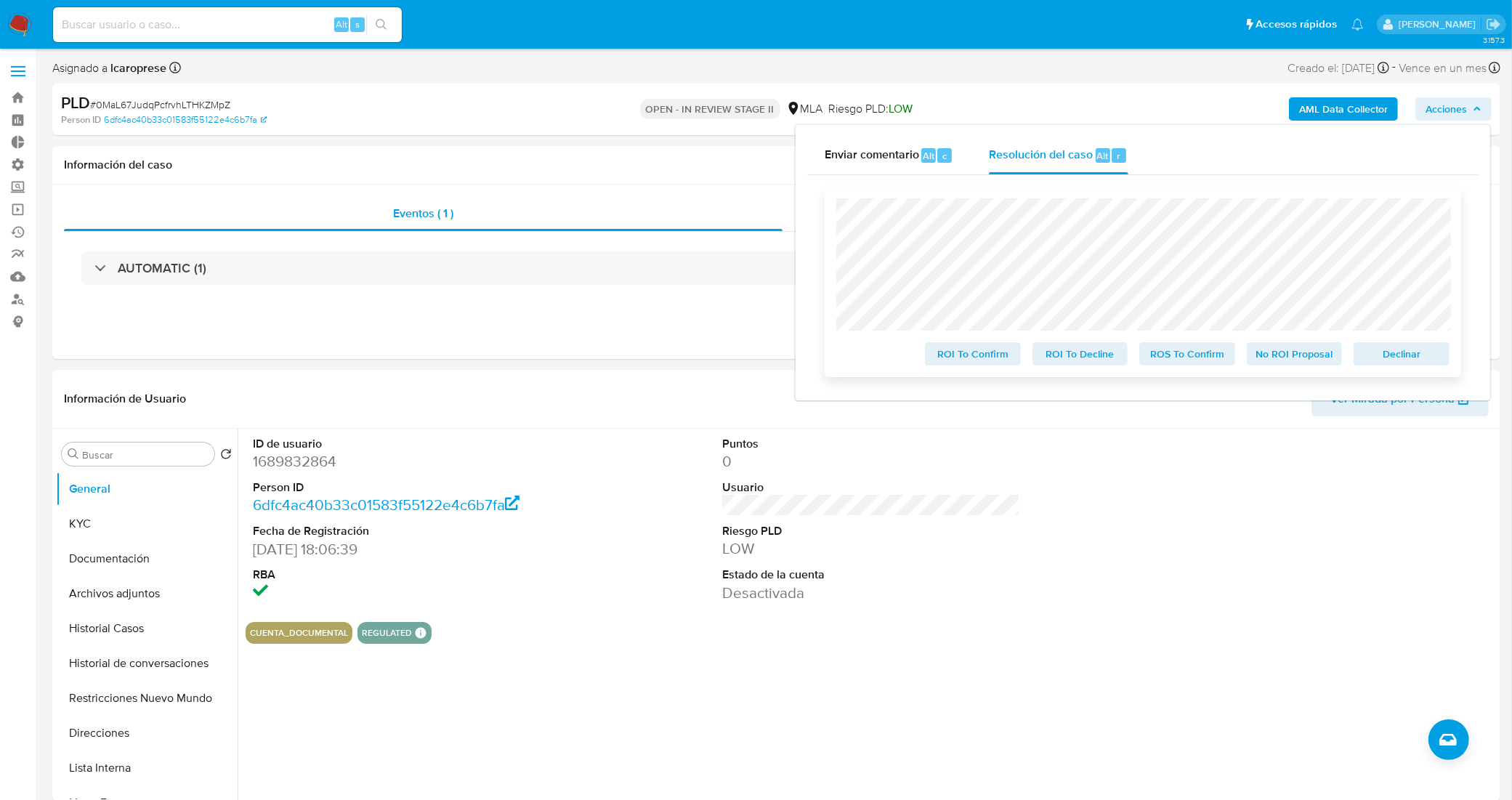
click at [1388, 350] on span "Declinar" at bounding box center [1401, 354] width 76 height 21
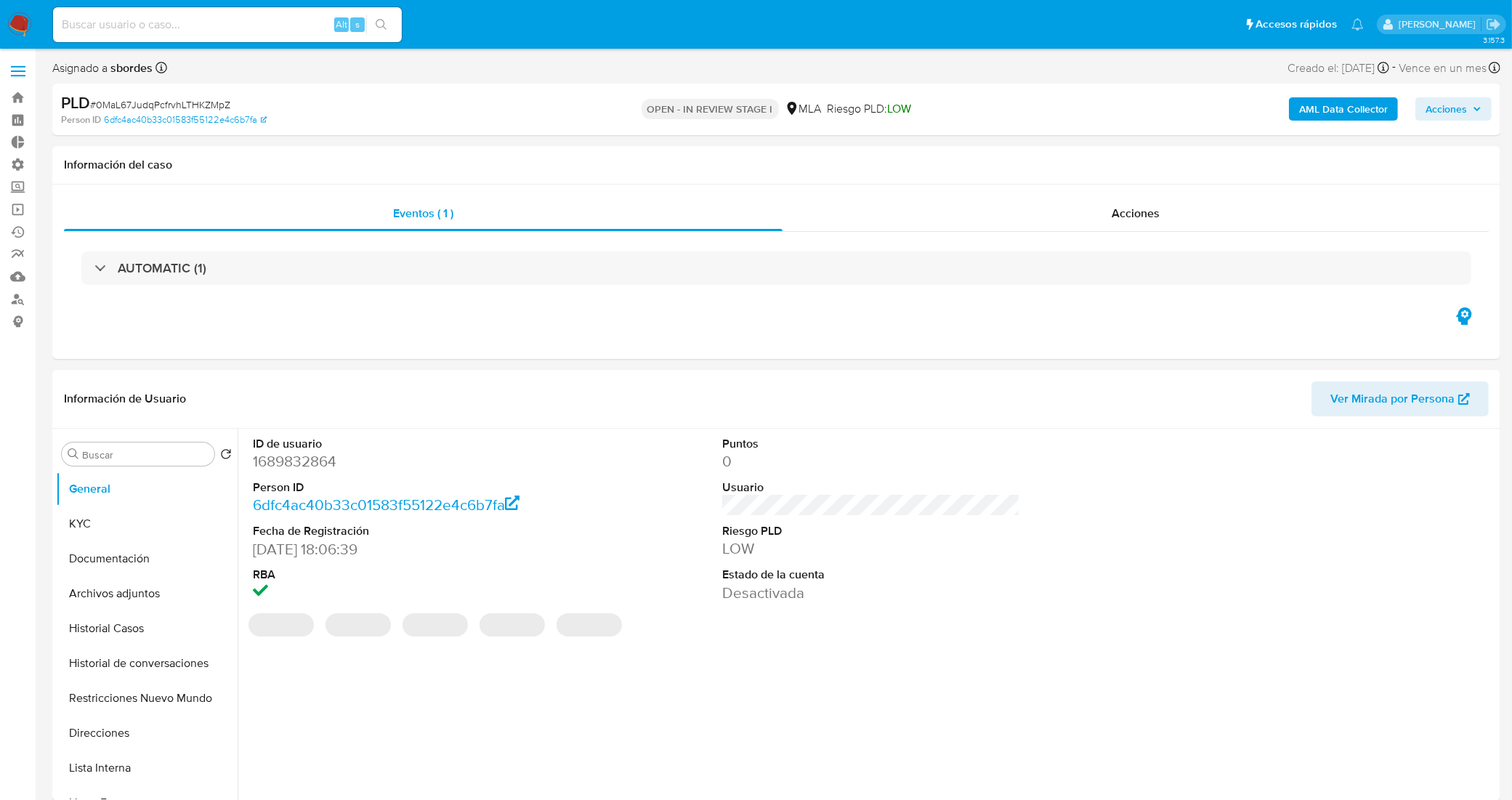
select select "10"
